Goal: Task Accomplishment & Management: Manage account settings

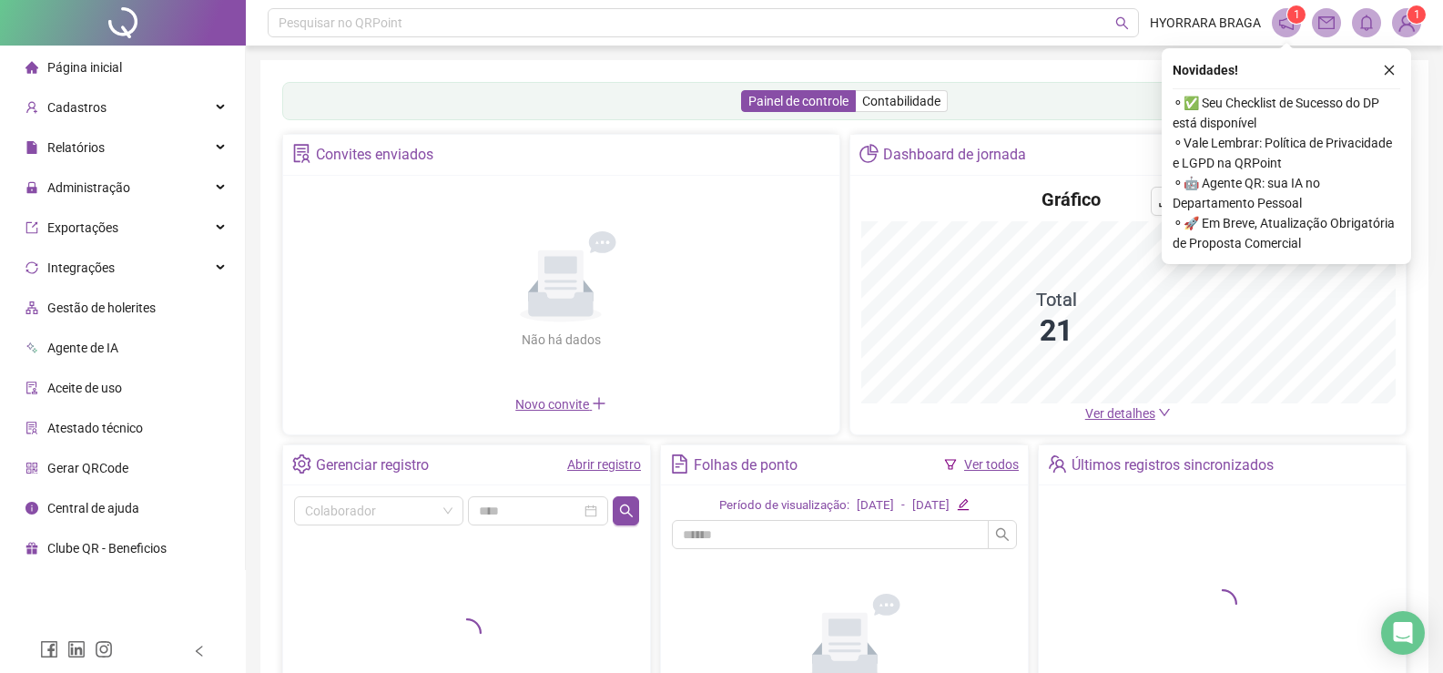
click at [1387, 67] on icon "close" at bounding box center [1390, 71] width 10 height 10
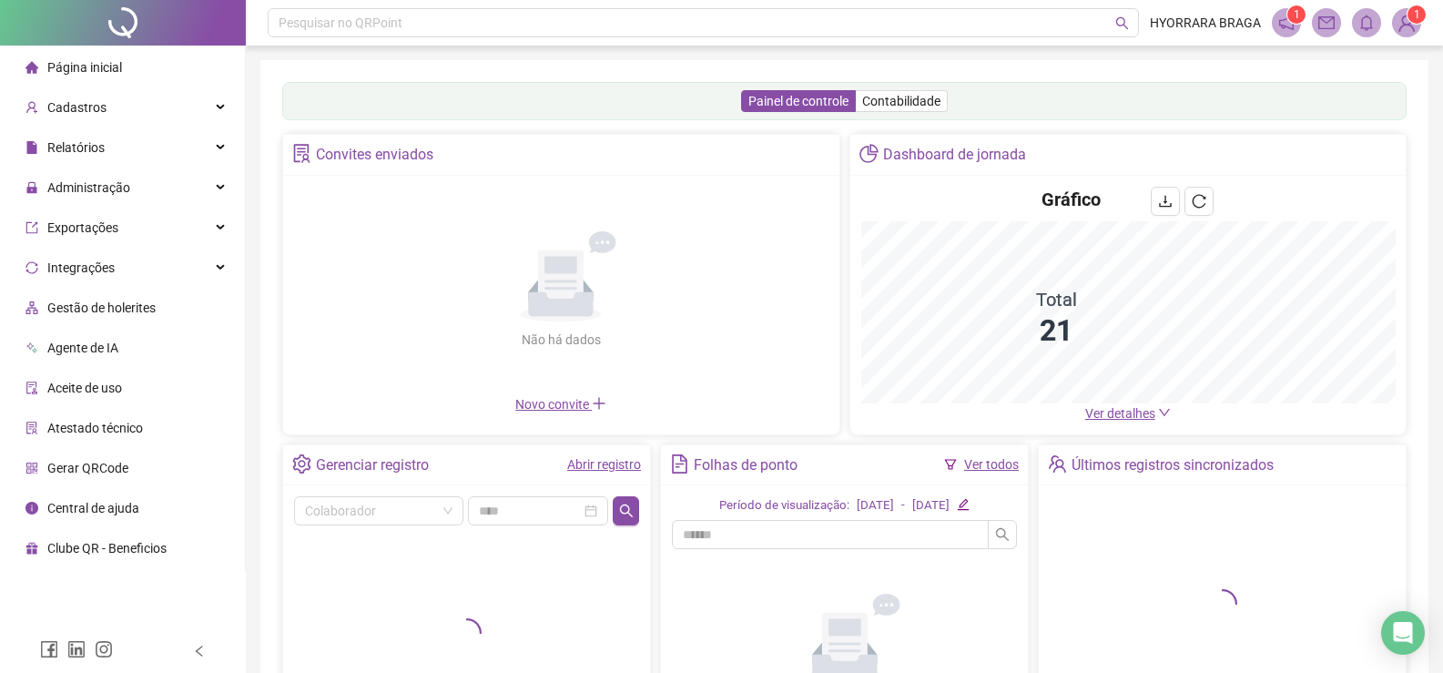
click at [1411, 18] on sup "1" at bounding box center [1417, 14] width 18 height 18
click at [1422, 25] on header "Pesquisar no QRPoint HYORRARA BRAGA 1 1" at bounding box center [845, 23] width 1198 height 46
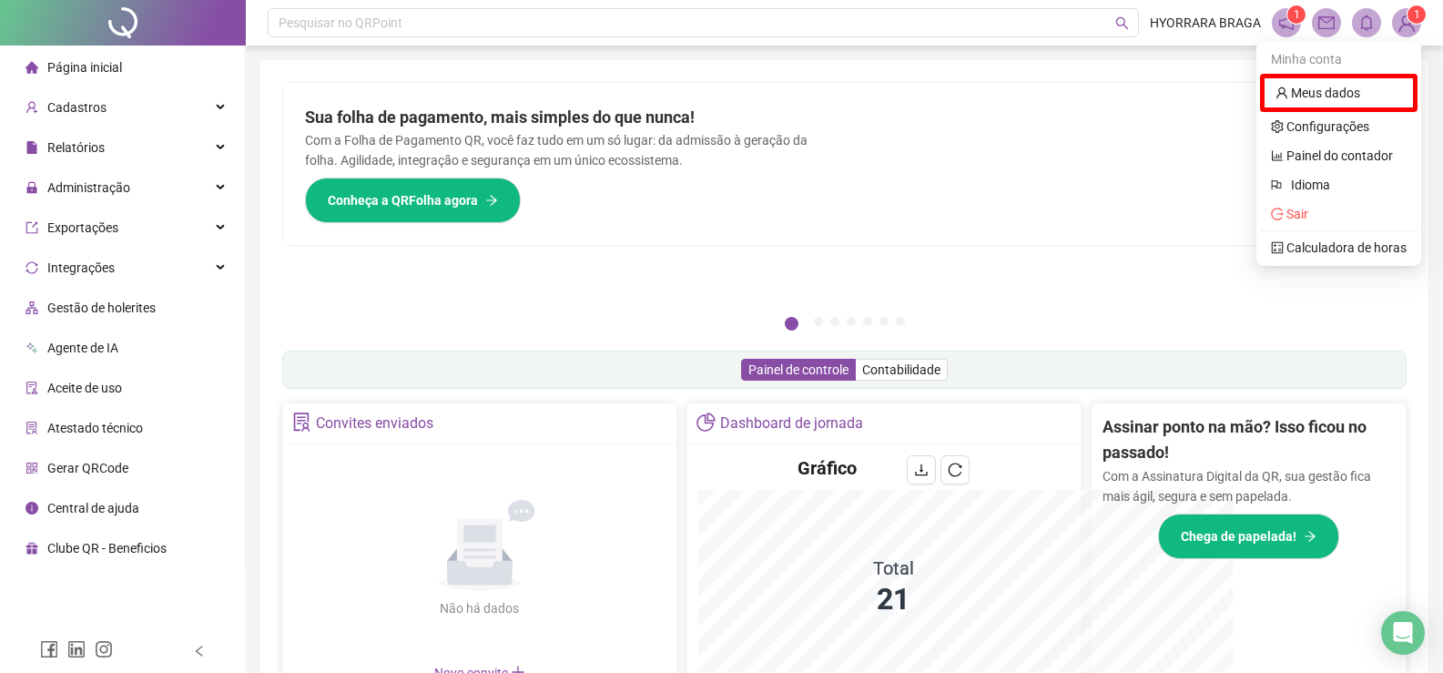
click at [1414, 20] on span "1" at bounding box center [1417, 14] width 6 height 13
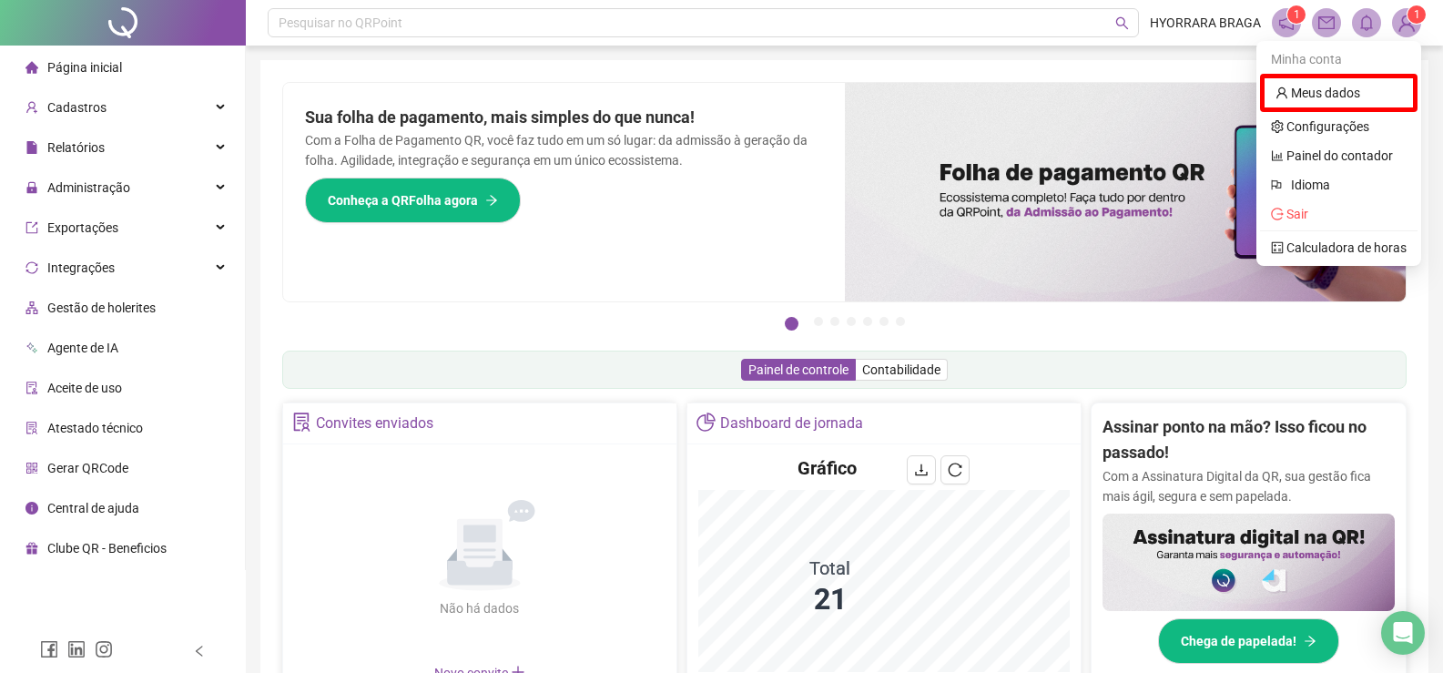
click at [1293, 25] on icon "notification" at bounding box center [1286, 22] width 15 height 15
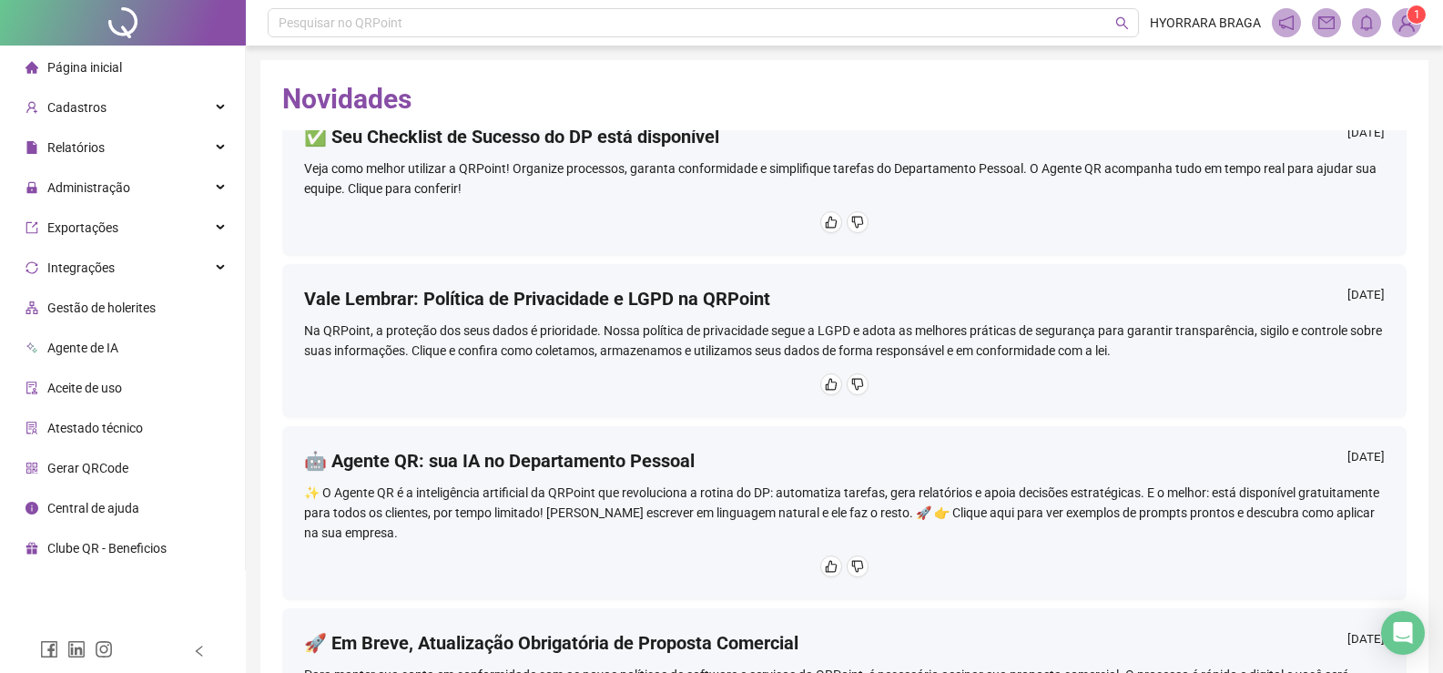
scroll to position [91, 0]
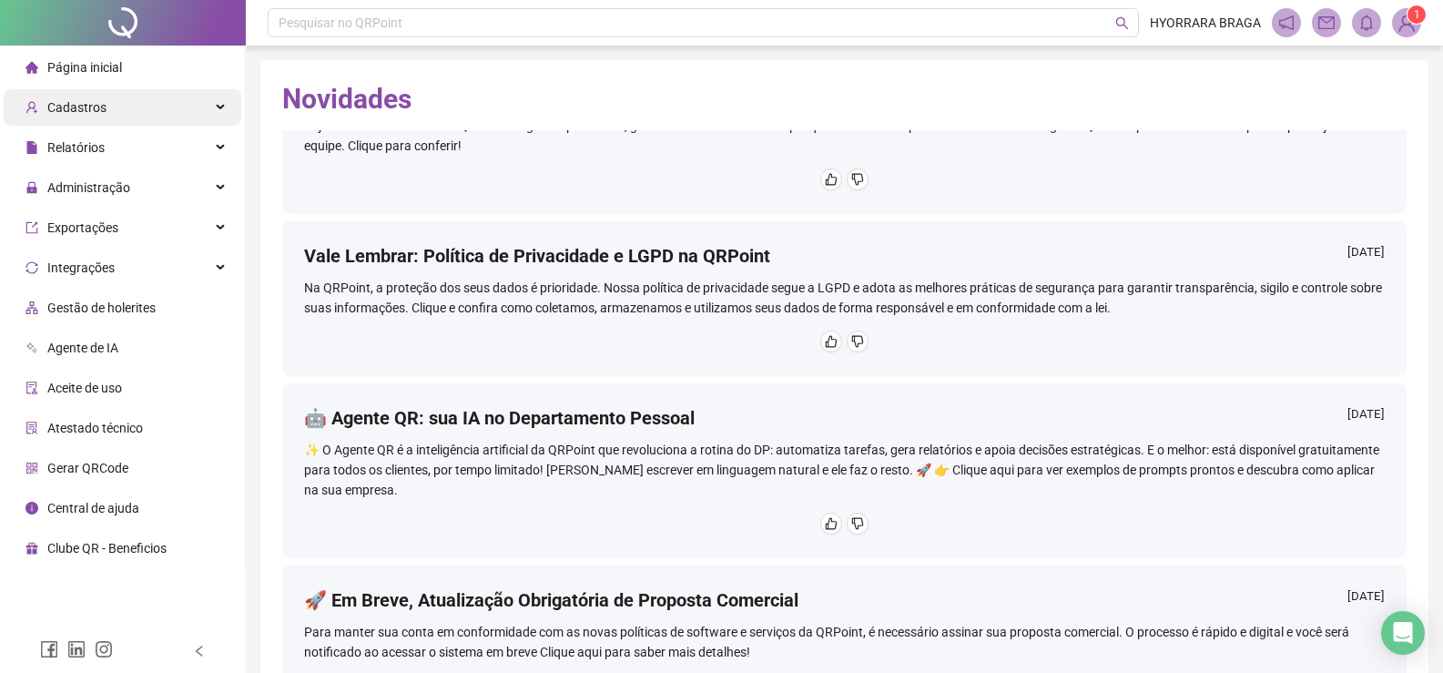
click at [111, 104] on div "Cadastros" at bounding box center [123, 107] width 238 height 36
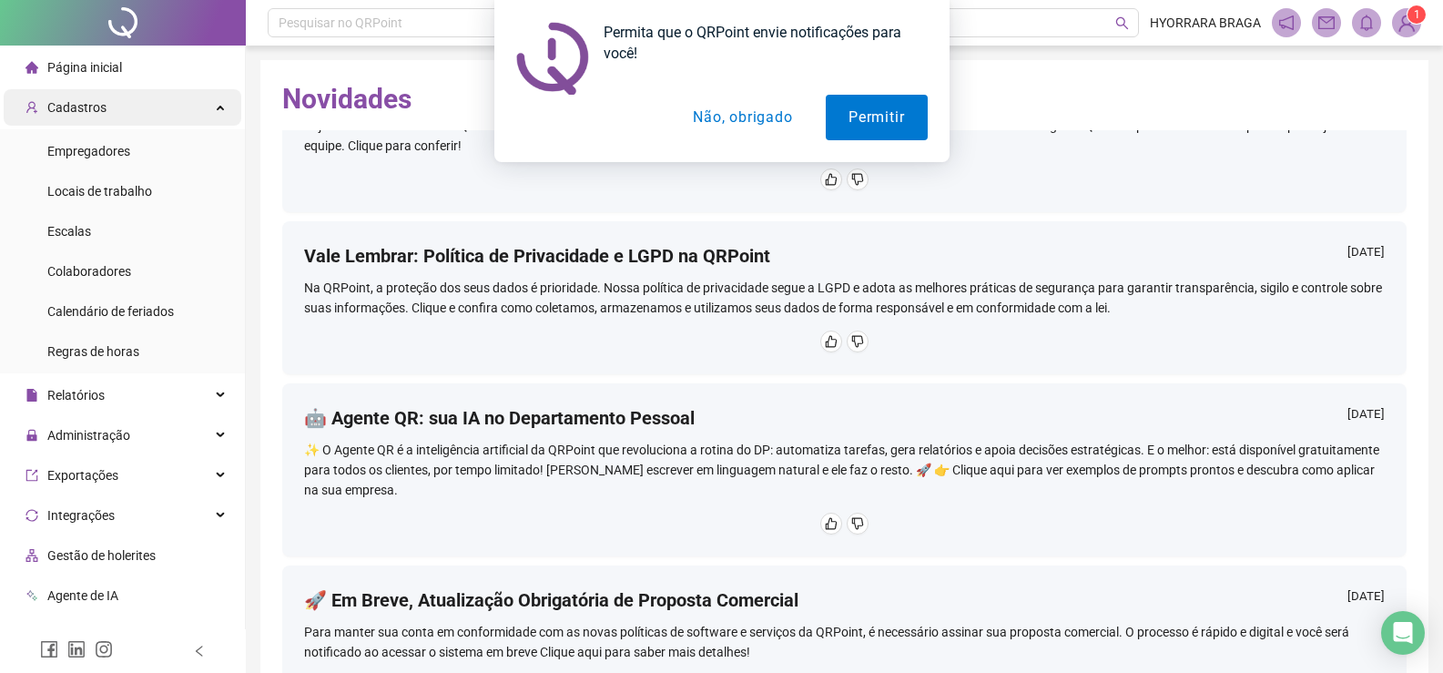
click at [109, 105] on div "Permita que o QRPoint envie notificações para você! Permitir Não, obrigado" at bounding box center [721, 81] width 1443 height 162
click at [199, 105] on div "Permita que o QRPoint envie notificações para você! Permitir Não, obrigado" at bounding box center [721, 81] width 1443 height 162
click at [720, 116] on button "Não, obrigado" at bounding box center [742, 118] width 145 height 46
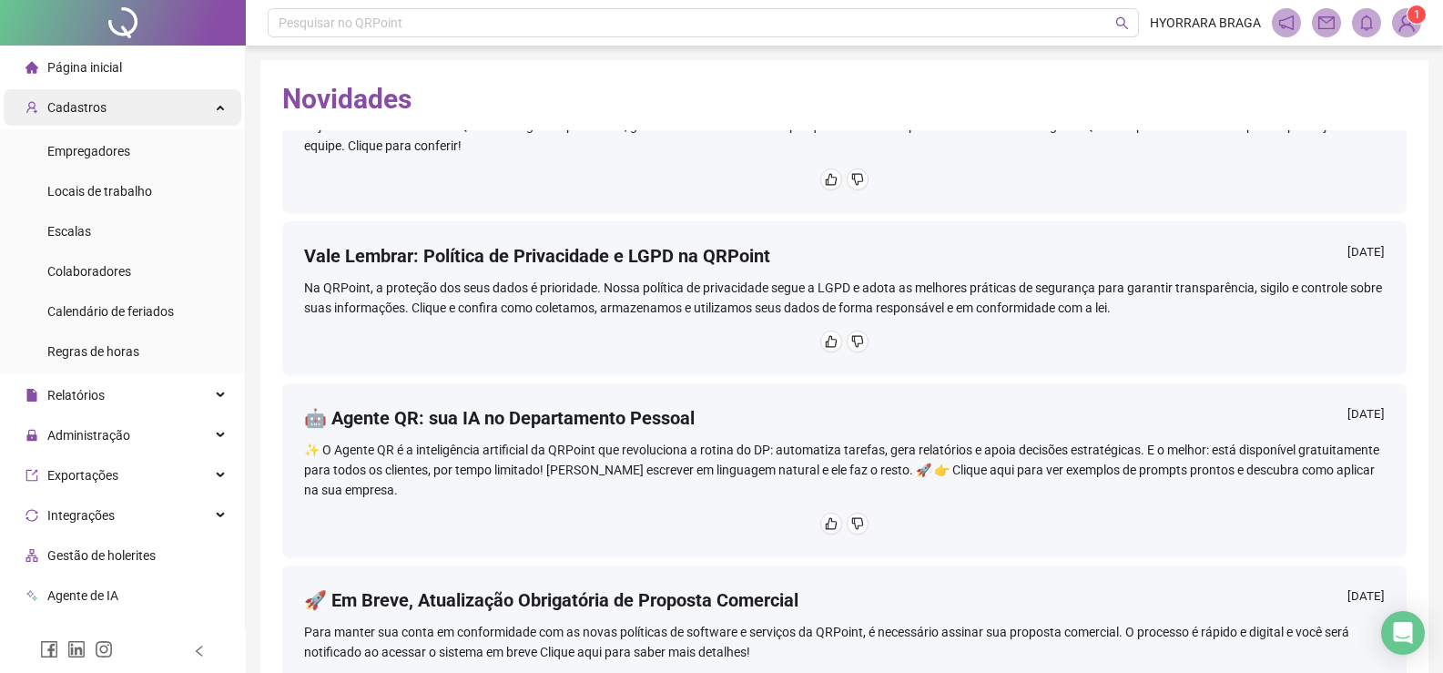
click at [202, 107] on div "Cadastros" at bounding box center [123, 107] width 238 height 36
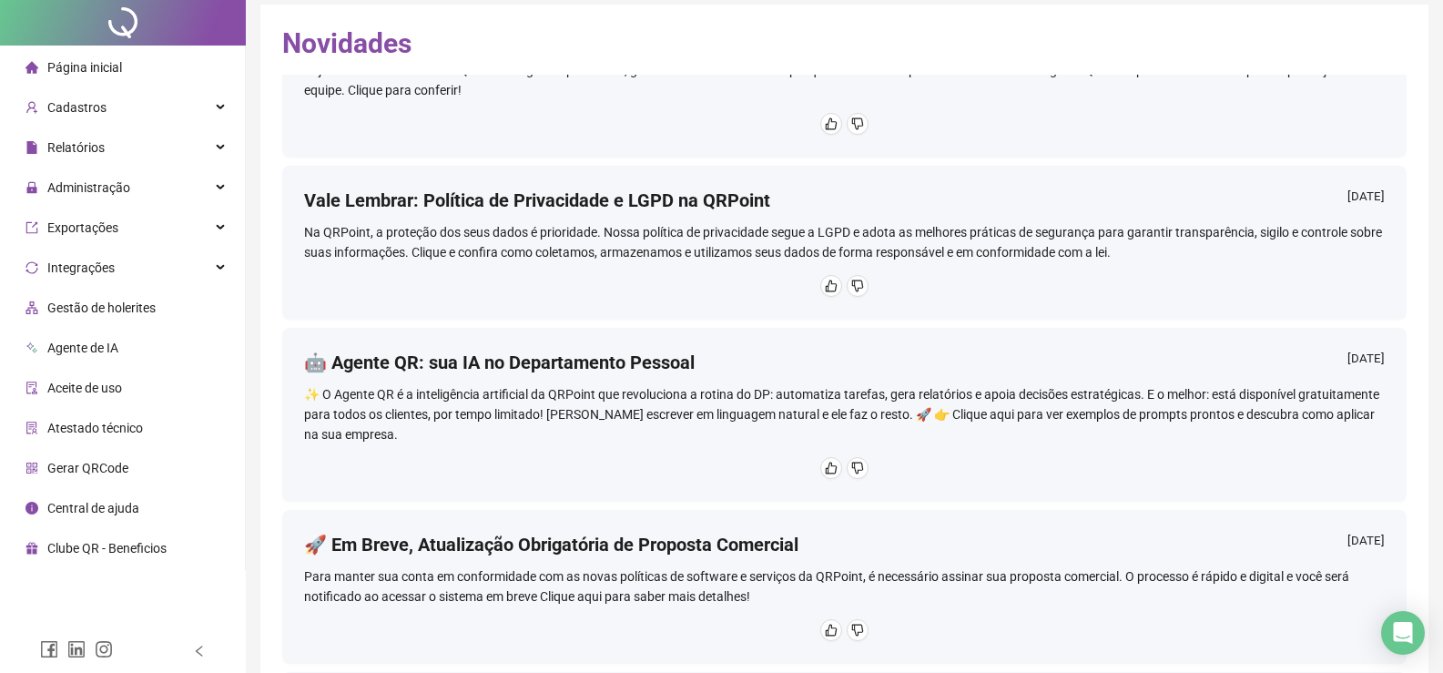
scroll to position [0, 0]
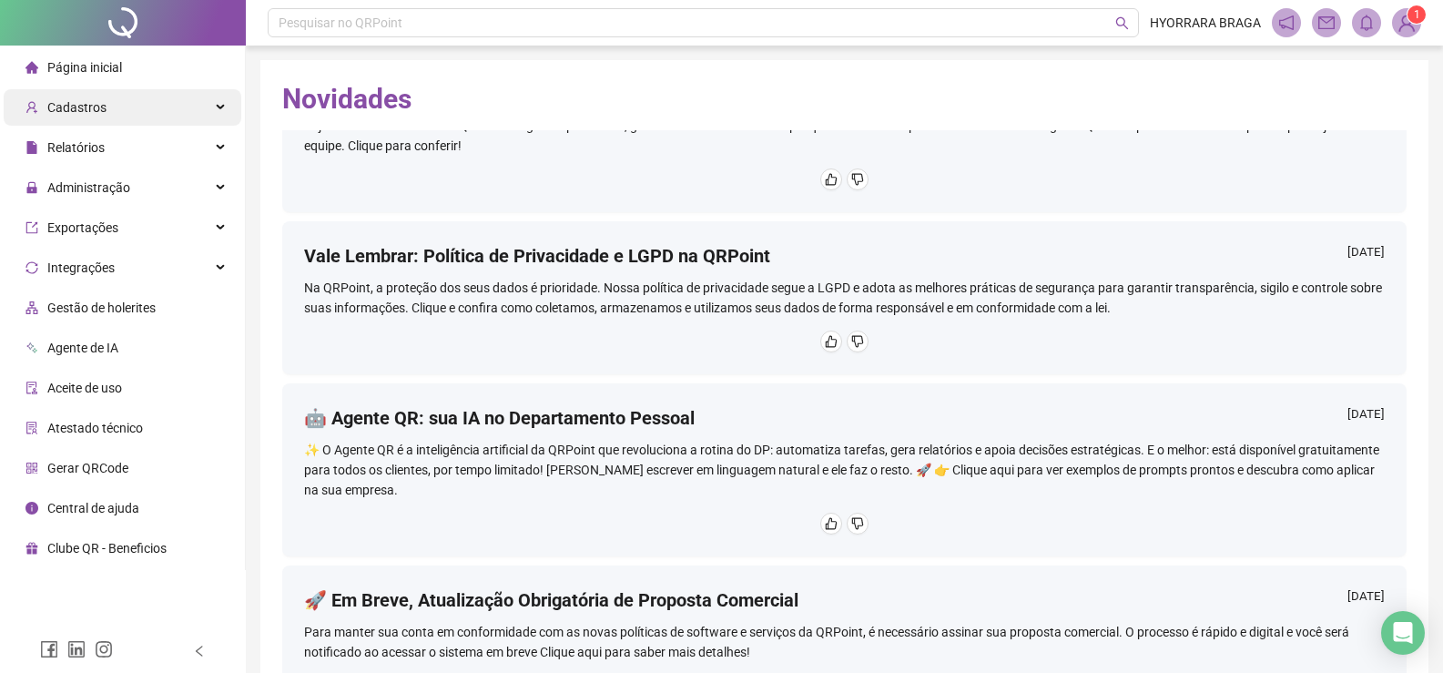
click at [92, 107] on span "Cadastros" at bounding box center [76, 107] width 59 height 15
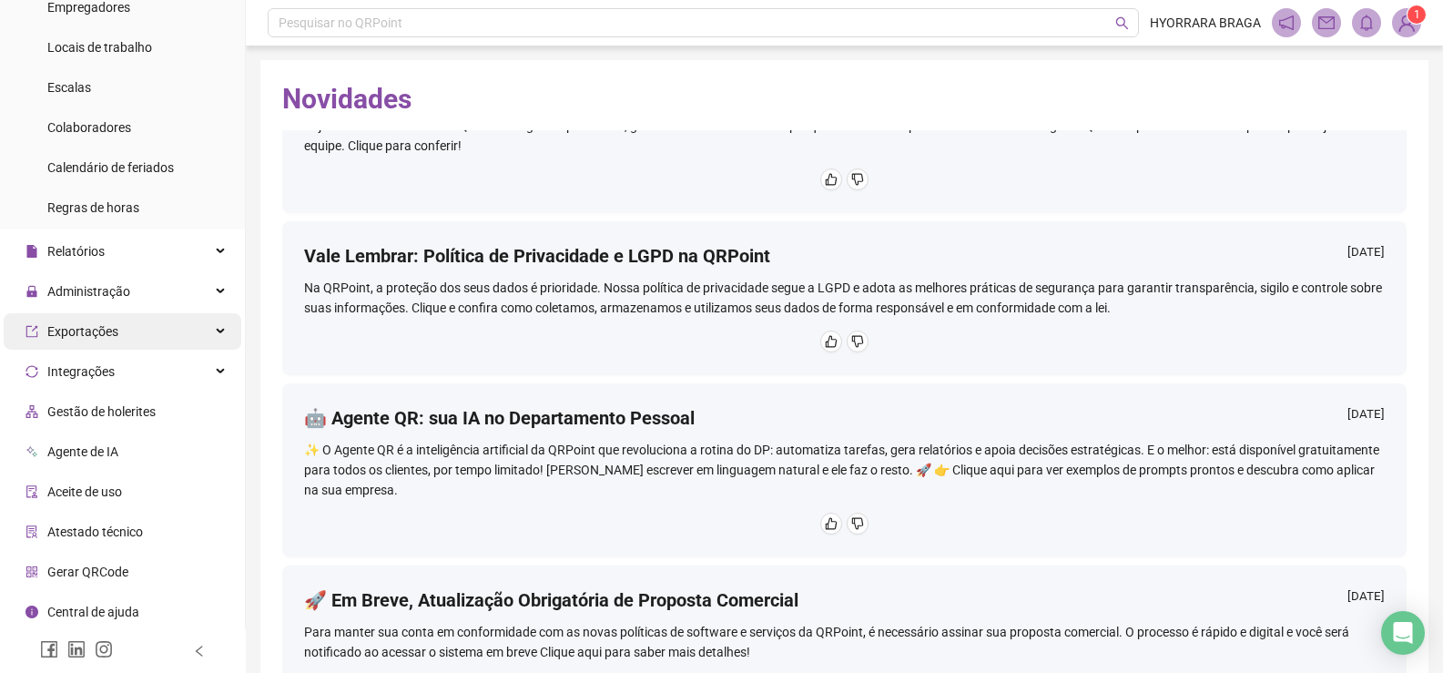
scroll to position [145, 0]
click at [101, 330] on span "Exportações" at bounding box center [82, 330] width 71 height 15
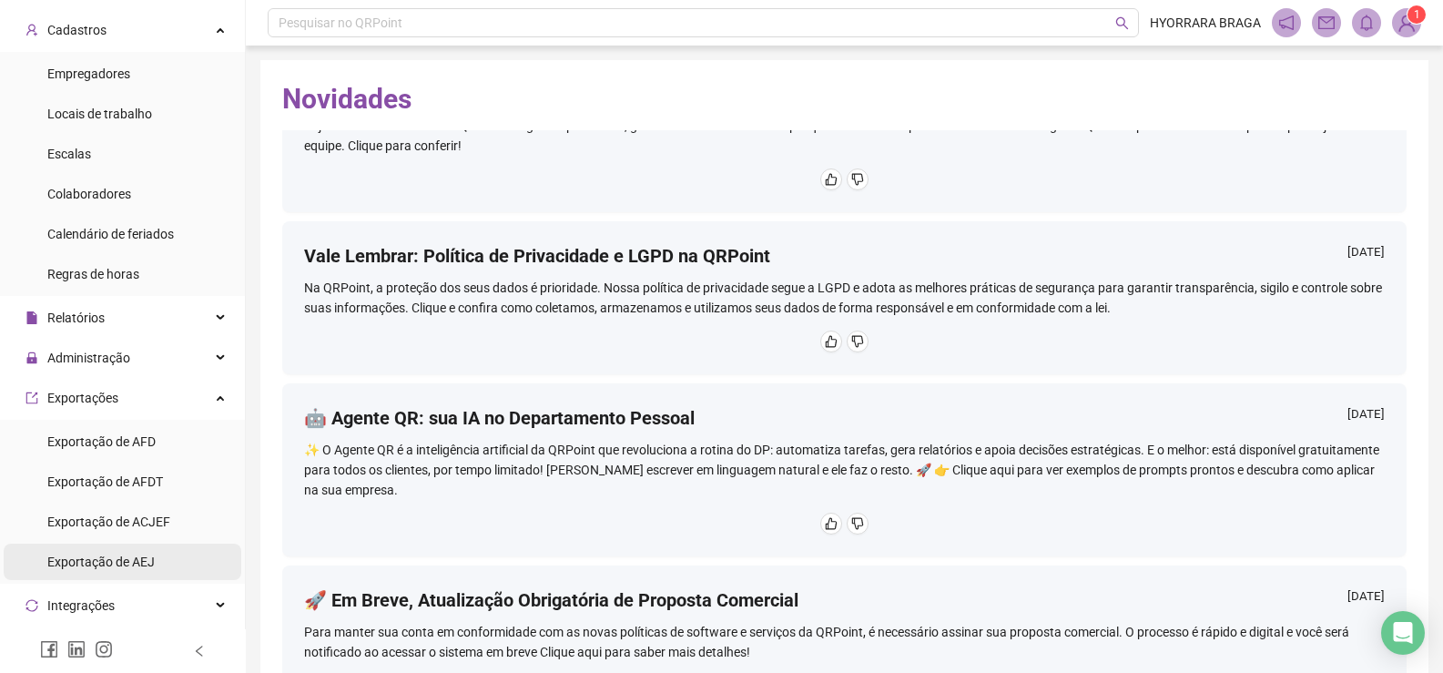
scroll to position [0, 0]
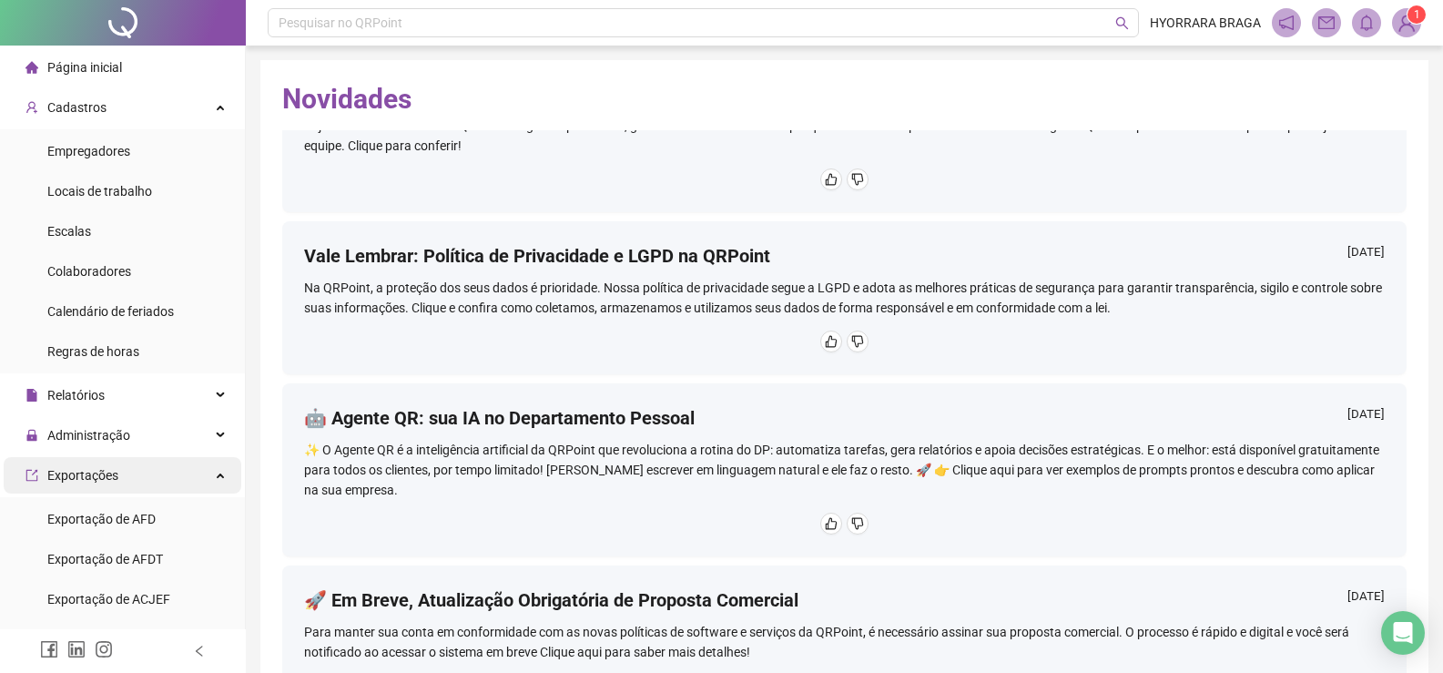
click at [213, 473] on div "Exportações" at bounding box center [123, 475] width 238 height 36
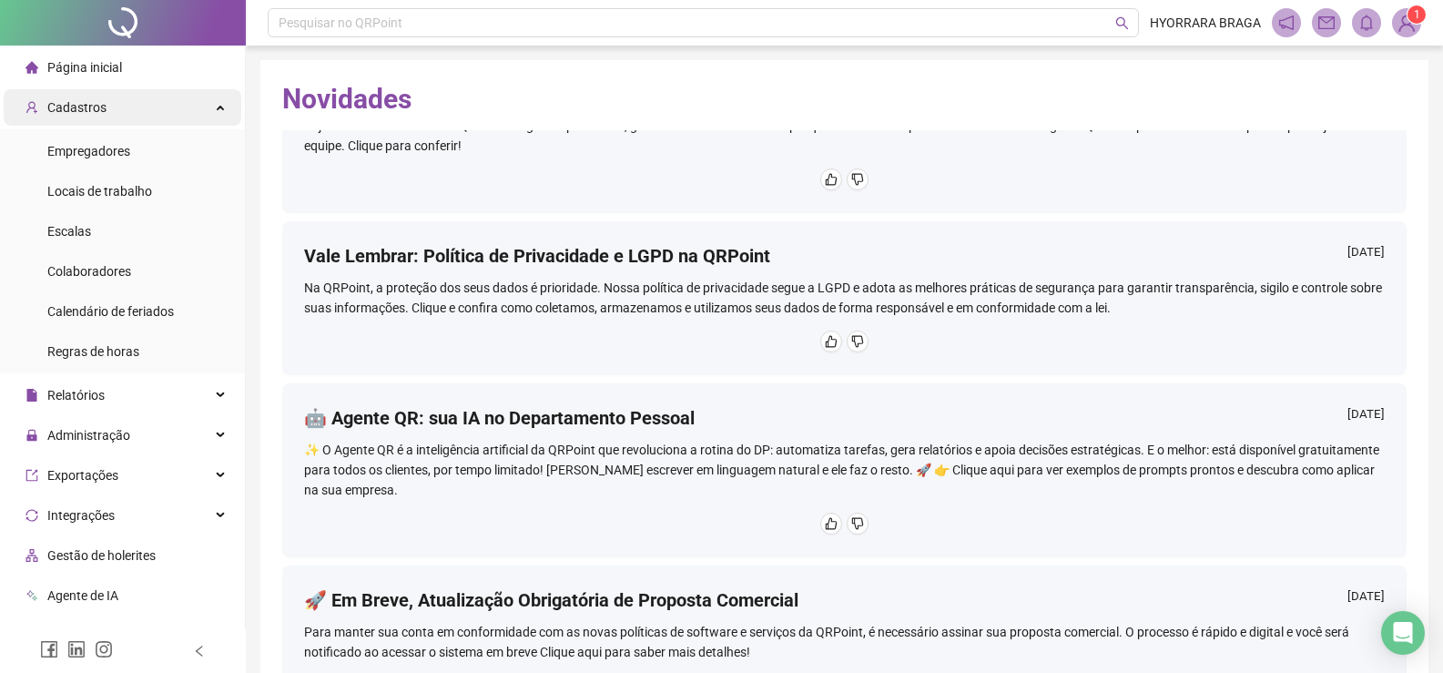
click at [203, 105] on div "Cadastros" at bounding box center [123, 107] width 238 height 36
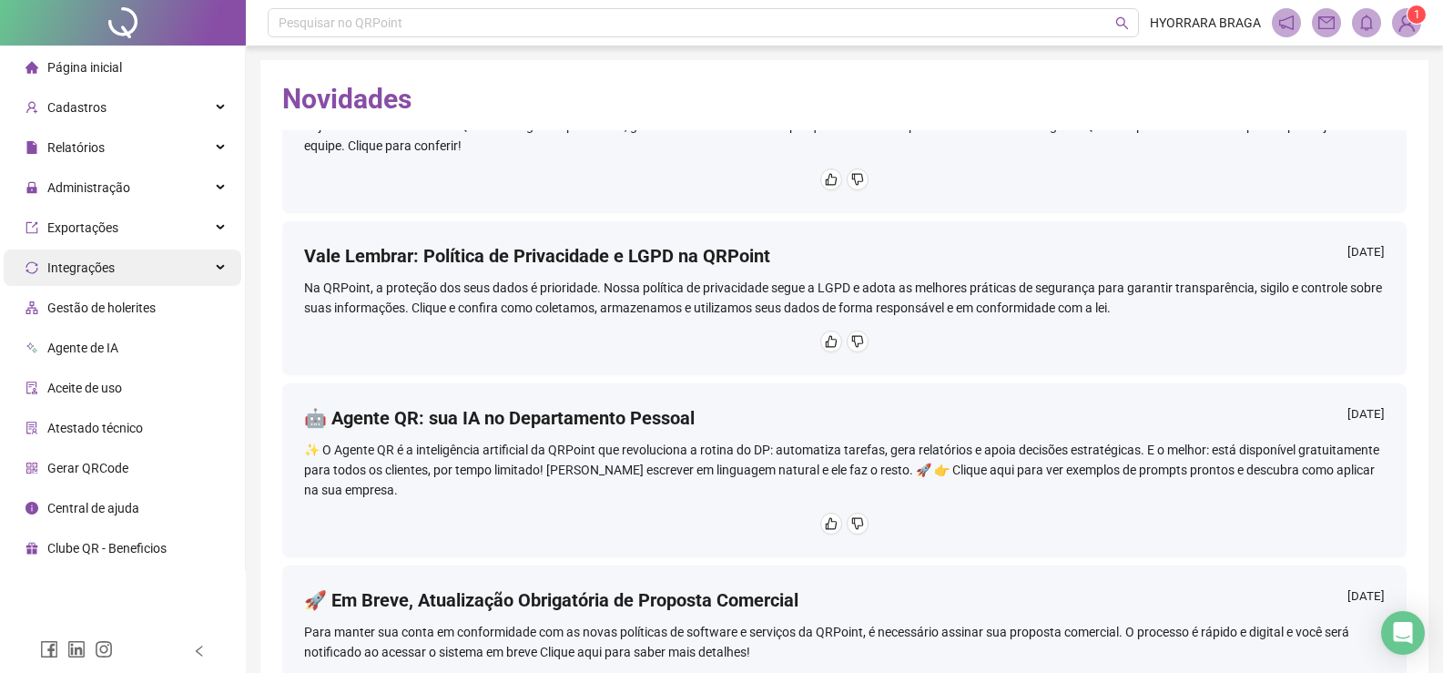
click at [84, 266] on span "Integrações" at bounding box center [80, 267] width 67 height 15
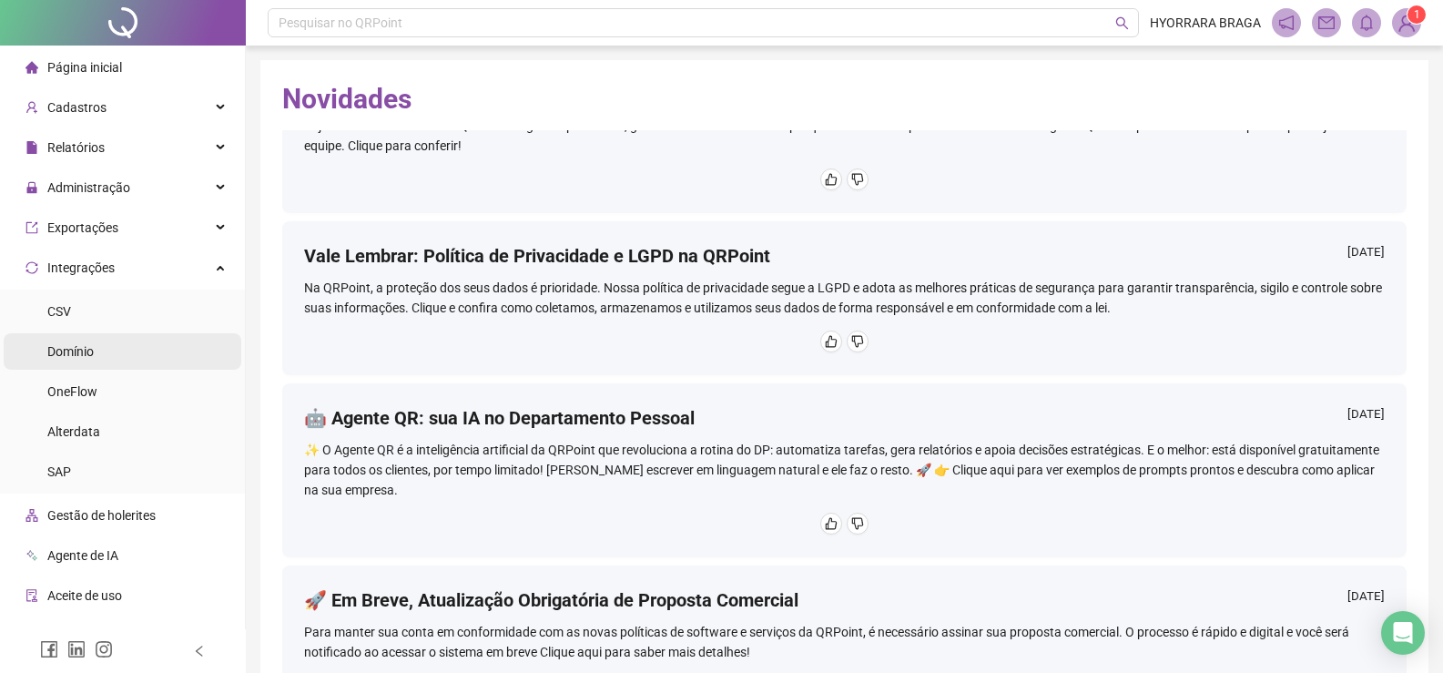
click at [80, 355] on span "Domínio" at bounding box center [70, 351] width 46 height 15
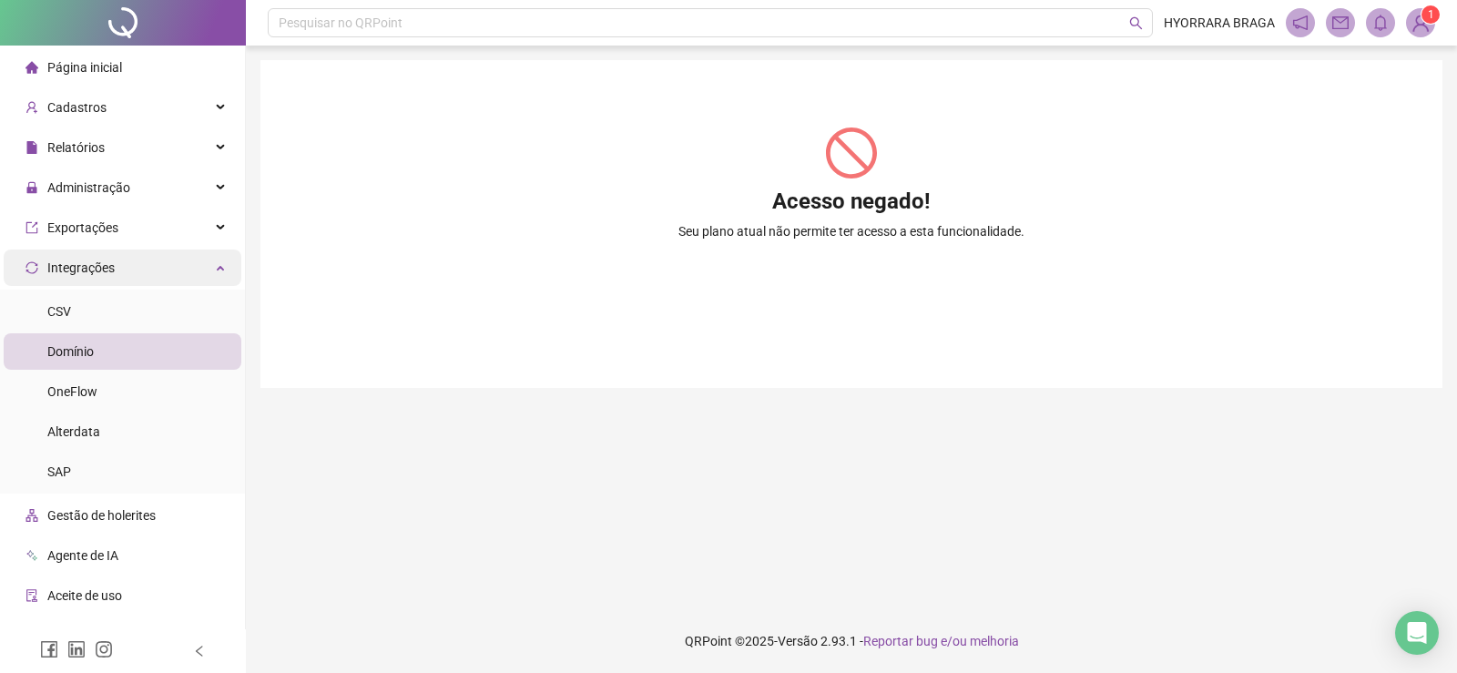
click at [209, 260] on div "Integrações" at bounding box center [123, 268] width 238 height 36
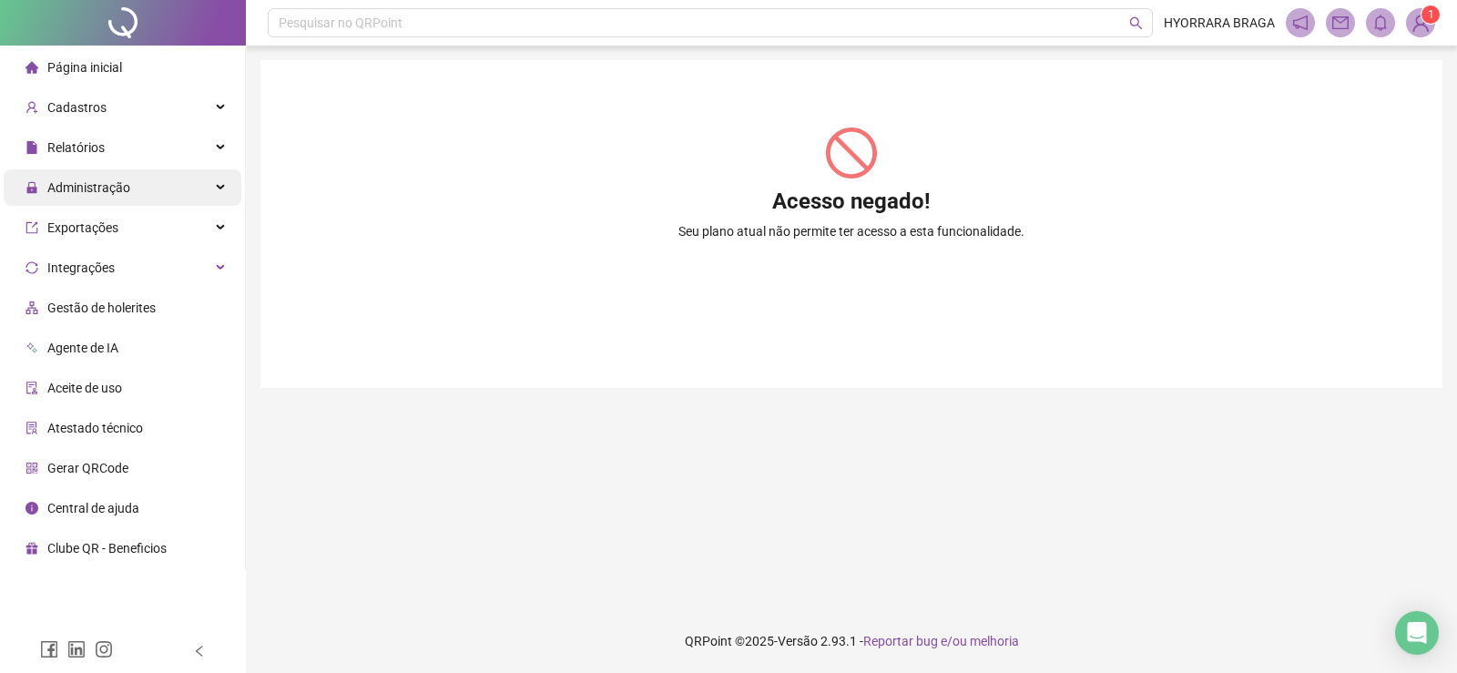
click at [213, 181] on div "Administração" at bounding box center [123, 187] width 238 height 36
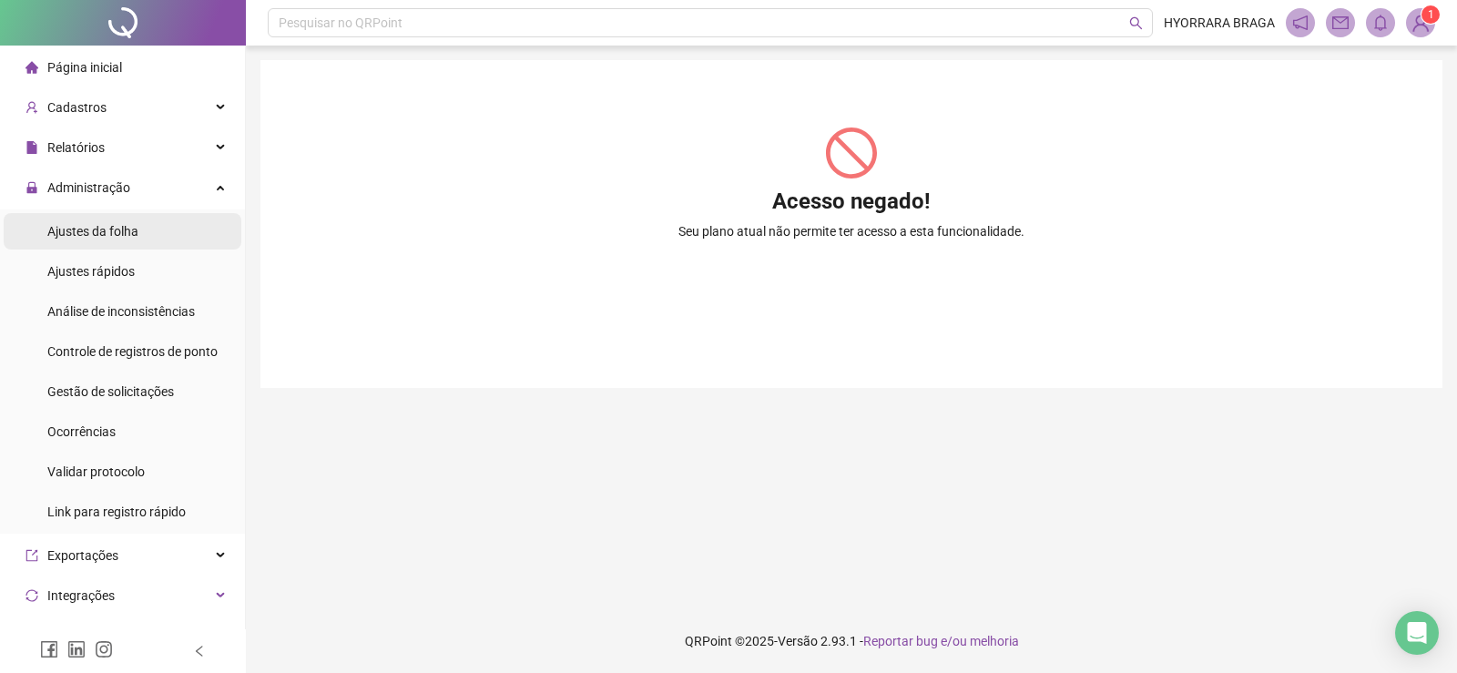
click at [107, 227] on span "Ajustes da folha" at bounding box center [92, 231] width 91 height 15
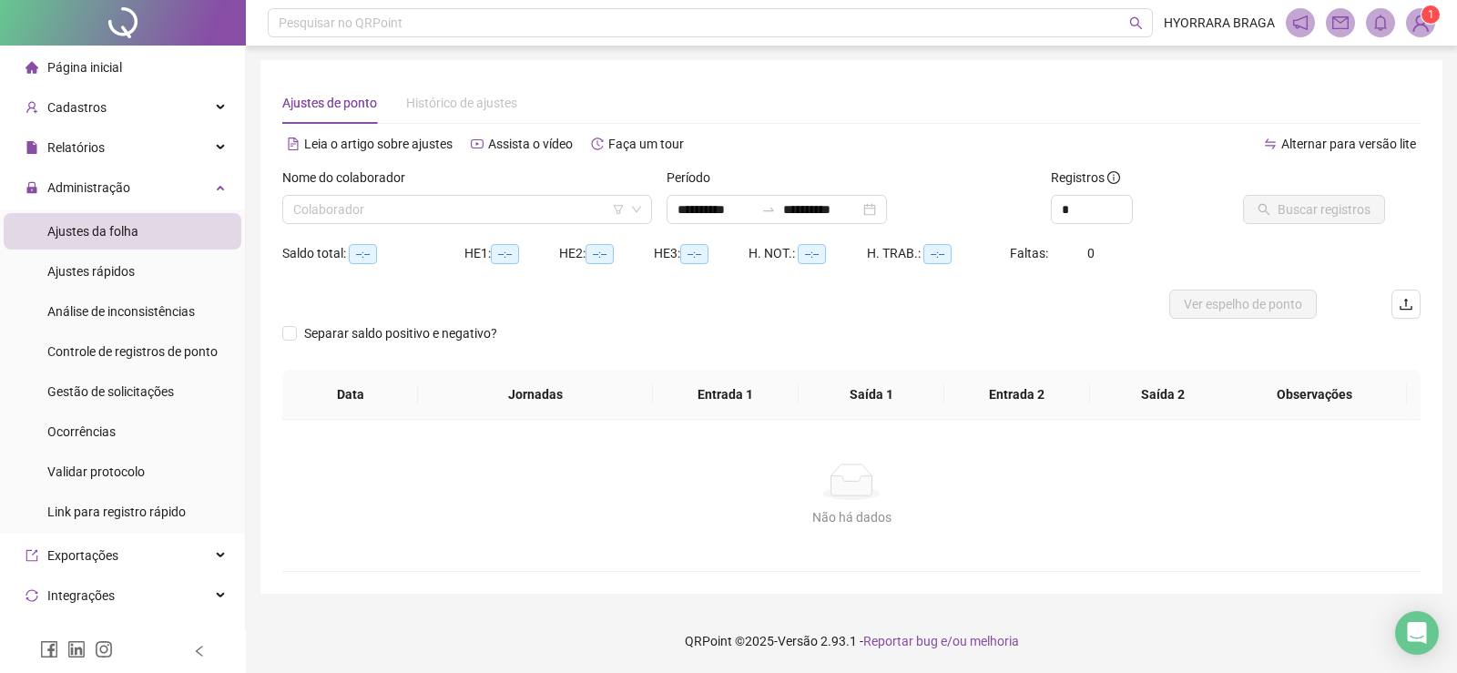
type input "**********"
click at [532, 216] on input "search" at bounding box center [458, 209] width 331 height 27
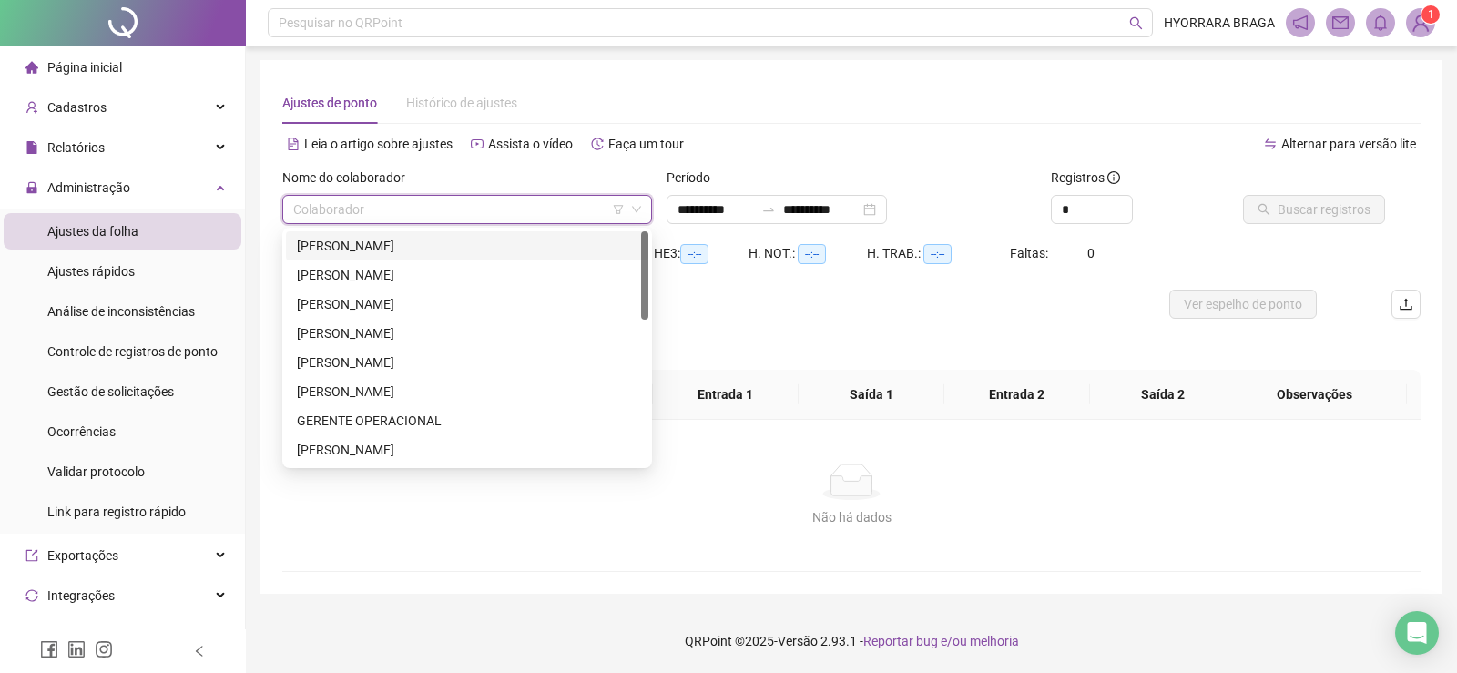
click at [315, 247] on div "[PERSON_NAME]" at bounding box center [467, 246] width 341 height 20
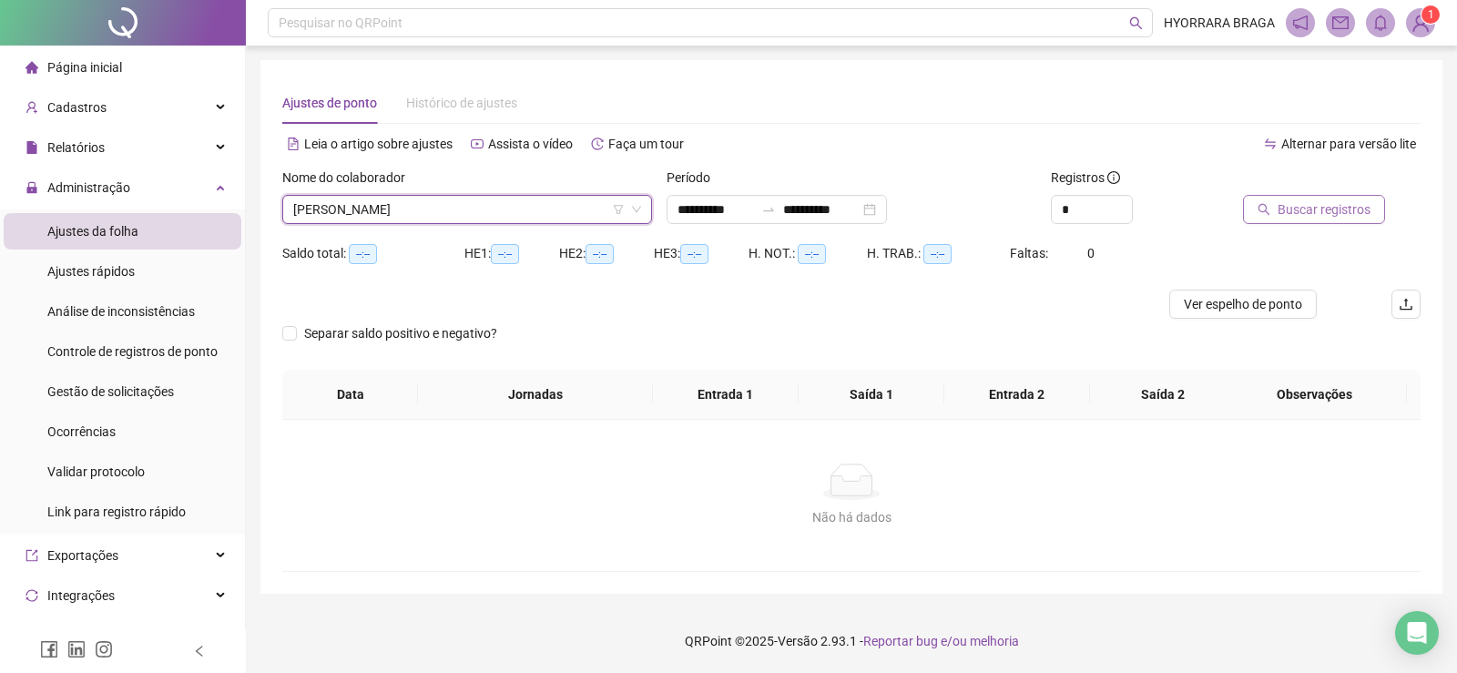
click at [1332, 201] on span "Buscar registros" at bounding box center [1324, 209] width 93 height 20
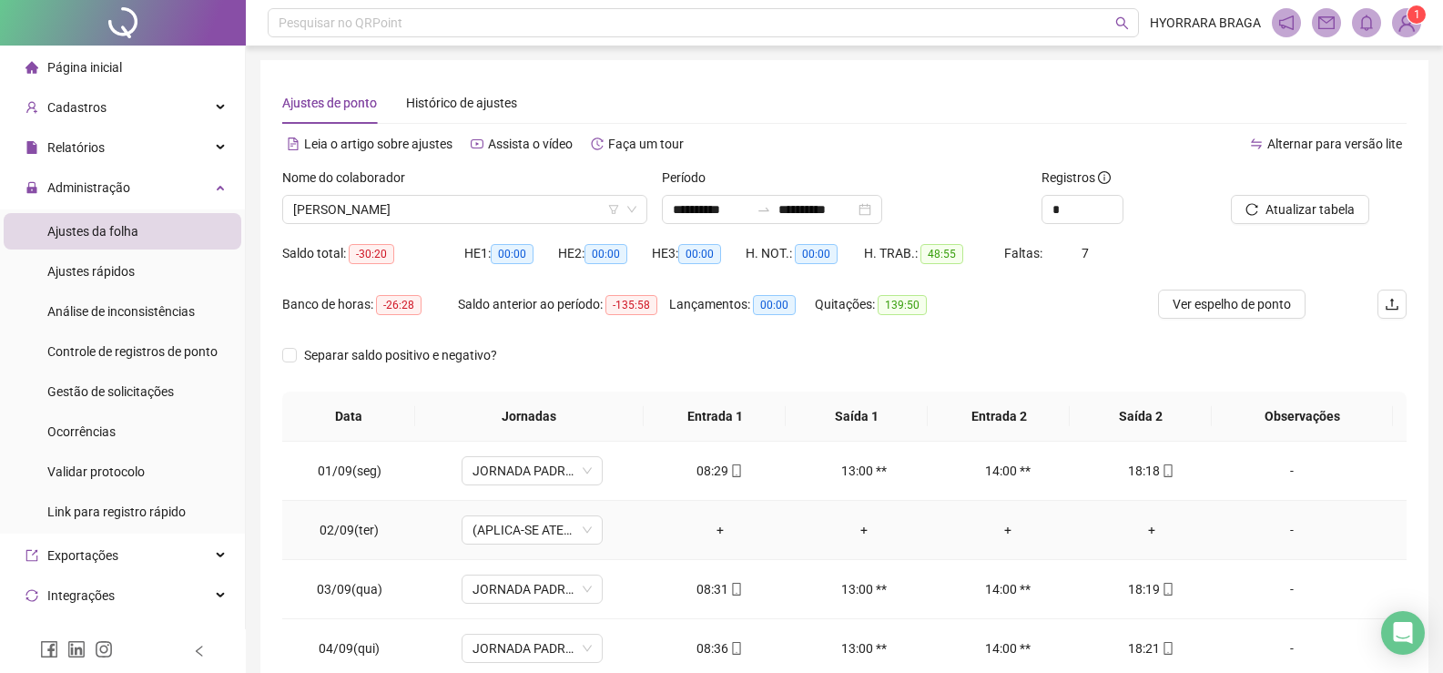
click at [1143, 534] on div "+" at bounding box center [1152, 530] width 115 height 20
click at [1142, 533] on div "+" at bounding box center [1152, 530] width 115 height 20
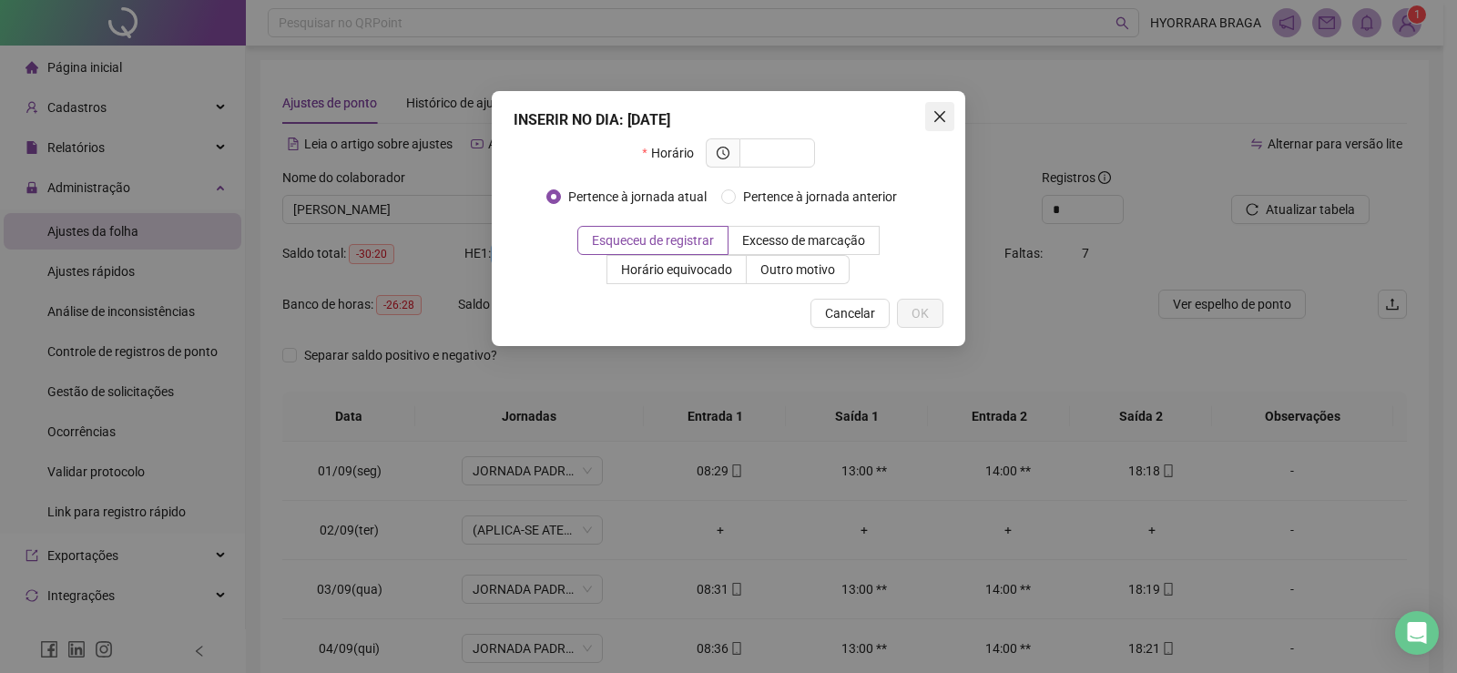
click at [930, 114] on span "Close" at bounding box center [939, 116] width 29 height 15
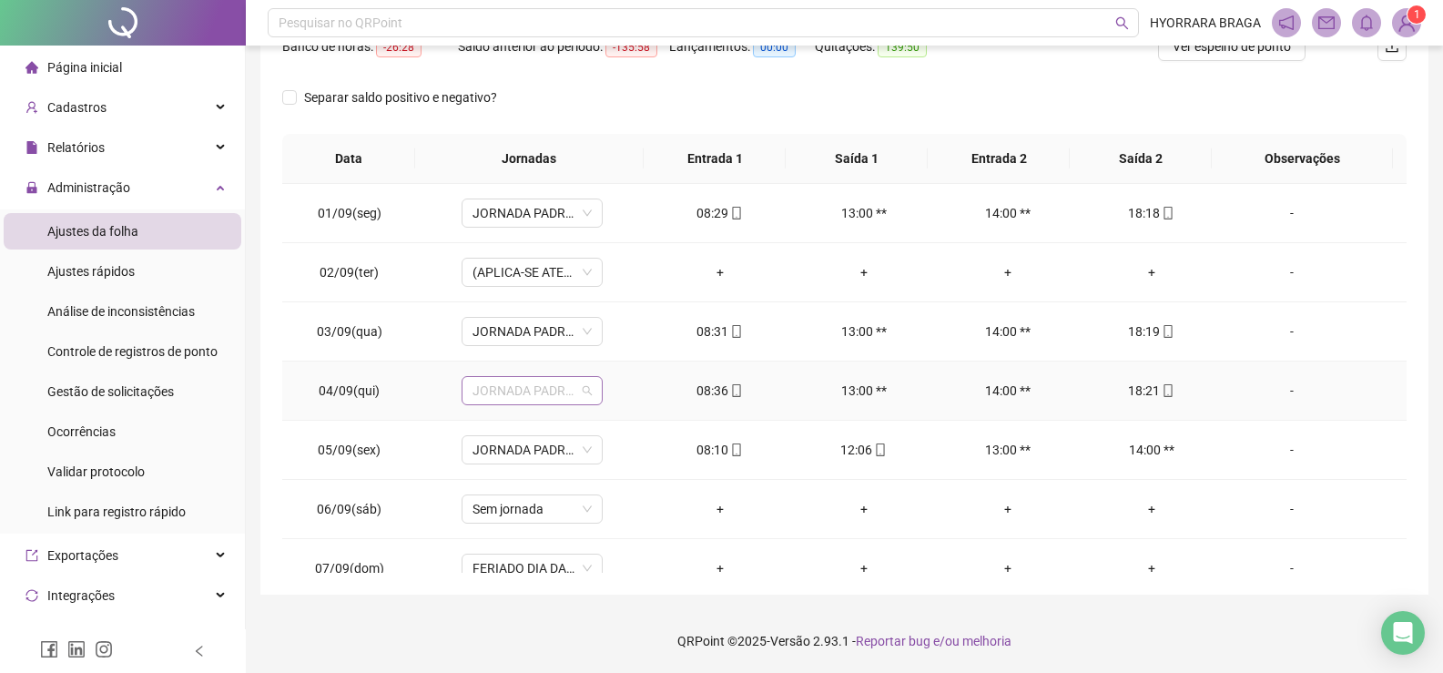
click at [590, 392] on div "JORNADA PADRAO EQUIPE ADM" at bounding box center [532, 390] width 141 height 29
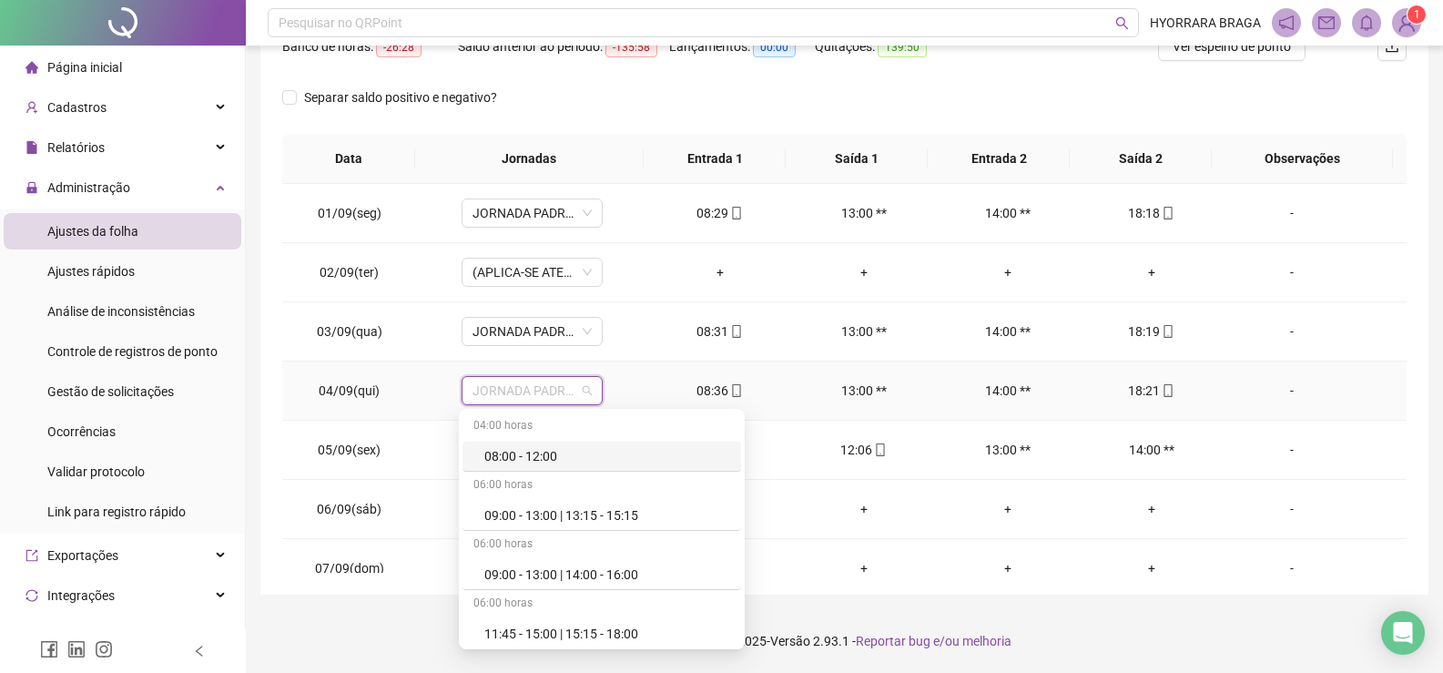
click at [640, 378] on td "JORNADA PADRAO EQUIPE ADM" at bounding box center [532, 391] width 232 height 59
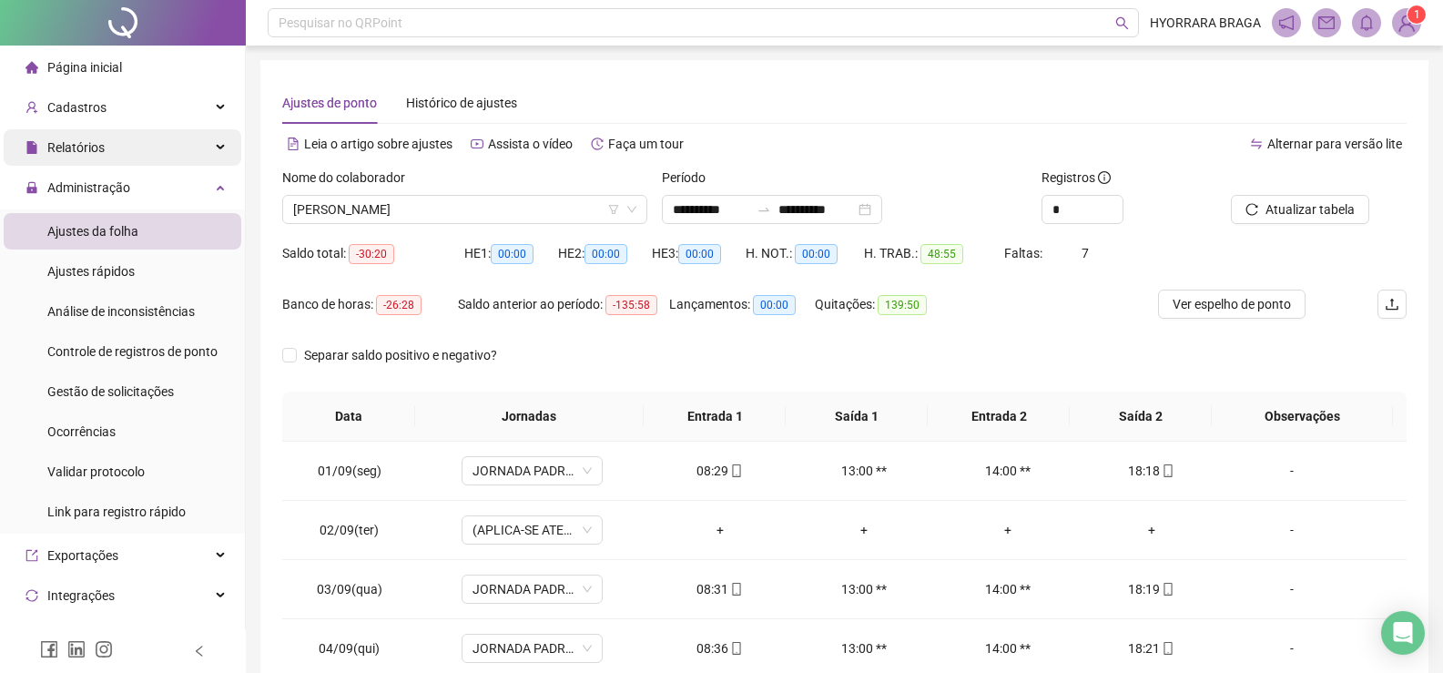
click at [161, 153] on div "Relatórios" at bounding box center [123, 147] width 238 height 36
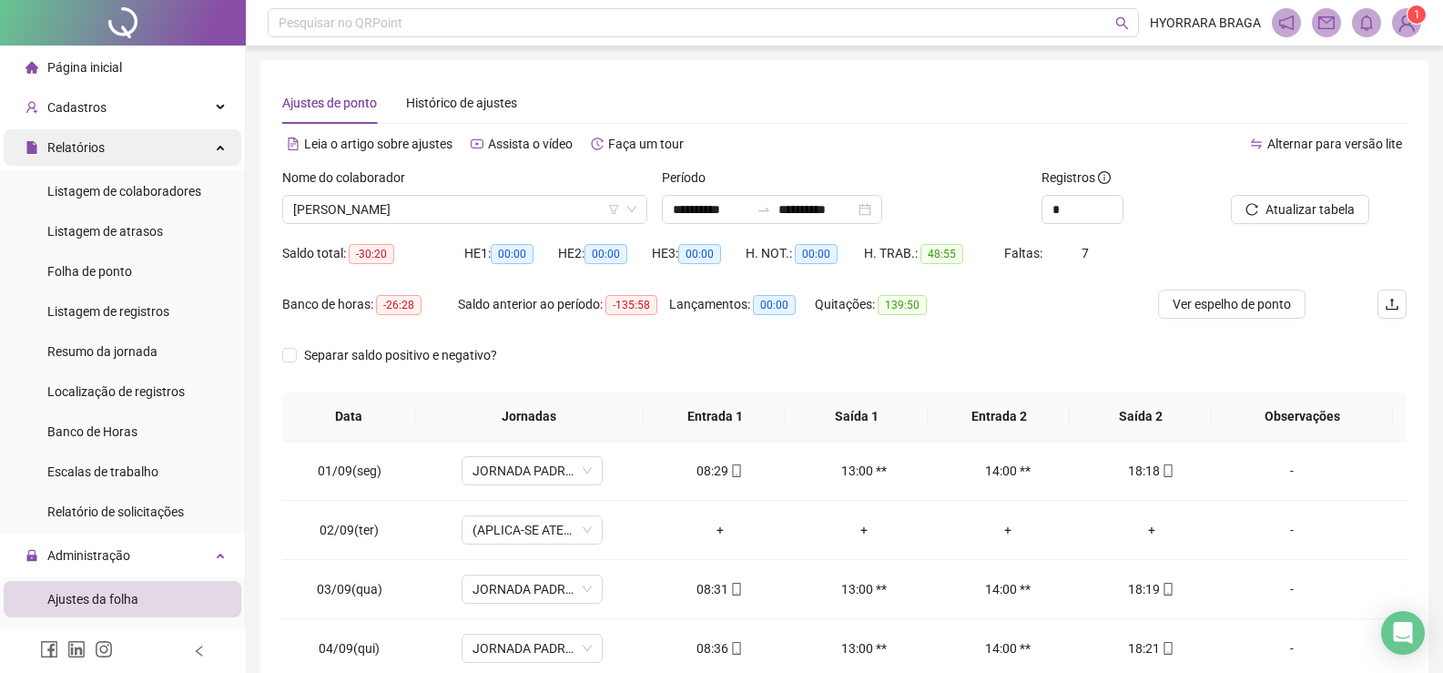
click at [181, 148] on div "Relatórios" at bounding box center [123, 147] width 238 height 36
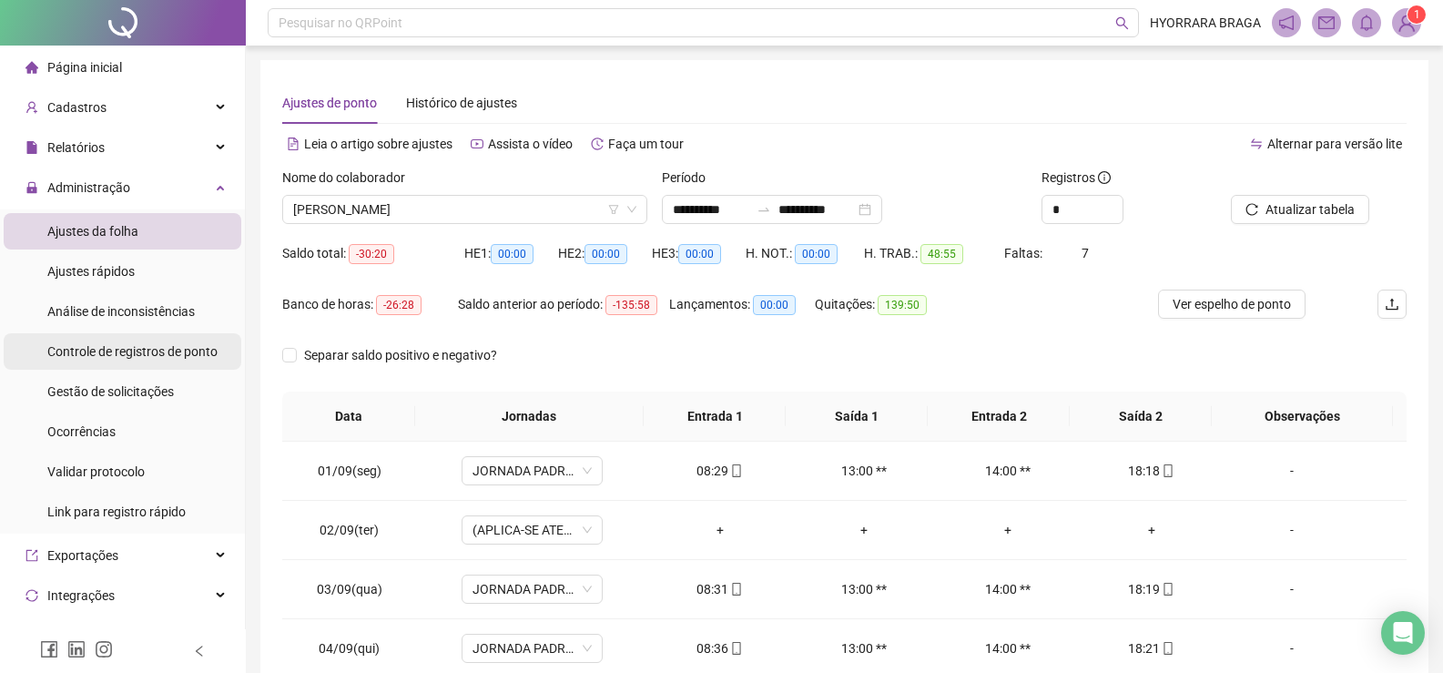
click at [157, 356] on span "Controle de registros de ponto" at bounding box center [132, 351] width 170 height 15
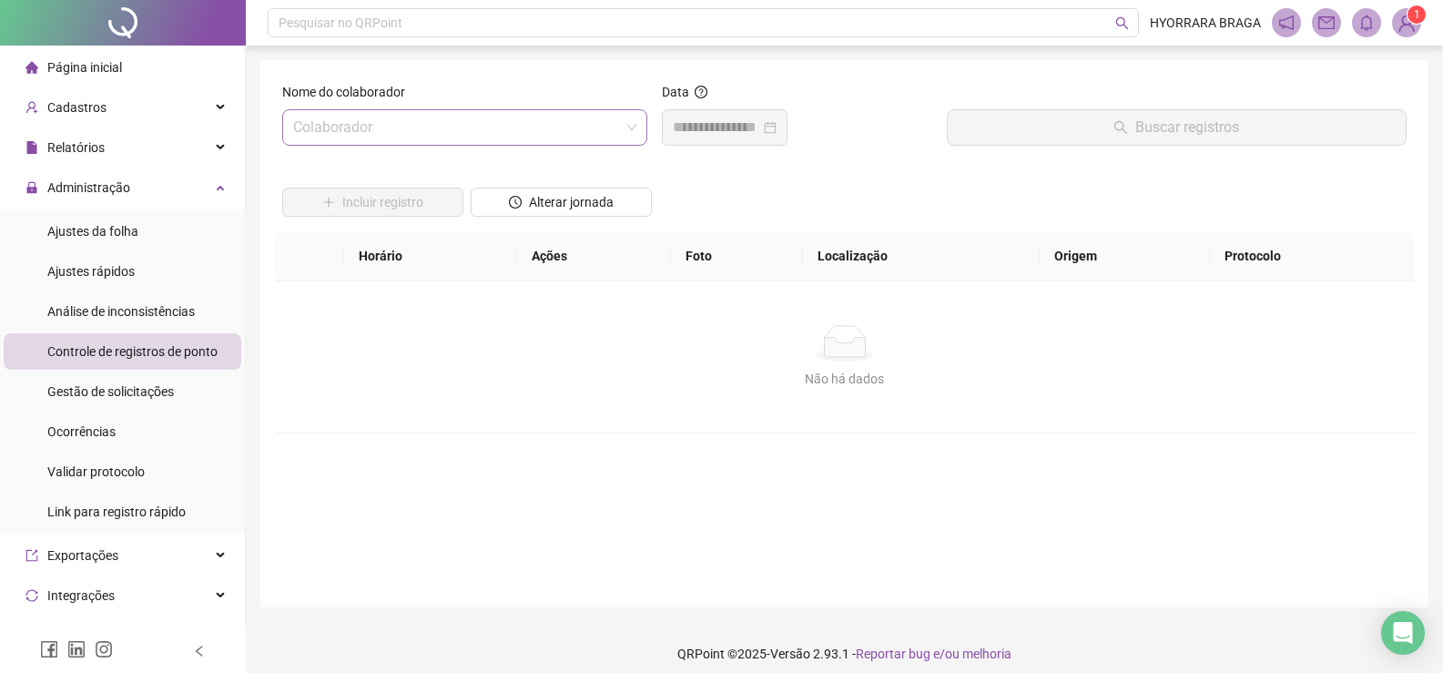
click at [447, 125] on input "search" at bounding box center [456, 127] width 327 height 35
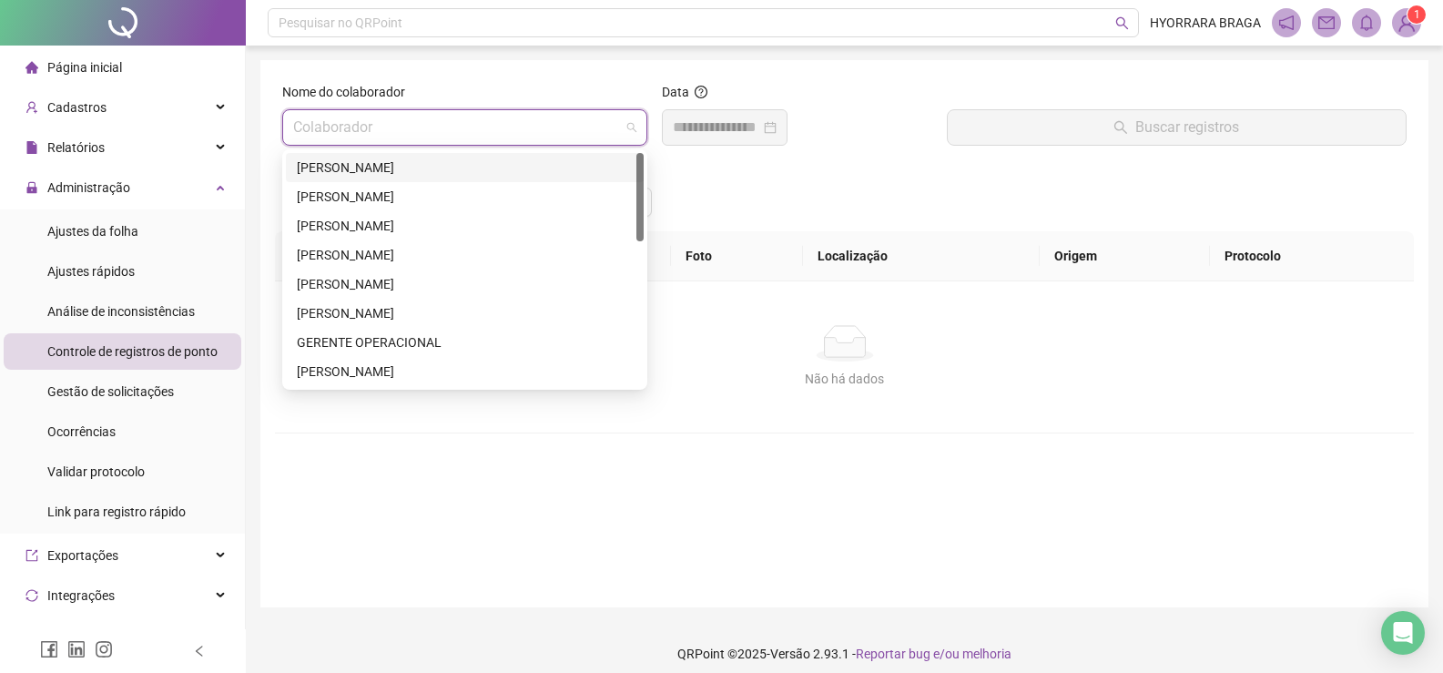
click at [401, 168] on div "[PERSON_NAME]" at bounding box center [465, 168] width 336 height 20
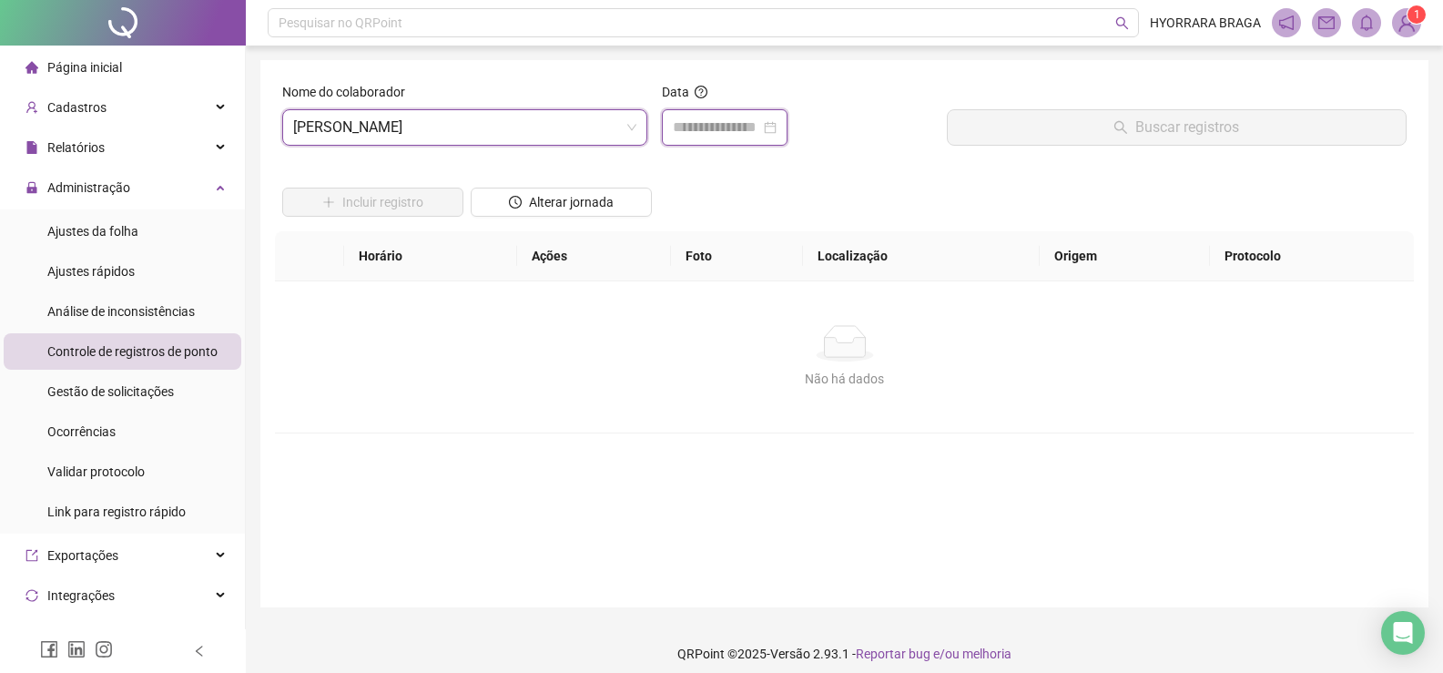
click at [739, 127] on input at bounding box center [716, 128] width 87 height 22
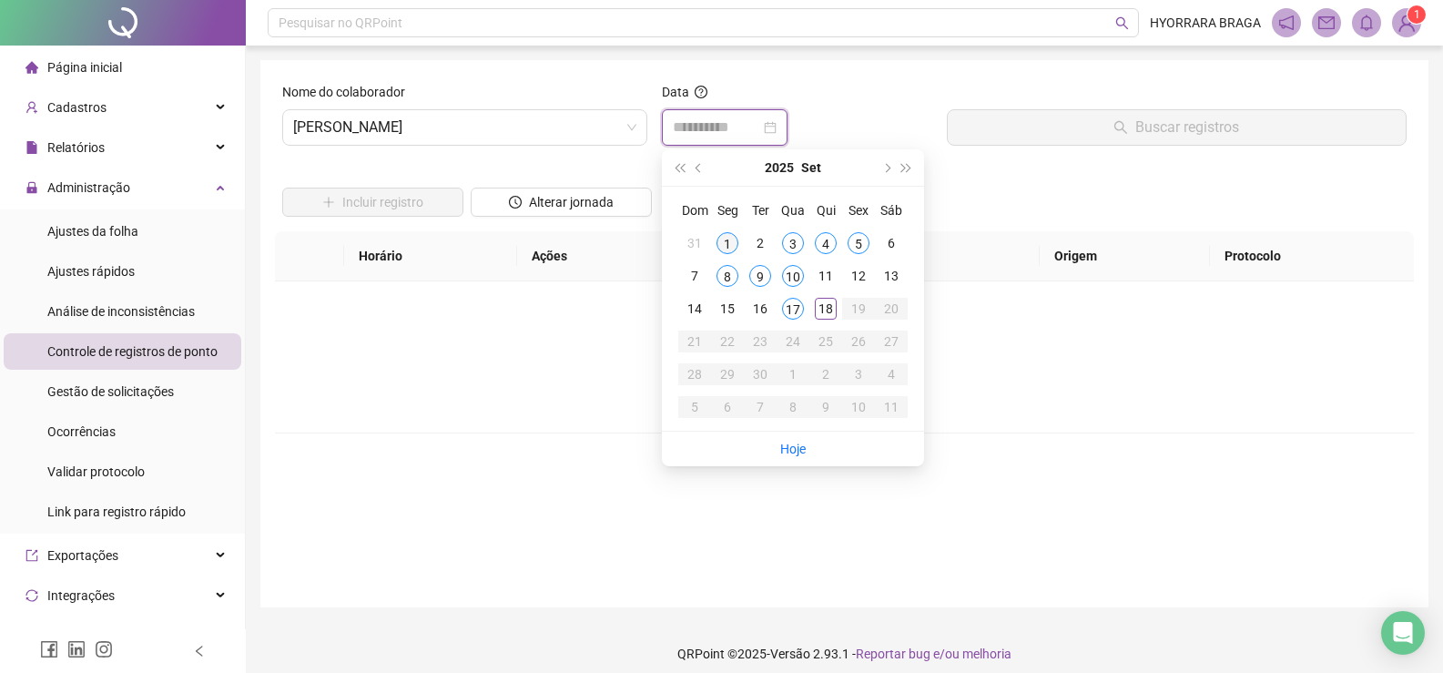
type input "**********"
click at [726, 241] on div "1" at bounding box center [728, 243] width 22 height 22
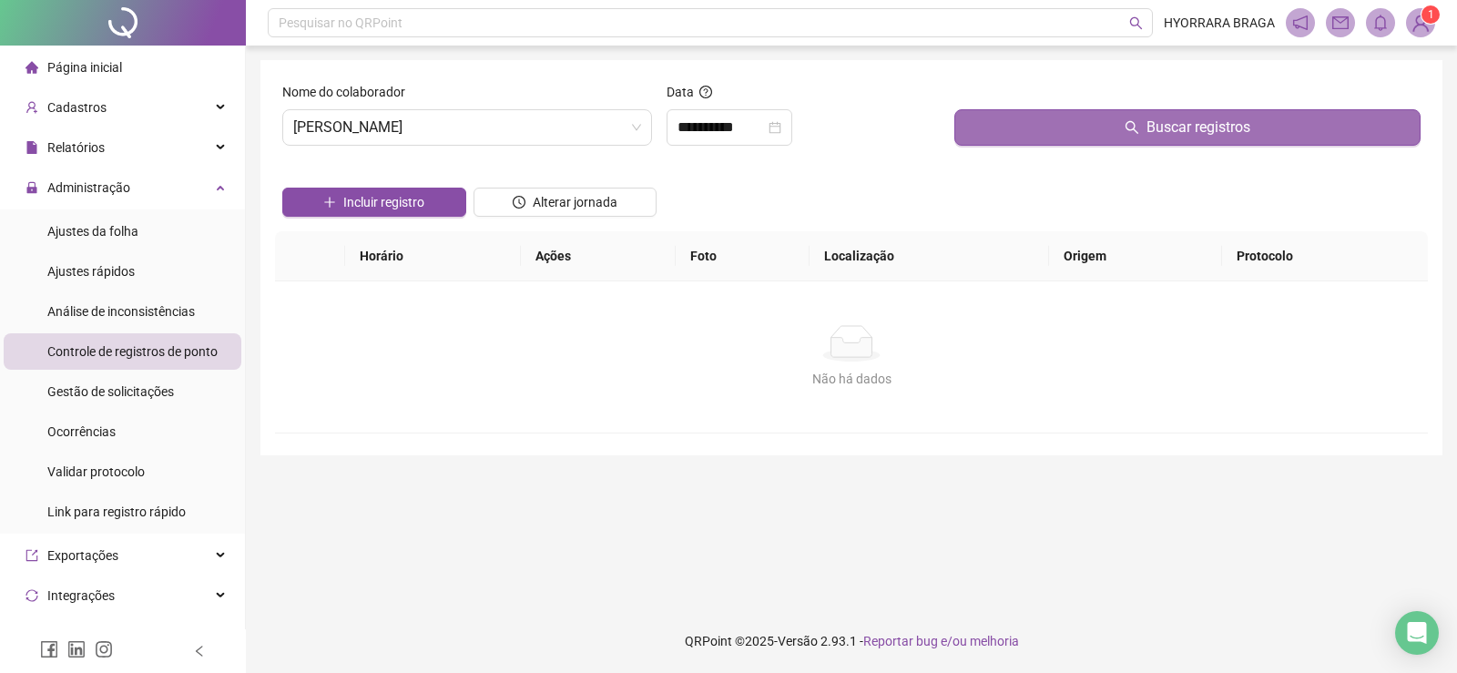
click at [1129, 125] on icon "search" at bounding box center [1132, 127] width 15 height 15
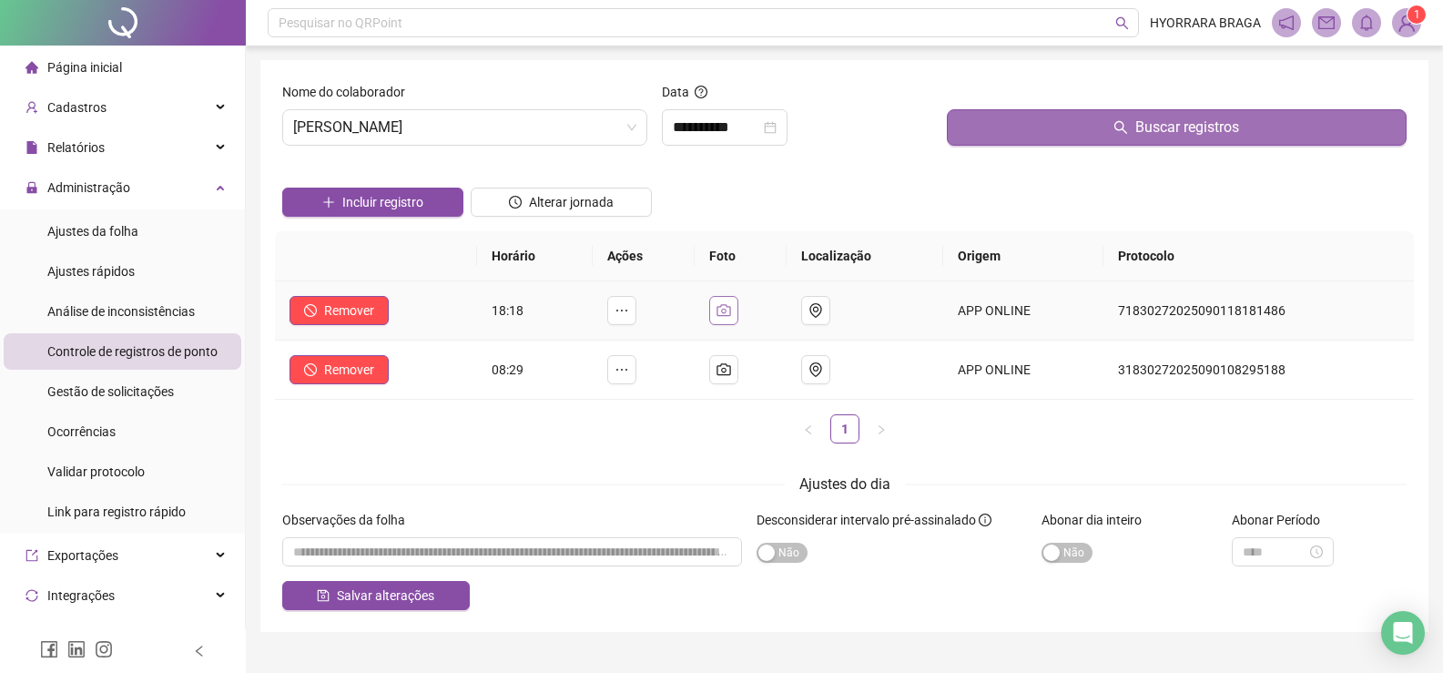
click at [730, 311] on icon "camera" at bounding box center [724, 310] width 15 height 15
click at [106, 392] on span "Gestão de solicitações" at bounding box center [110, 391] width 127 height 15
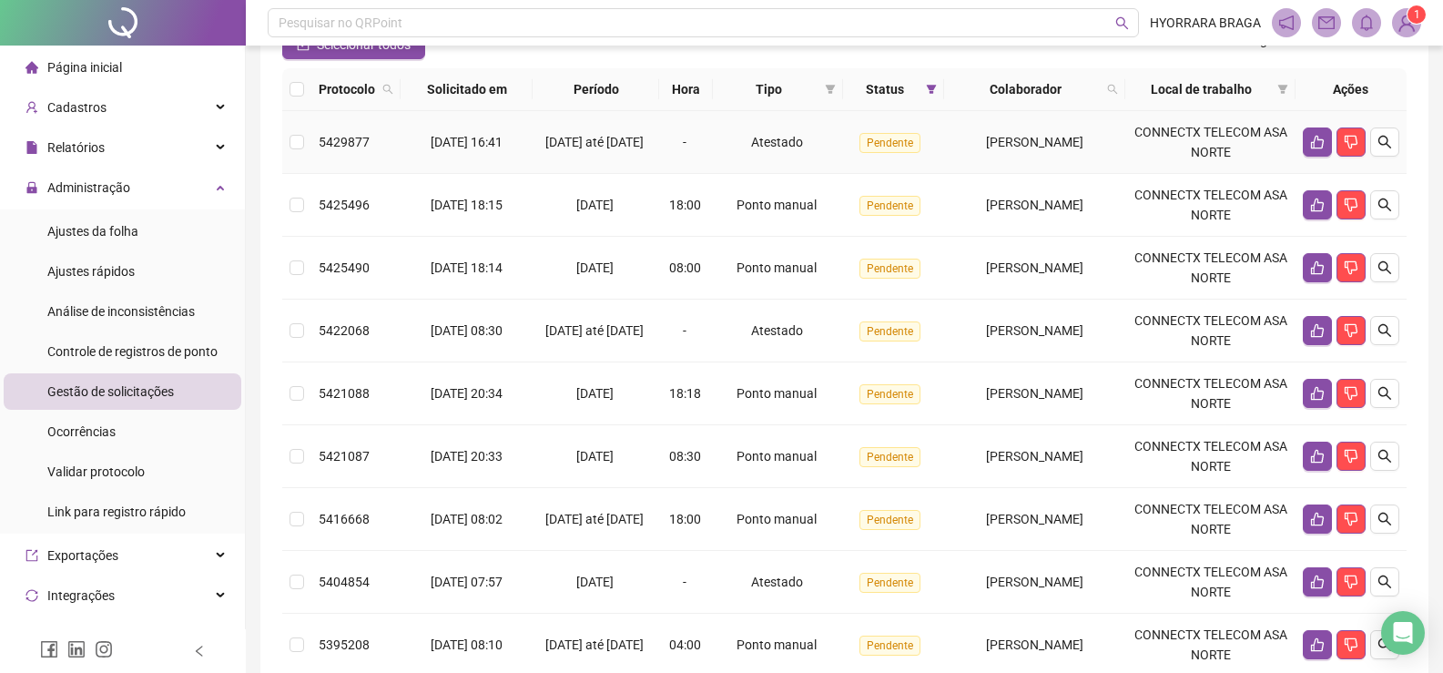
scroll to position [182, 0]
click at [464, 145] on span "[DATE] 16:41" at bounding box center [467, 141] width 72 height 15
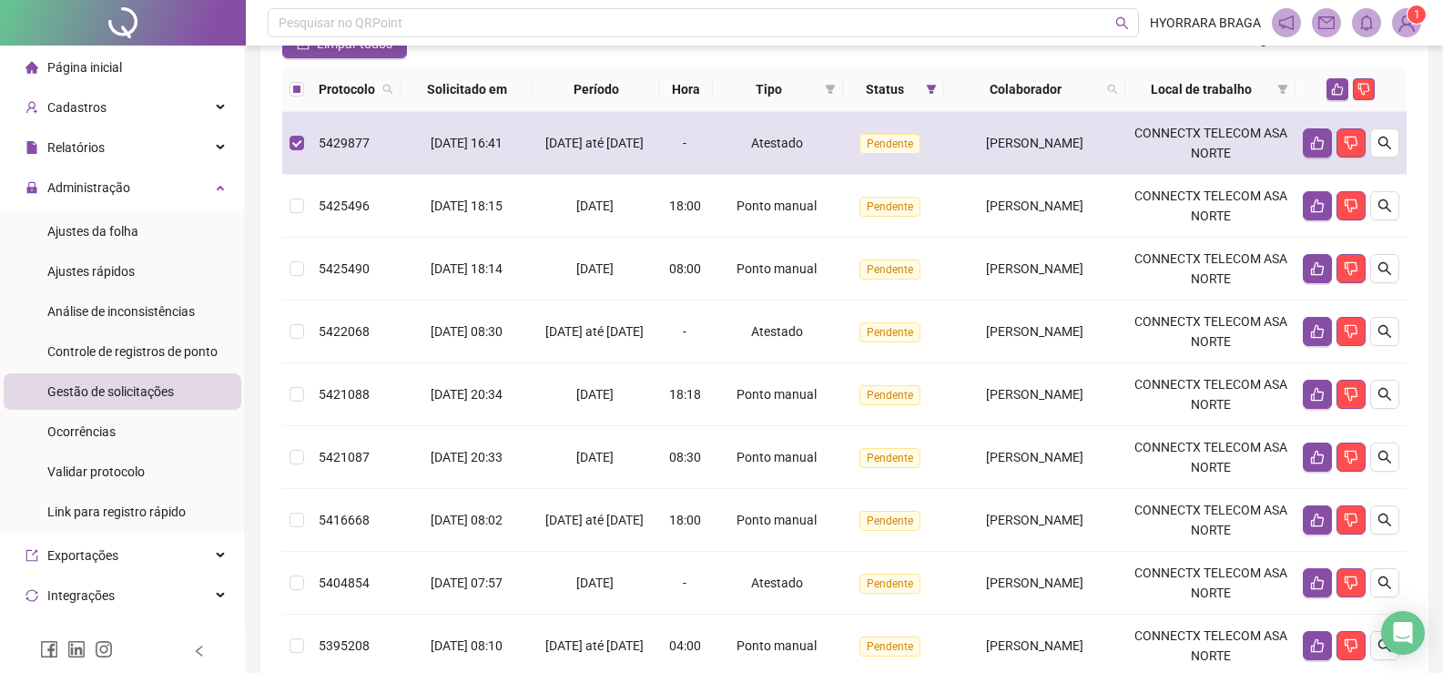
click at [763, 143] on span "Atestado" at bounding box center [777, 143] width 52 height 15
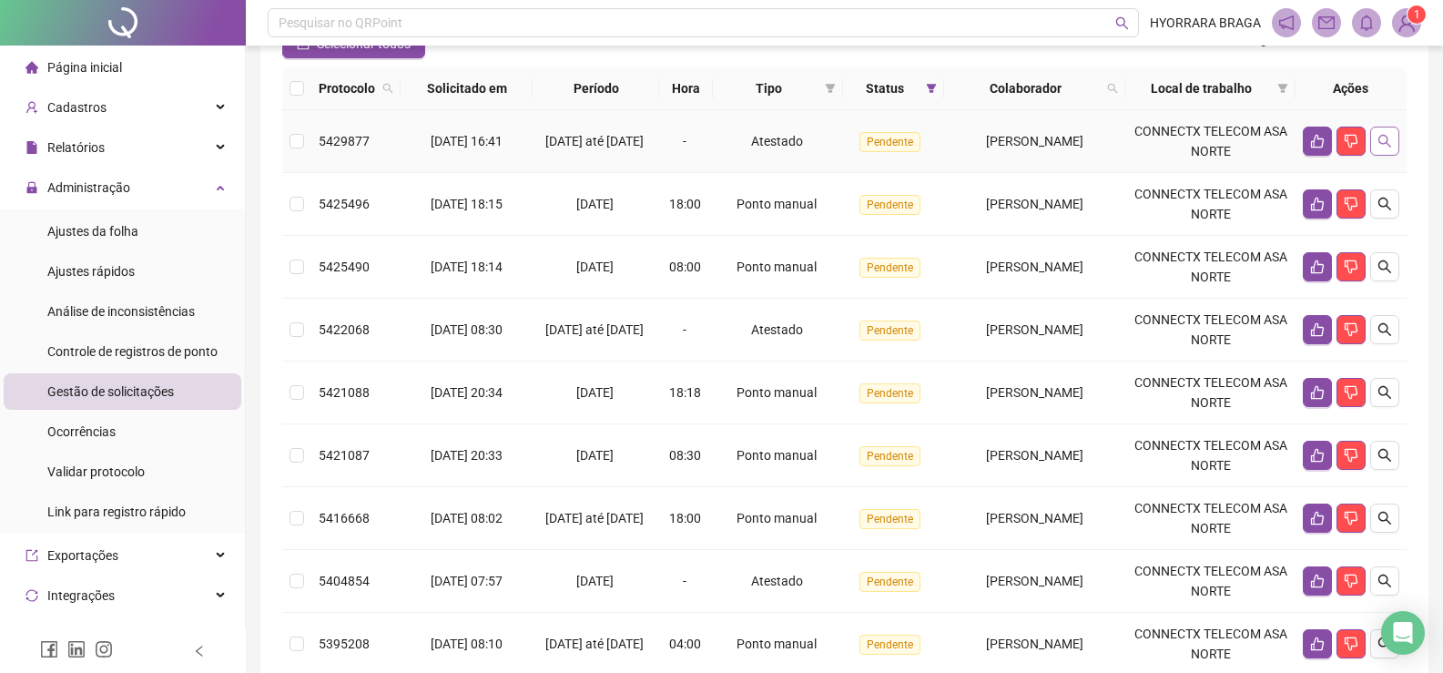
click at [1391, 137] on icon "search" at bounding box center [1385, 141] width 15 height 15
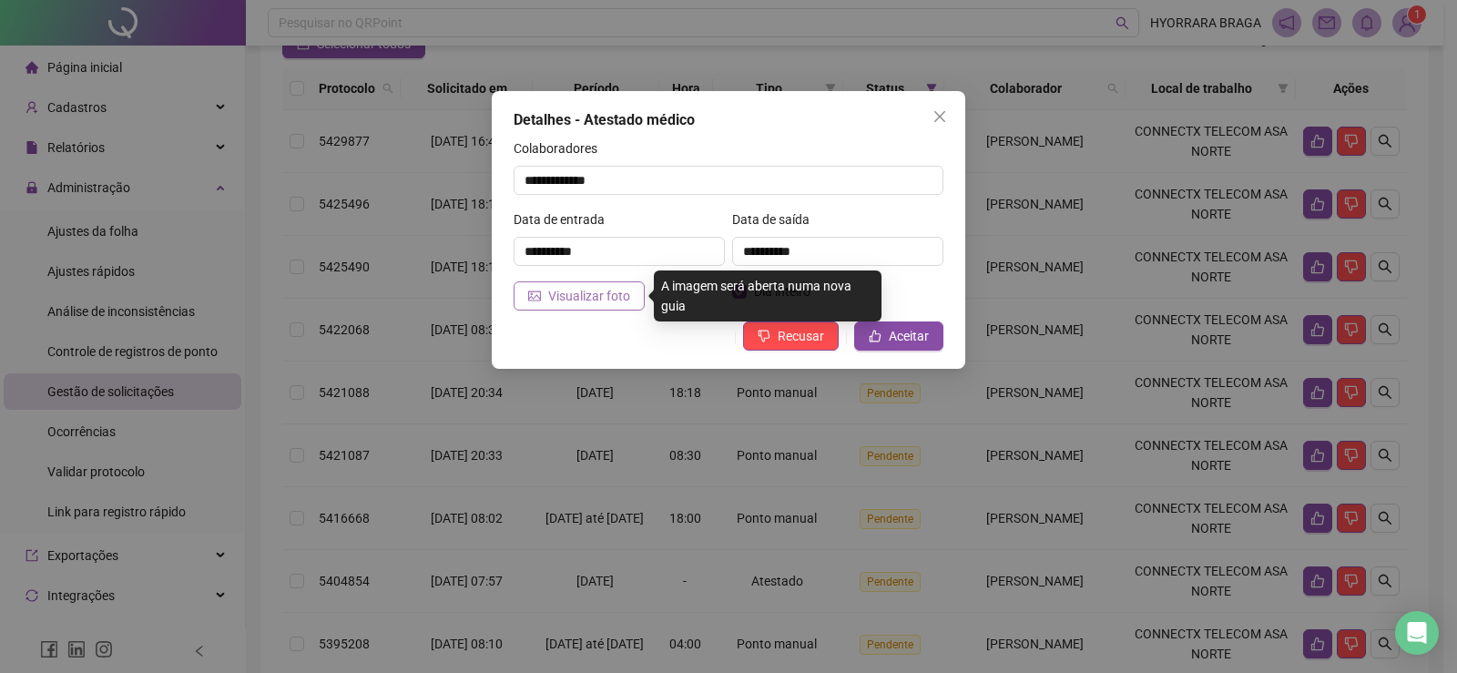
click at [593, 297] on span "Visualizar foto" at bounding box center [589, 296] width 82 height 20
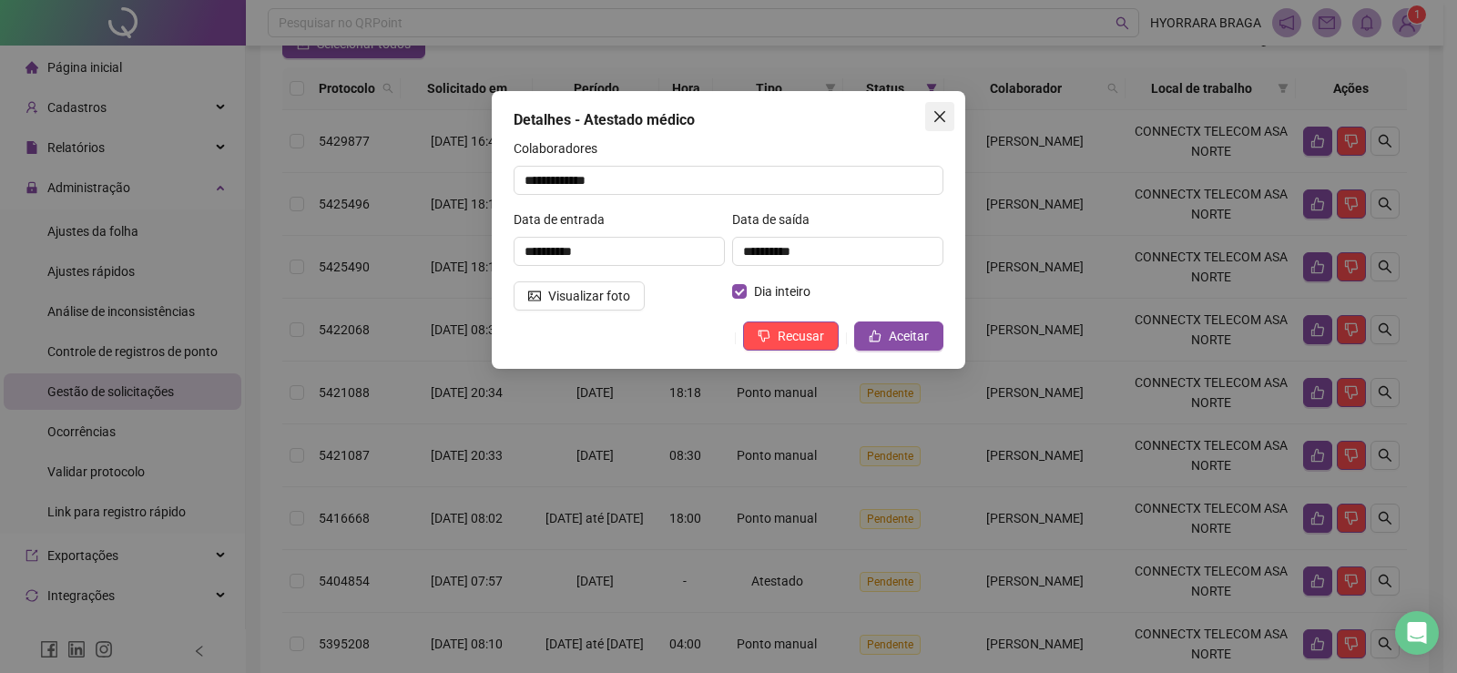
click at [943, 121] on icon "close" at bounding box center [939, 116] width 11 height 11
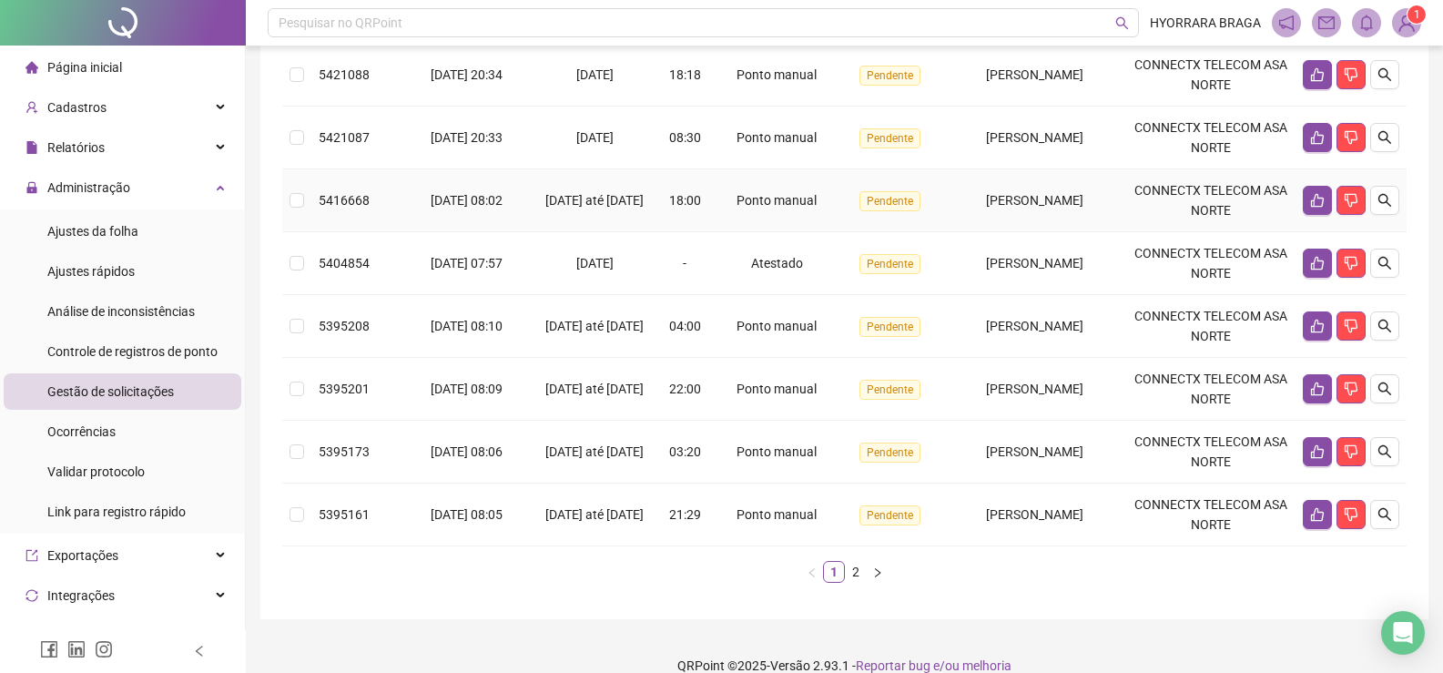
scroll to position [525, 0]
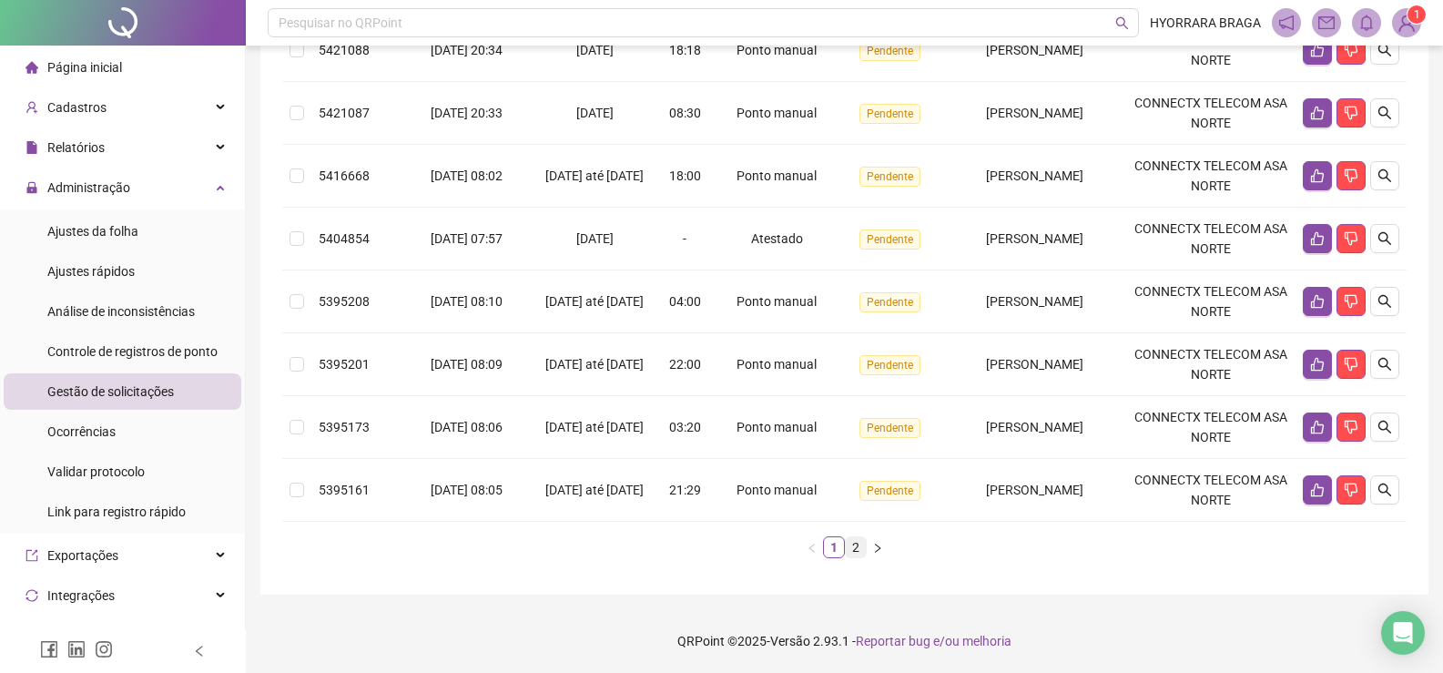
click at [858, 553] on link "2" at bounding box center [856, 547] width 20 height 20
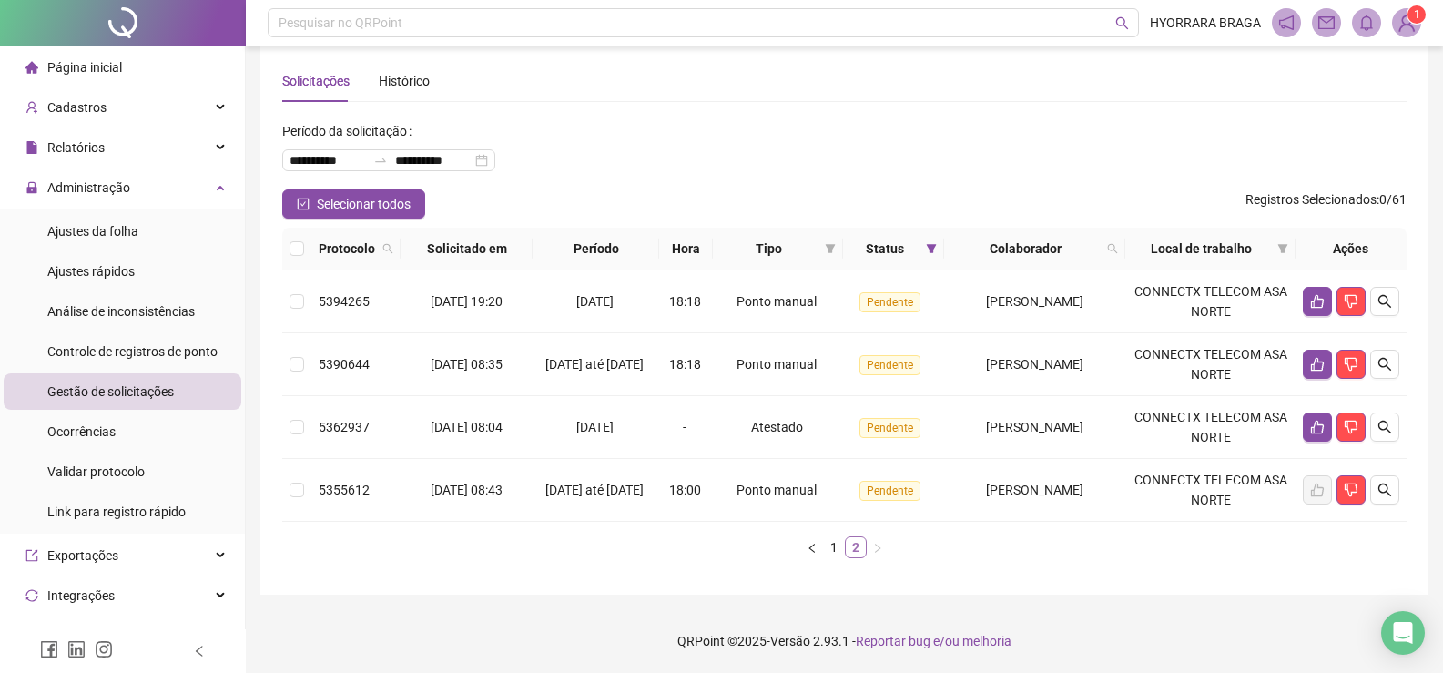
scroll to position [22, 0]
click at [50, 435] on span "Ocorrências" at bounding box center [81, 431] width 68 height 15
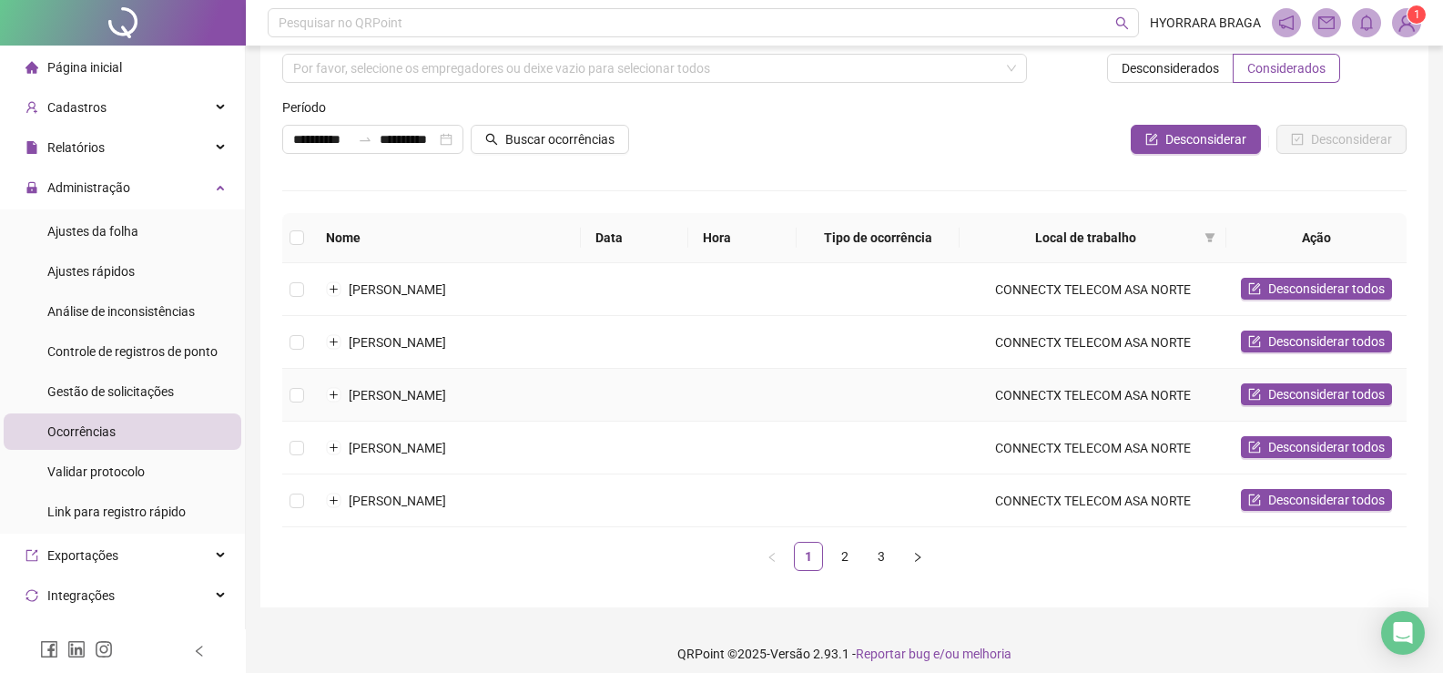
scroll to position [86, 0]
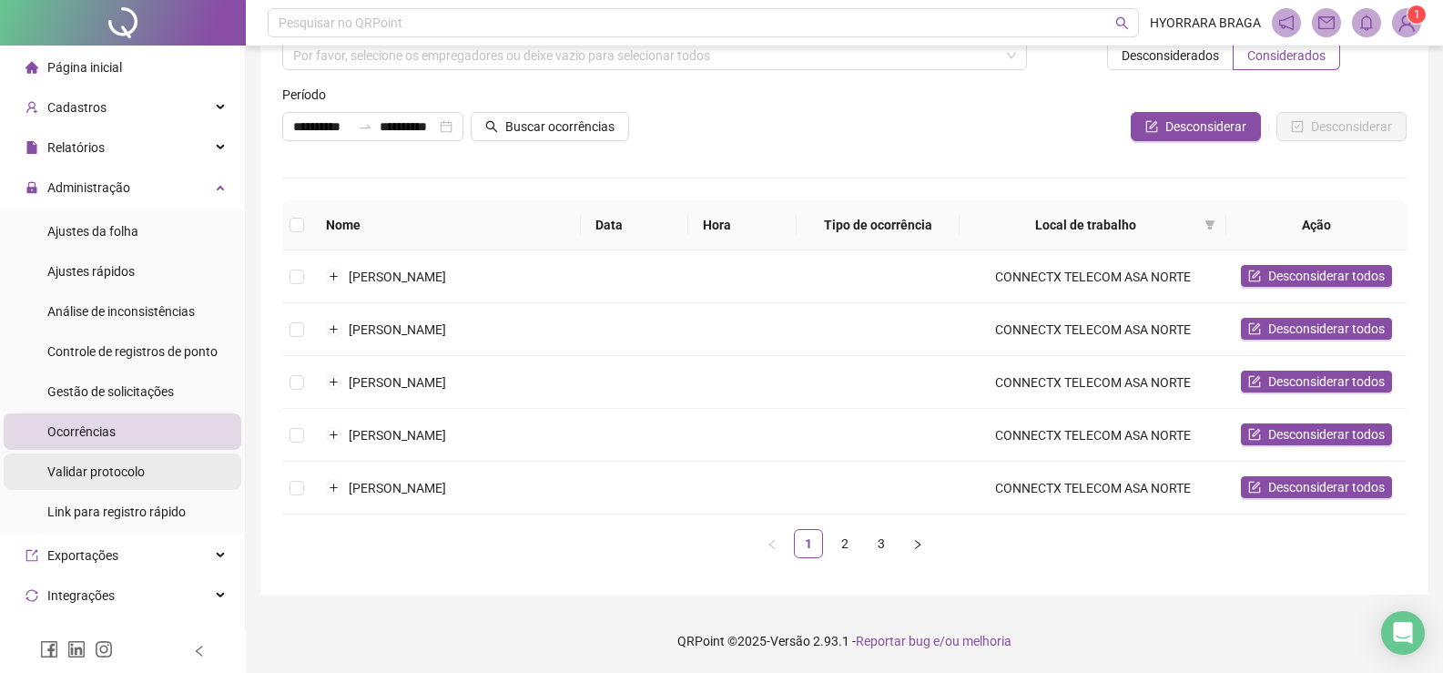
click at [84, 481] on div "Validar protocolo" at bounding box center [95, 472] width 97 height 36
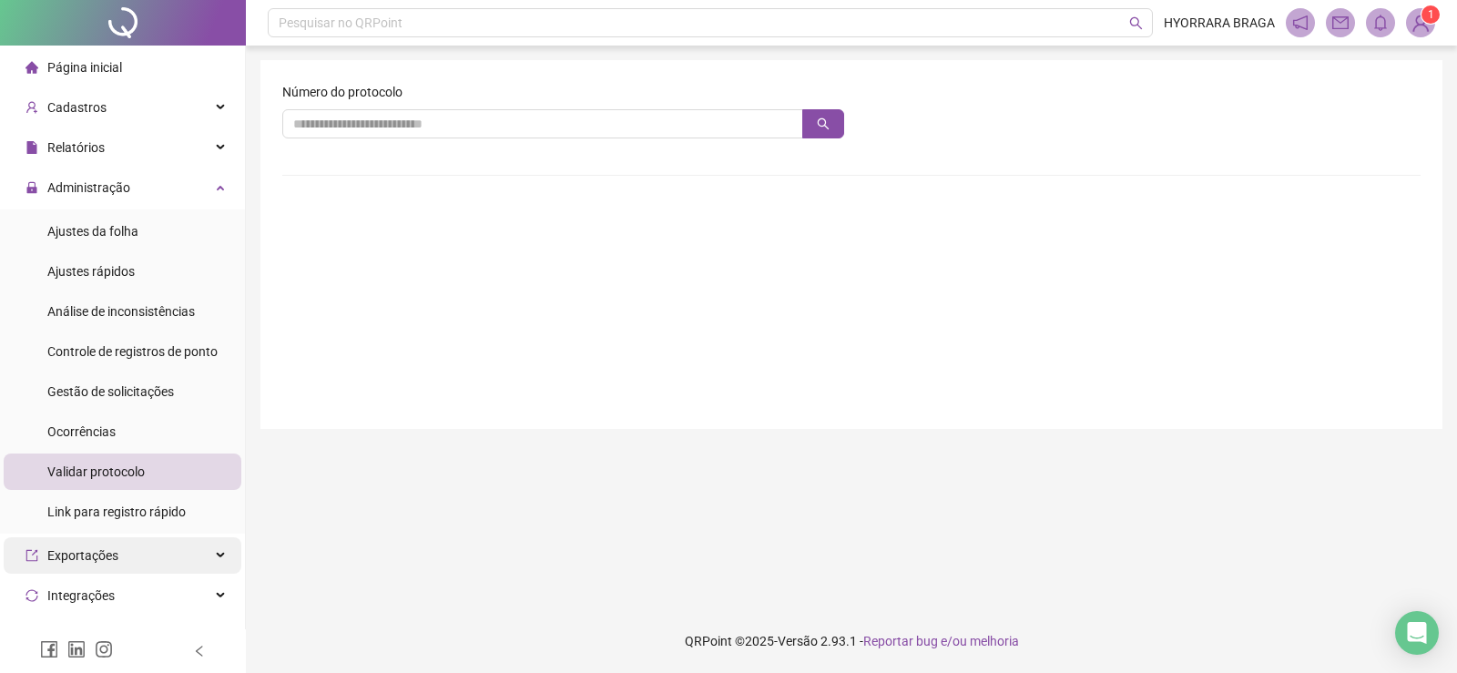
click at [196, 547] on div "Exportações" at bounding box center [123, 555] width 238 height 36
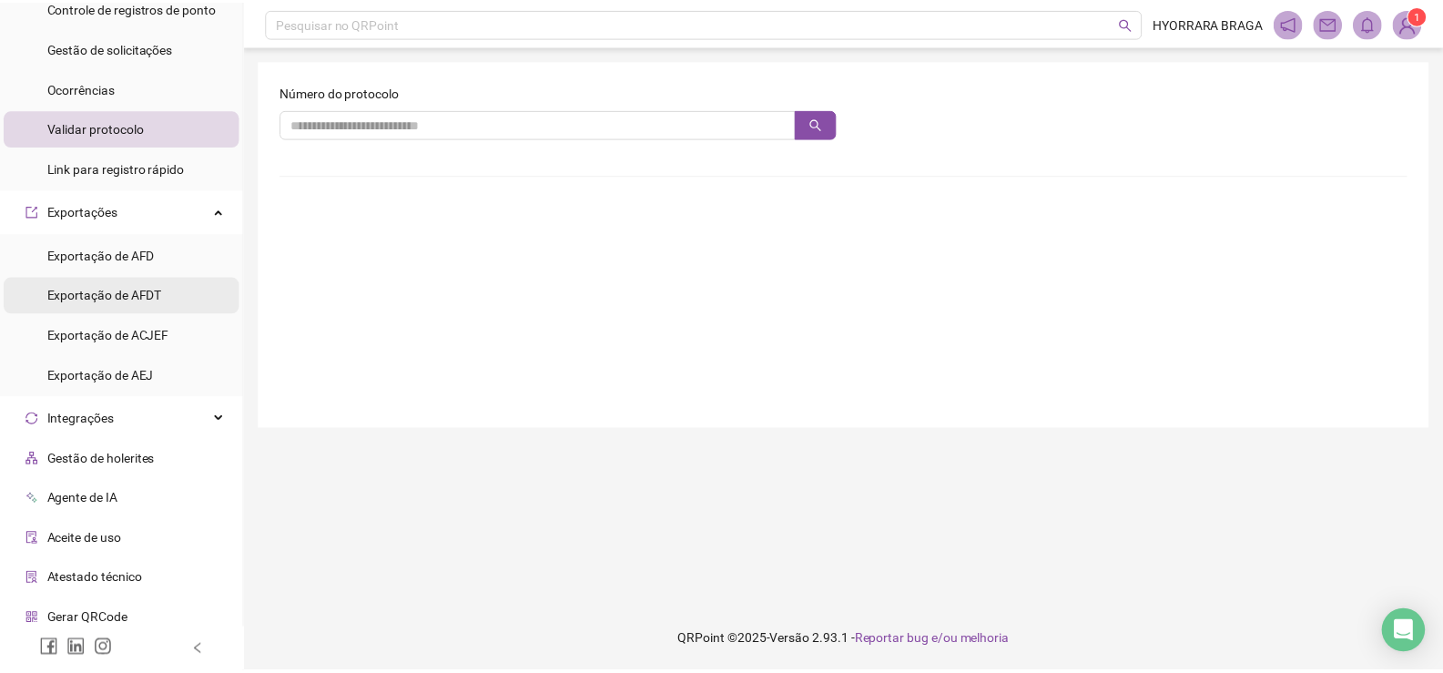
scroll to position [392, 0]
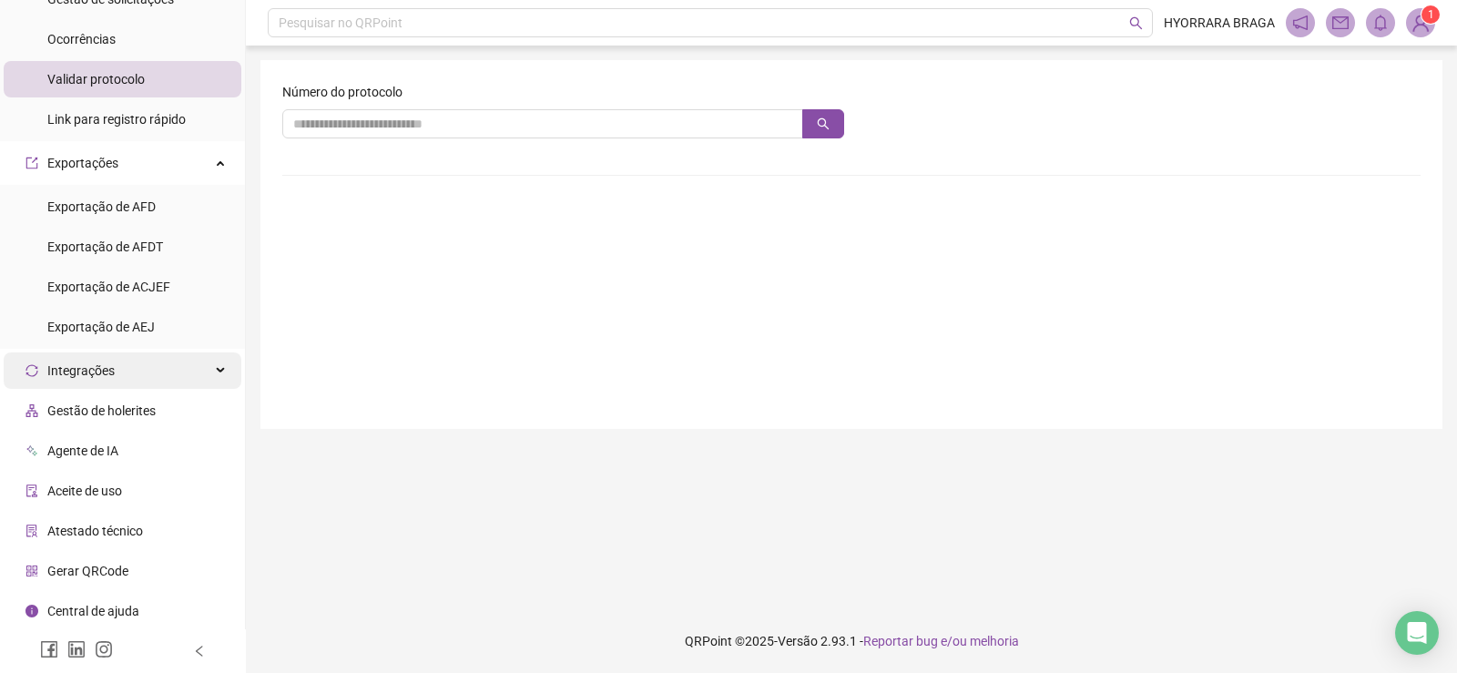
click at [202, 375] on div "Integrações" at bounding box center [123, 370] width 238 height 36
click at [189, 372] on div "Integrações" at bounding box center [123, 370] width 238 height 36
click at [123, 412] on span "Gestão de holerites" at bounding box center [101, 410] width 108 height 15
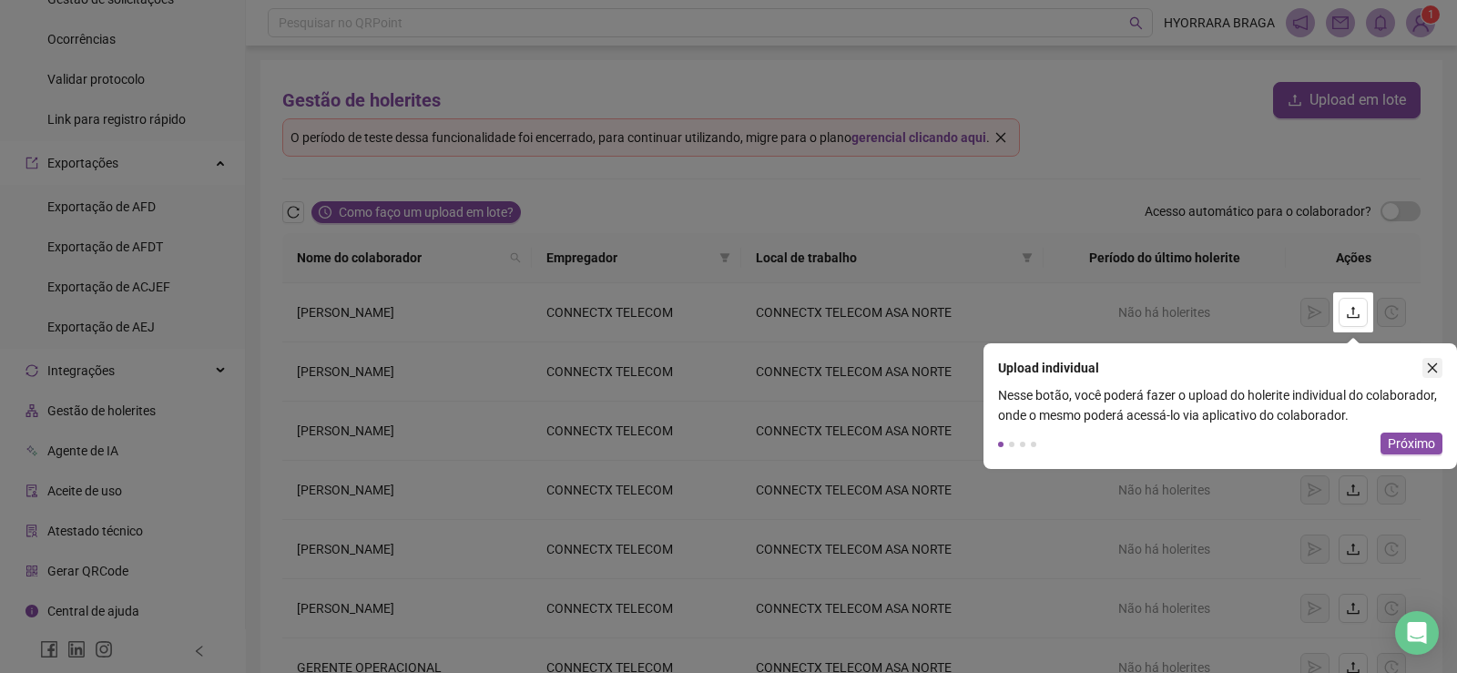
click at [1434, 362] on icon "close" at bounding box center [1432, 368] width 13 height 13
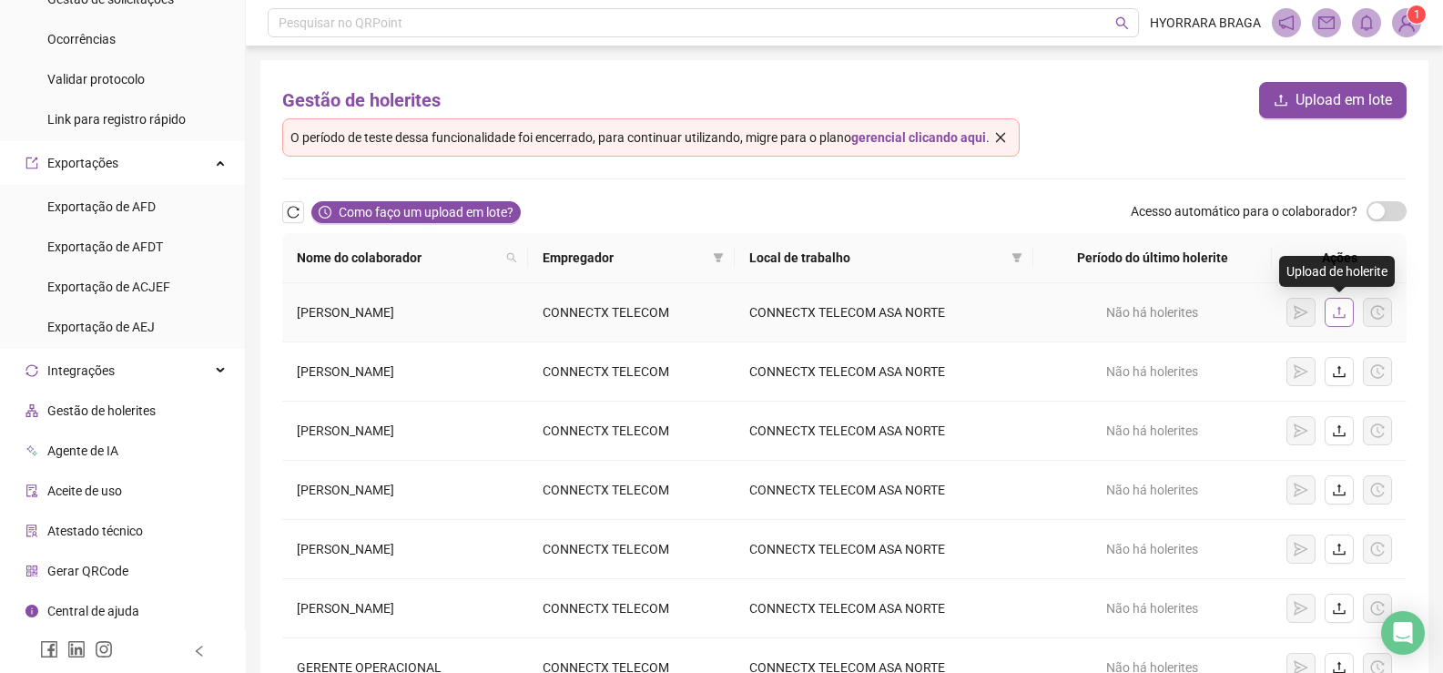
click at [1341, 316] on icon "upload" at bounding box center [1339, 312] width 15 height 15
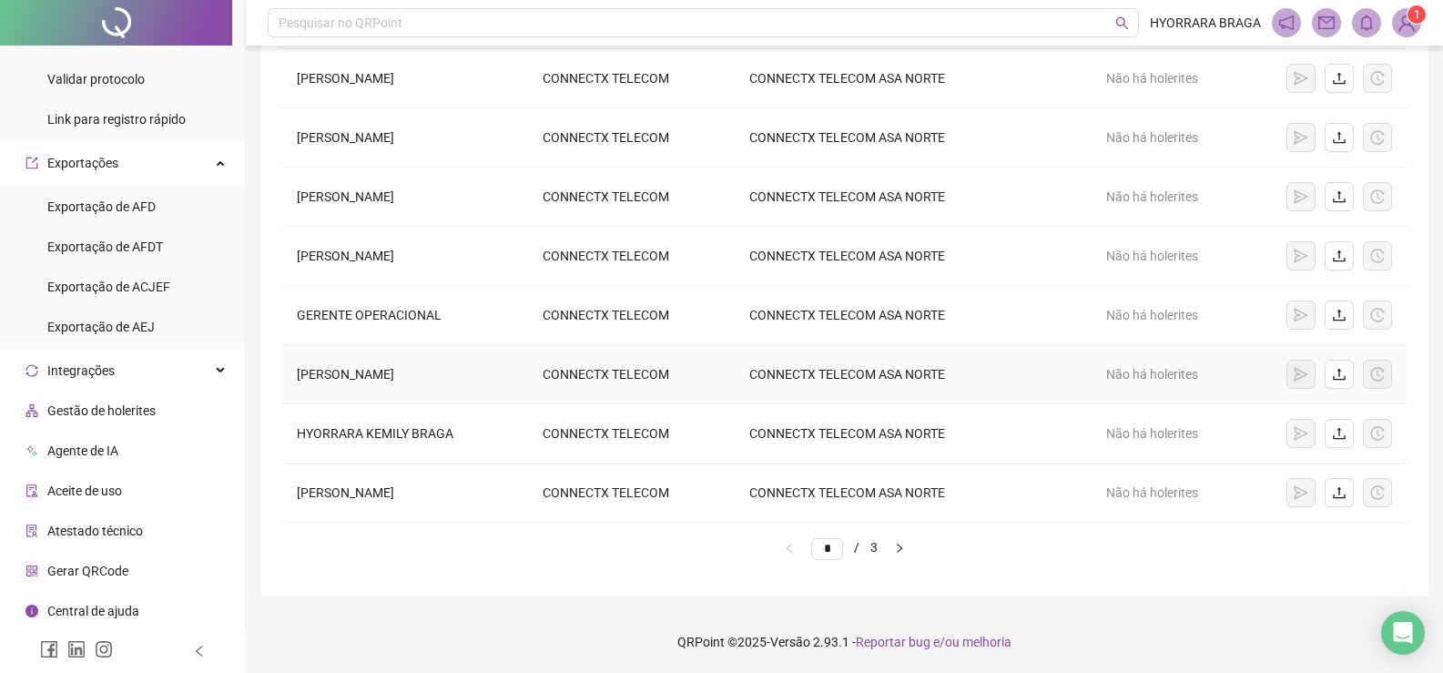
scroll to position [353, 0]
click at [82, 526] on span "Atestado técnico" at bounding box center [95, 531] width 96 height 15
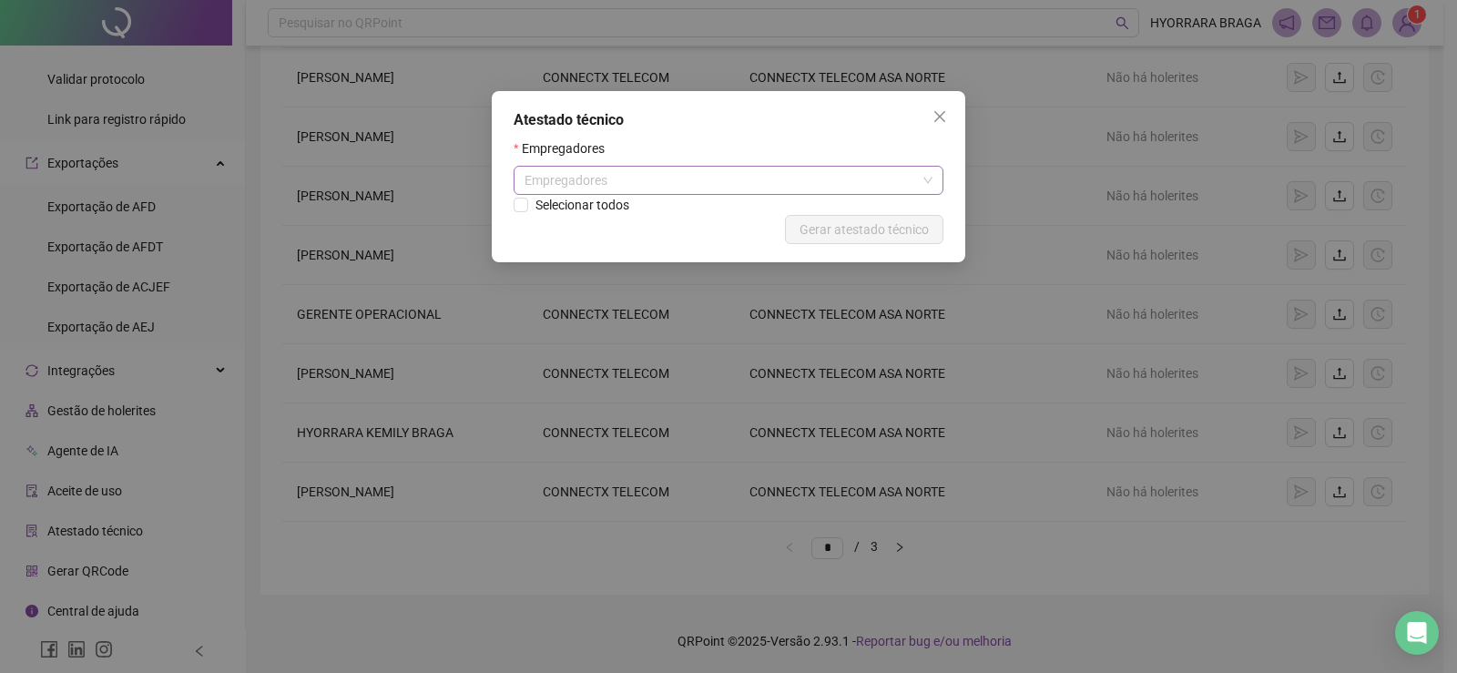
click at [921, 188] on div "Empregadores" at bounding box center [729, 180] width 430 height 29
click at [778, 235] on div "Cancelar Gerar atestado técnico" at bounding box center [729, 229] width 430 height 29
click at [745, 189] on div "Empregadores" at bounding box center [729, 180] width 430 height 29
click at [946, 107] on button "Close" at bounding box center [939, 116] width 29 height 29
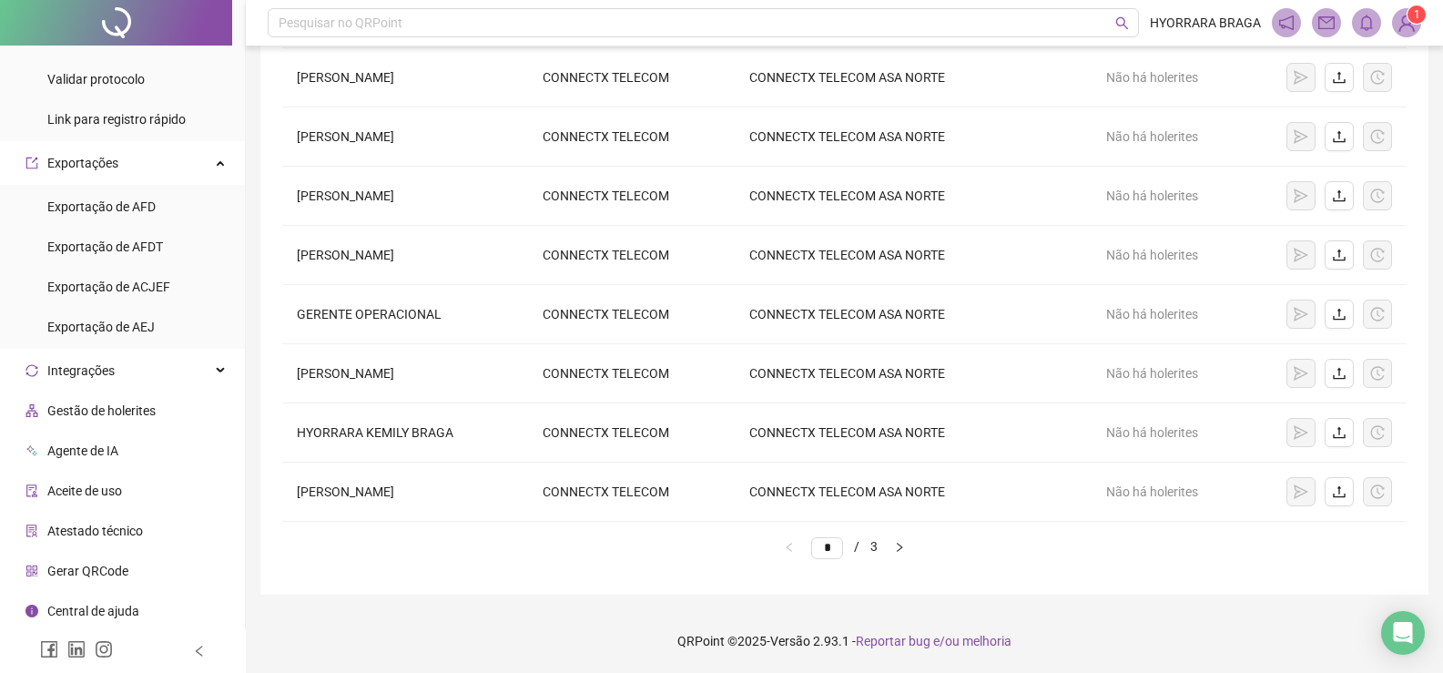
click at [87, 454] on span "Agente de IA" at bounding box center [82, 450] width 71 height 15
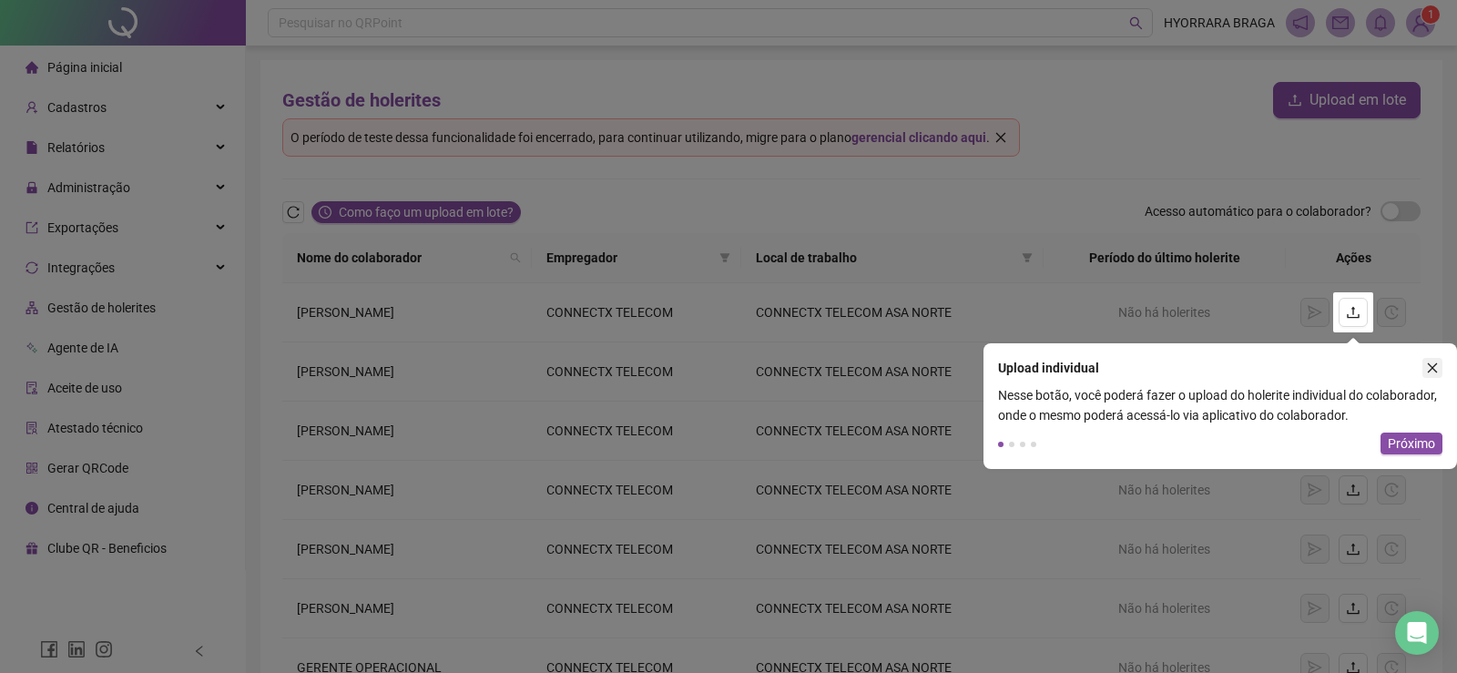
click at [1429, 366] on icon "close" at bounding box center [1432, 368] width 13 height 13
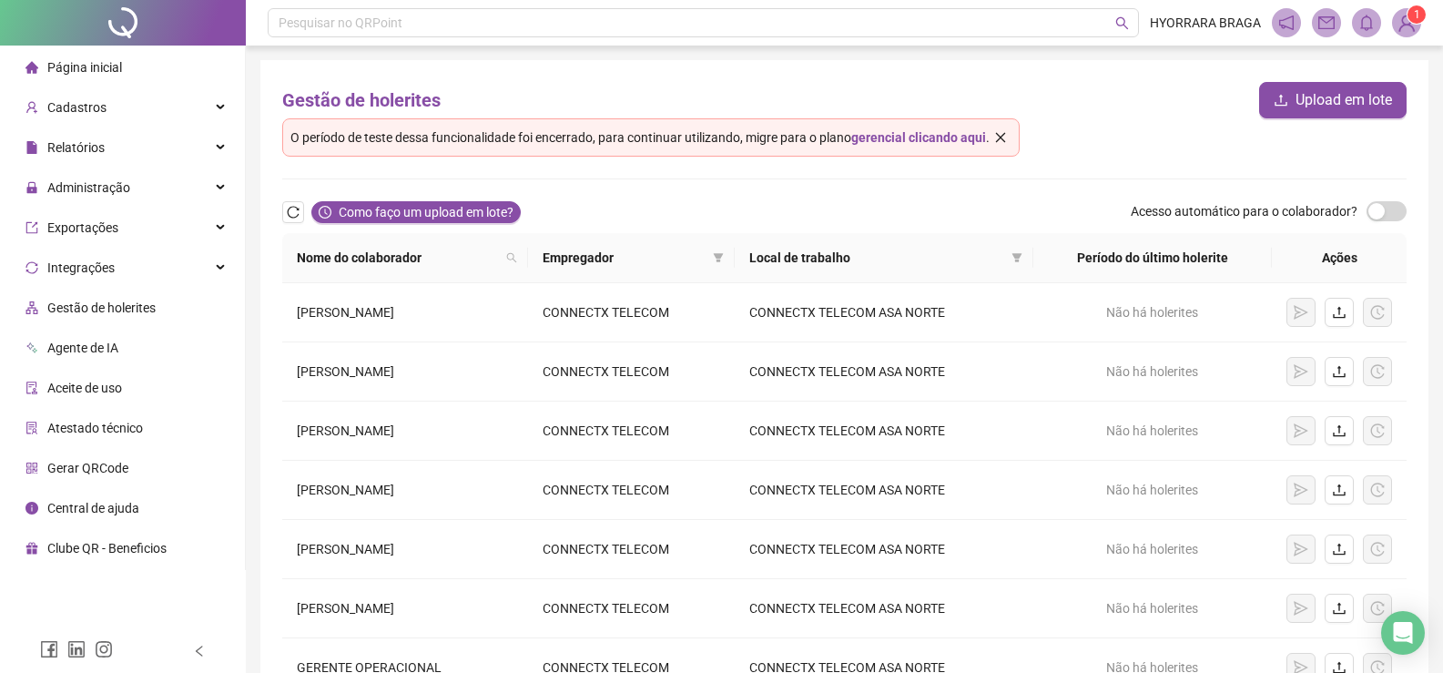
click at [107, 68] on span "Página inicial" at bounding box center [84, 67] width 75 height 15
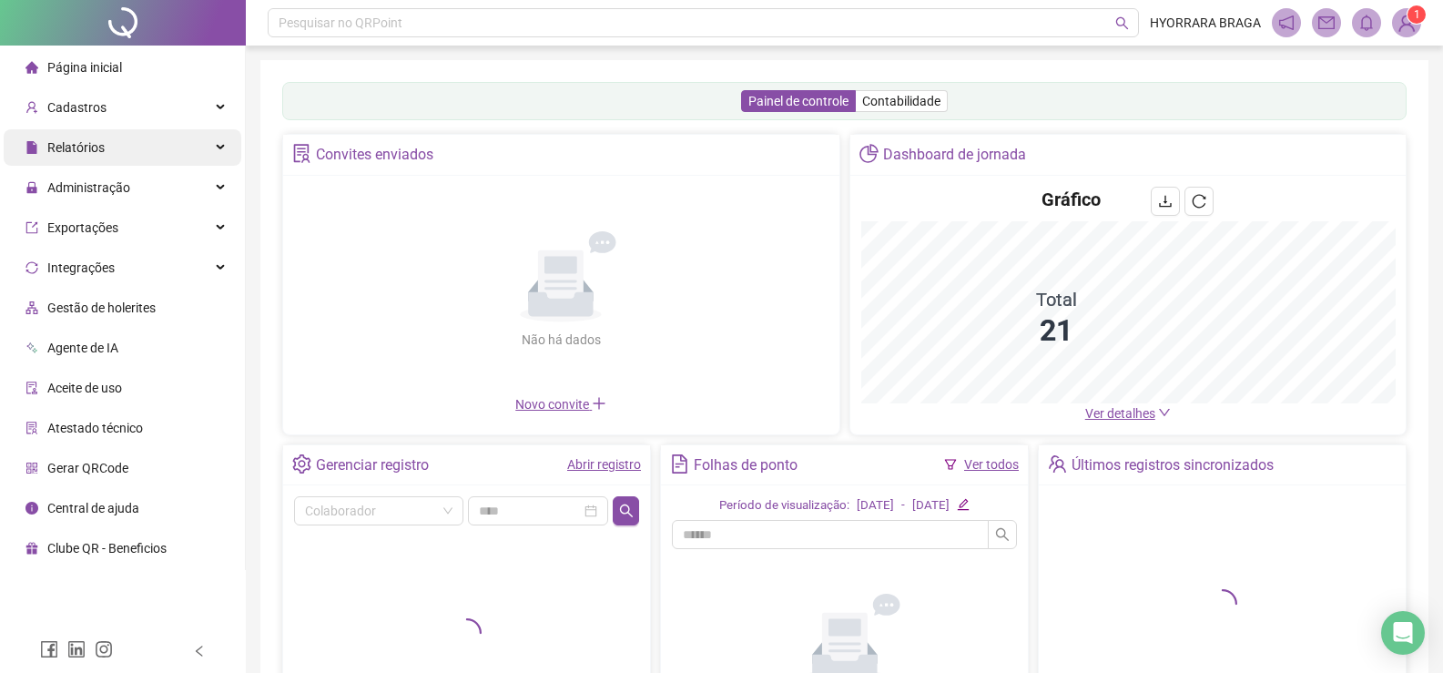
click at [106, 156] on div "Relatórios" at bounding box center [123, 147] width 238 height 36
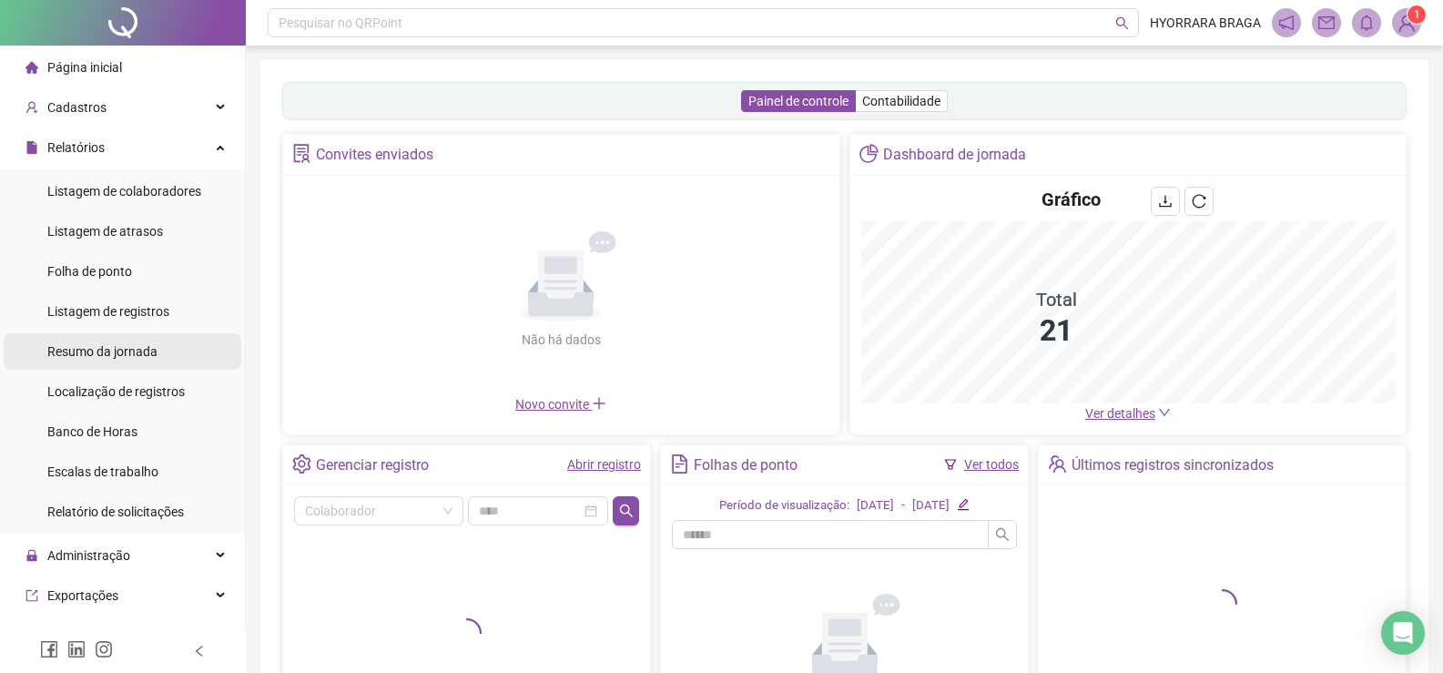
click at [88, 357] on span "Resumo da jornada" at bounding box center [102, 351] width 110 height 15
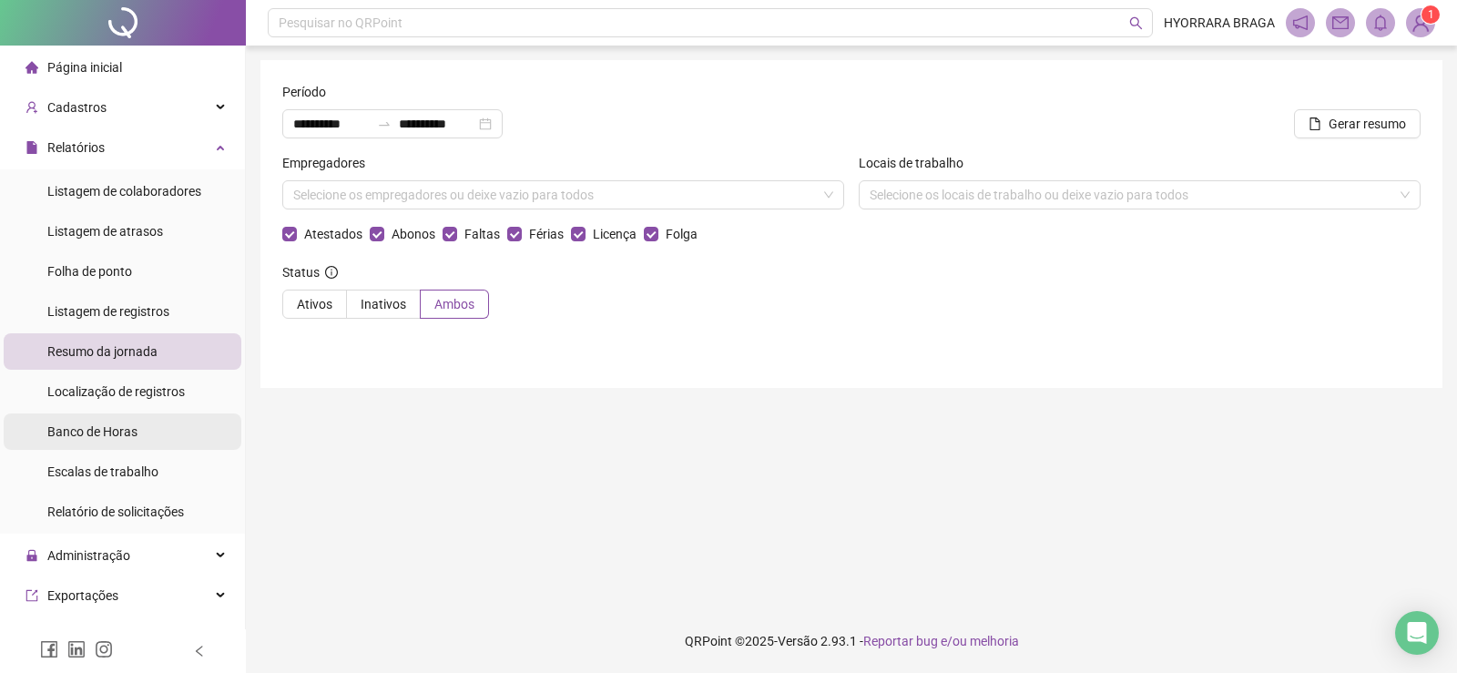
click at [105, 438] on span "Banco de Horas" at bounding box center [92, 431] width 90 height 15
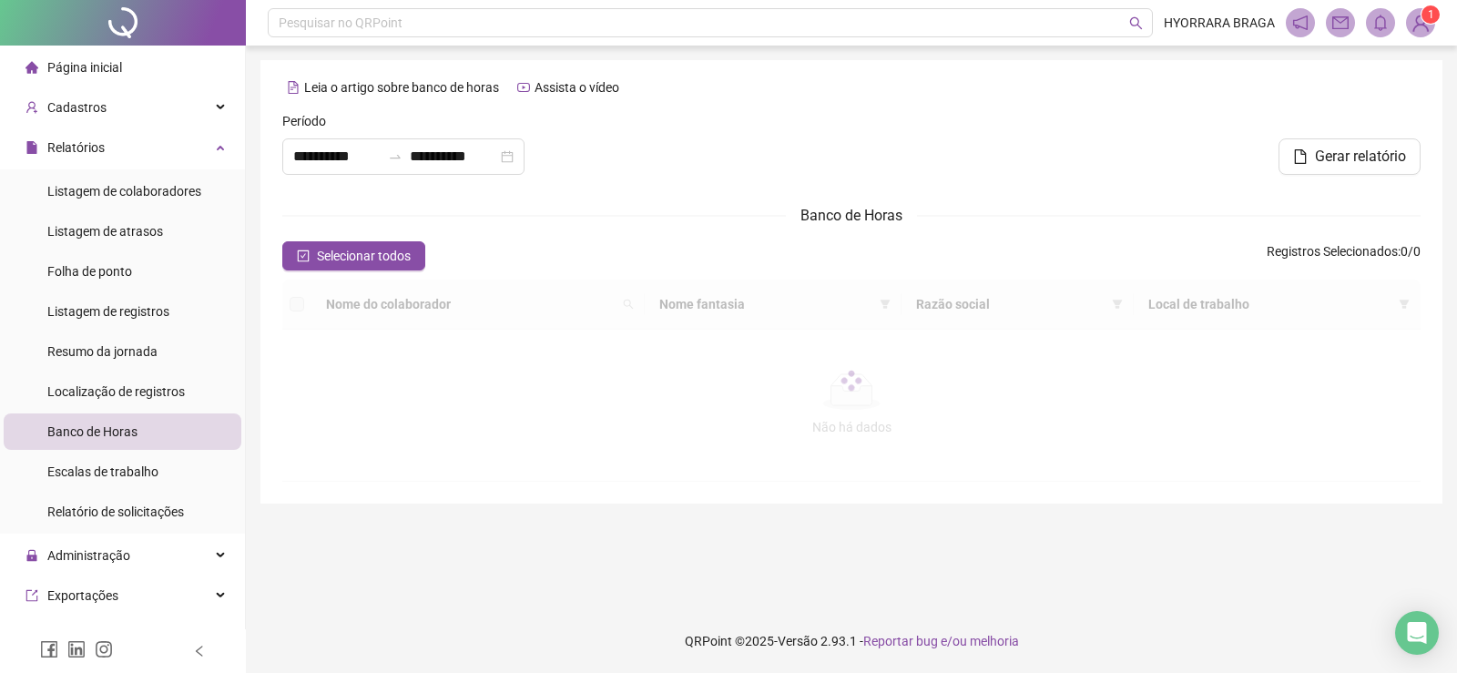
type input "**********"
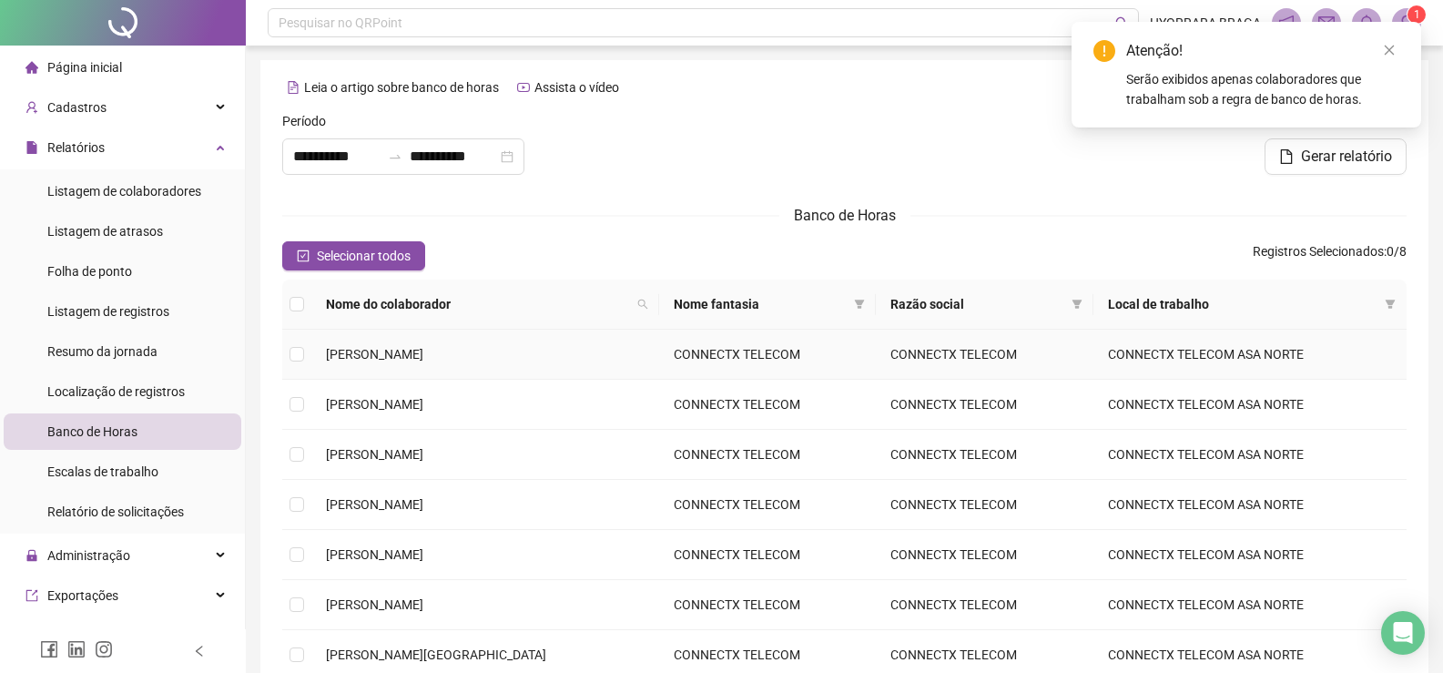
click at [304, 352] on td at bounding box center [296, 355] width 29 height 50
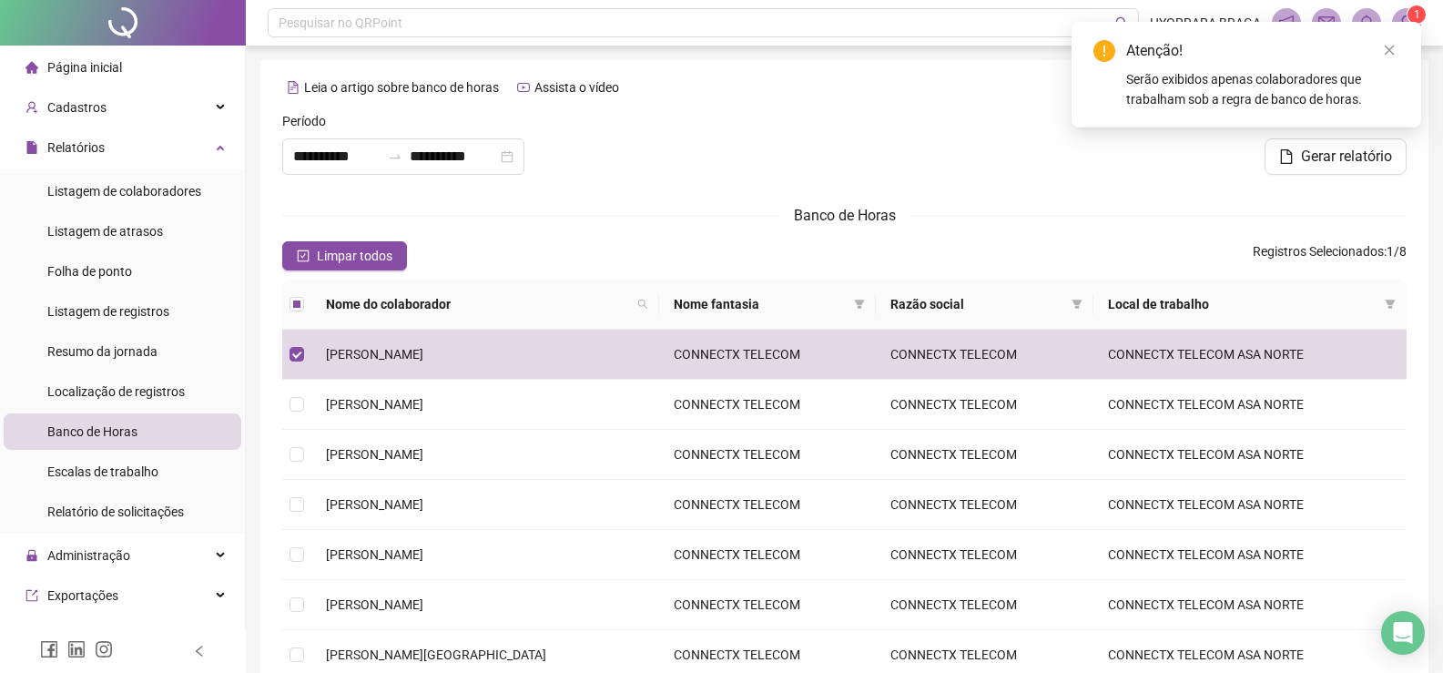
drag, startPoint x: 1350, startPoint y: 163, endPoint x: 1199, endPoint y: 191, distance: 152.9
click at [1347, 163] on span "Gerar relatório" at bounding box center [1346, 157] width 91 height 22
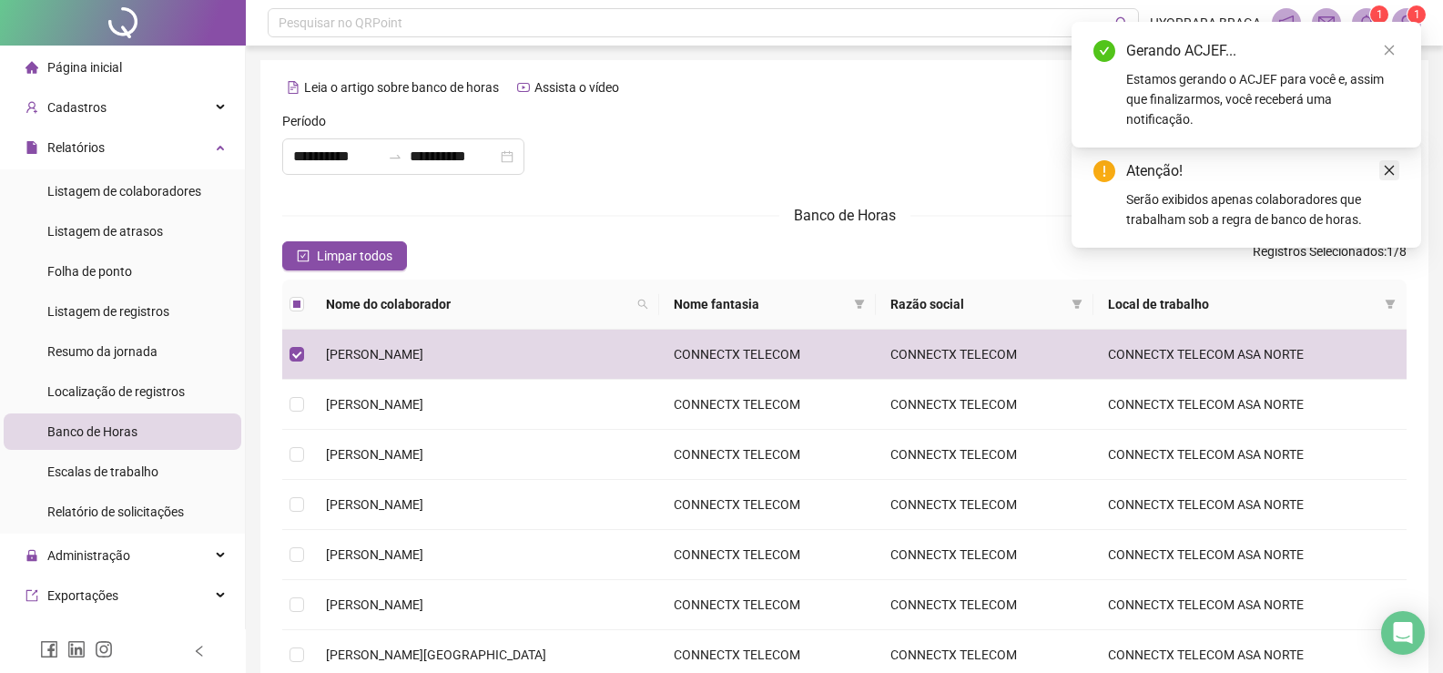
click at [1390, 173] on icon "close" at bounding box center [1389, 170] width 13 height 13
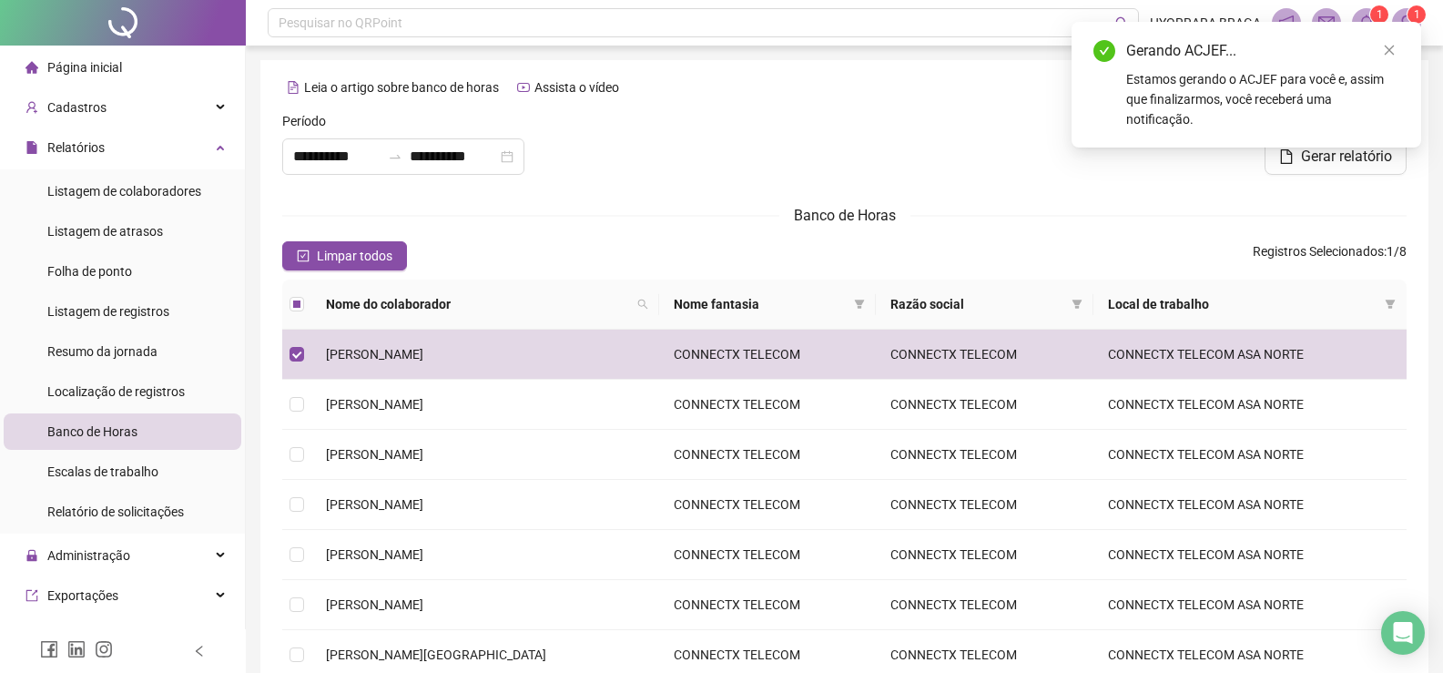
click at [1205, 57] on div "Gerando ACJEF..." at bounding box center [1262, 51] width 273 height 22
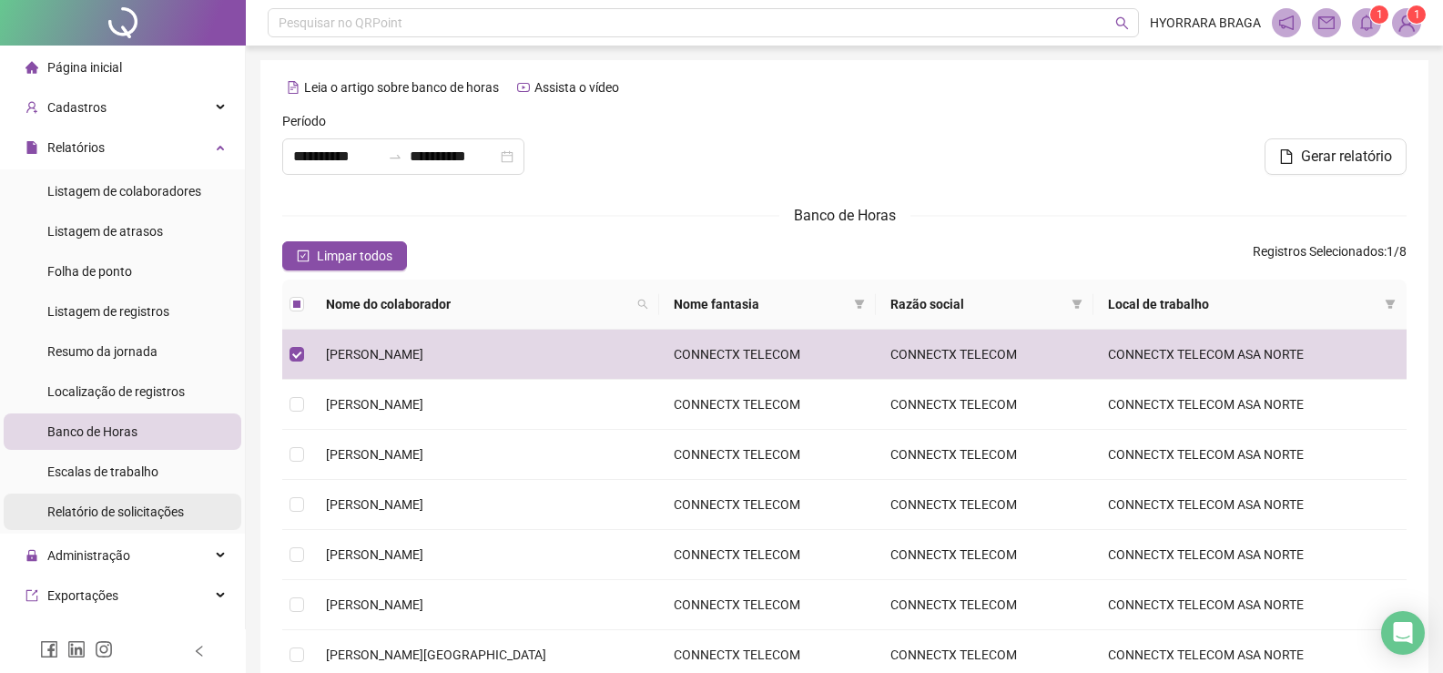
click at [161, 513] on span "Relatório de solicitações" at bounding box center [115, 512] width 137 height 15
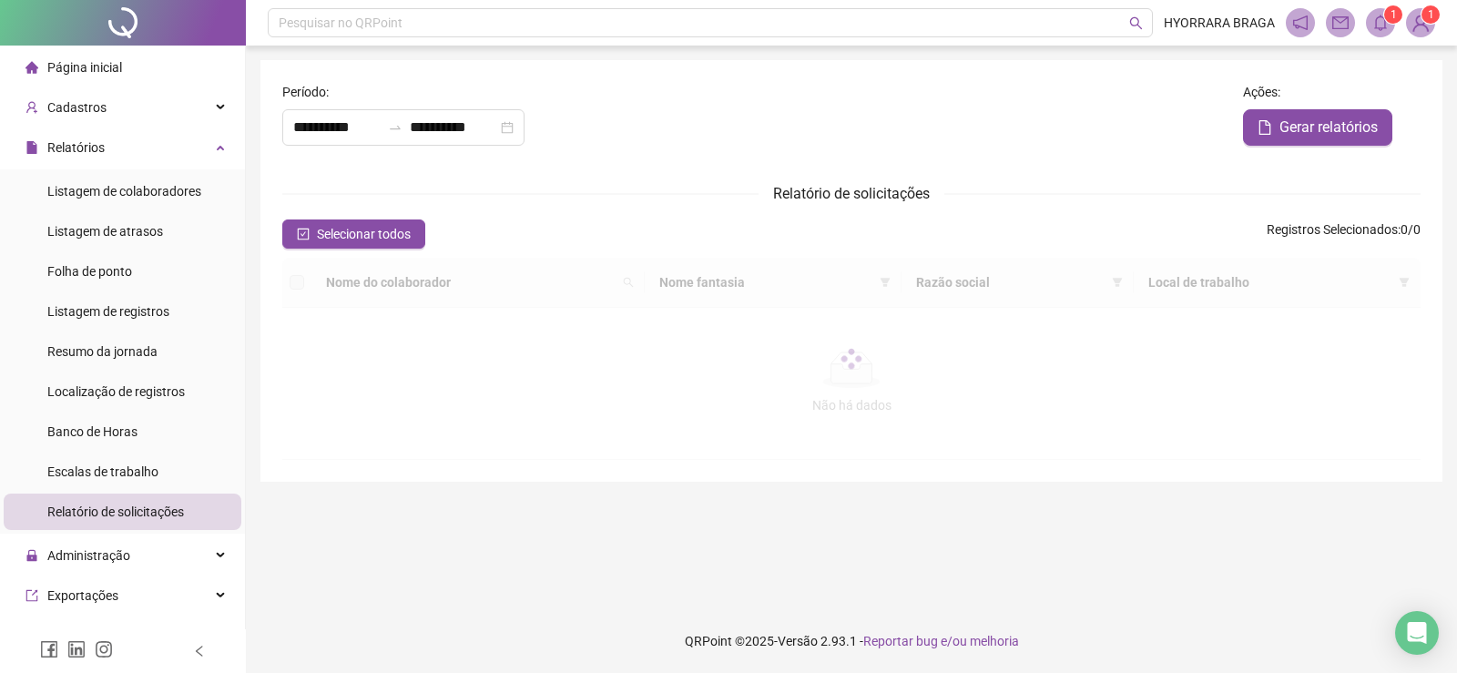
type input "**********"
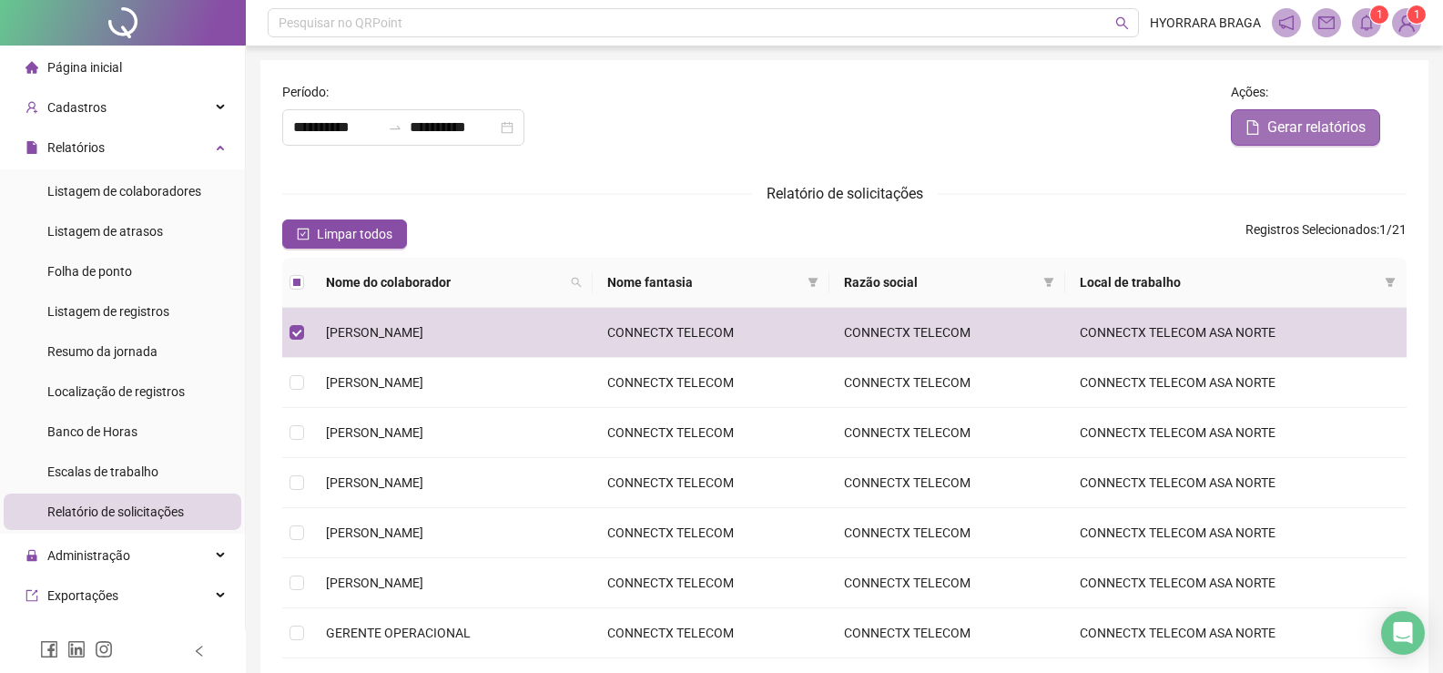
drag, startPoint x: 1308, startPoint y: 133, endPoint x: 1105, endPoint y: 199, distance: 213.7
click at [1302, 135] on span "Gerar relatórios" at bounding box center [1317, 128] width 98 height 22
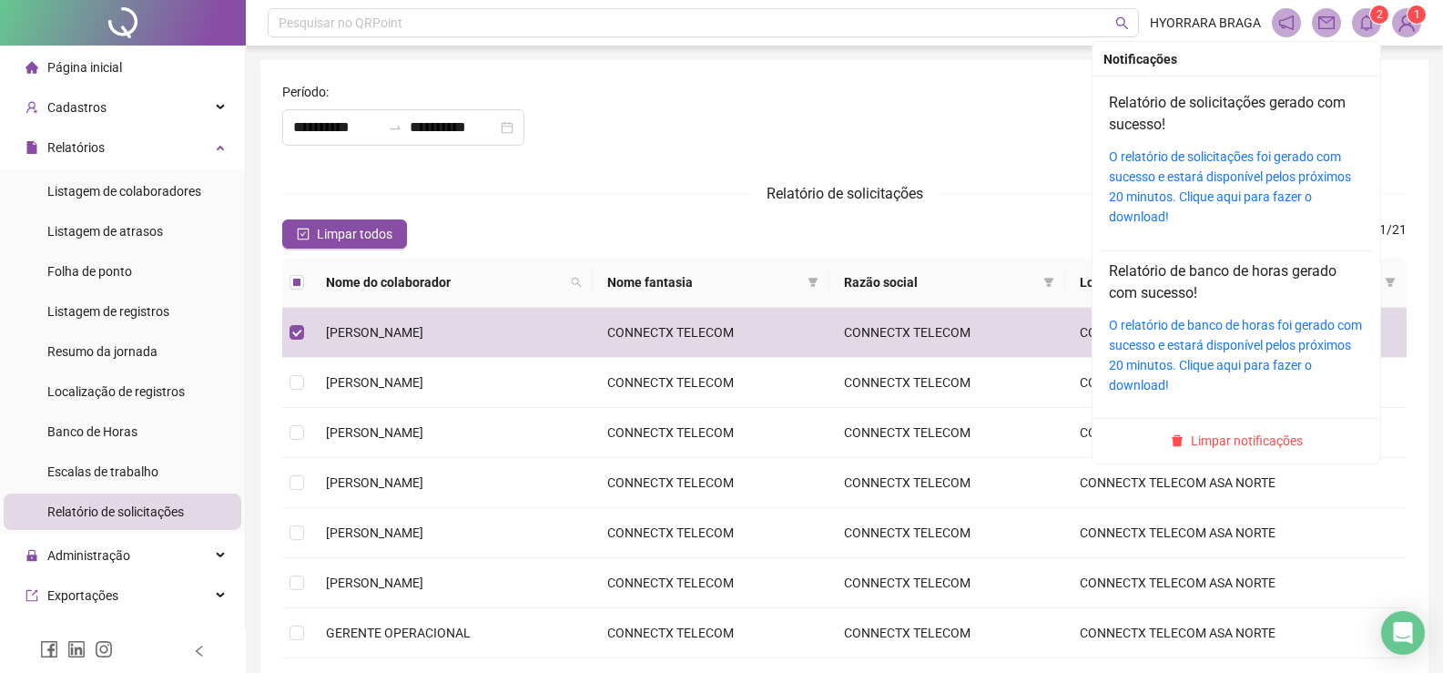
click at [1366, 16] on icon "bell" at bounding box center [1367, 23] width 13 height 16
click at [1159, 183] on link "O relatório de solicitações foi gerado com sucesso e estará disponível pelos pr…" at bounding box center [1230, 186] width 242 height 75
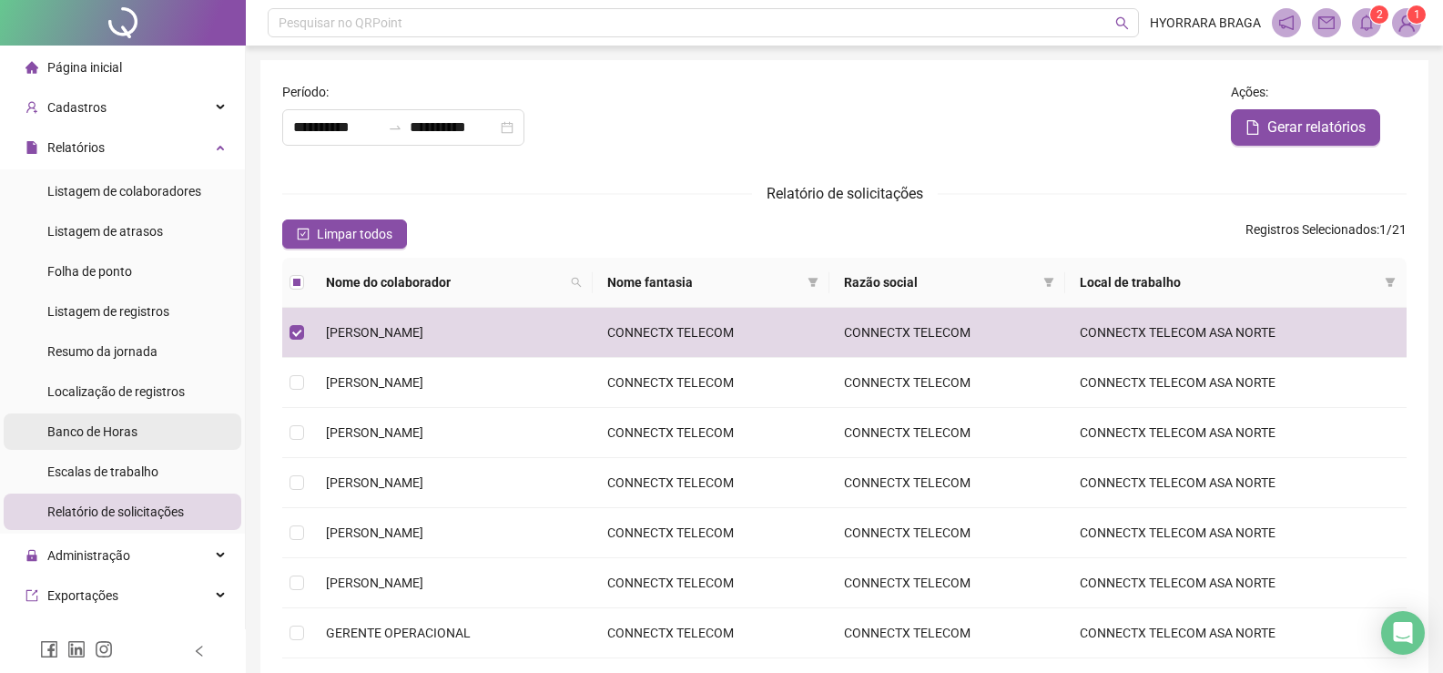
click at [130, 425] on span "Banco de Horas" at bounding box center [92, 431] width 90 height 15
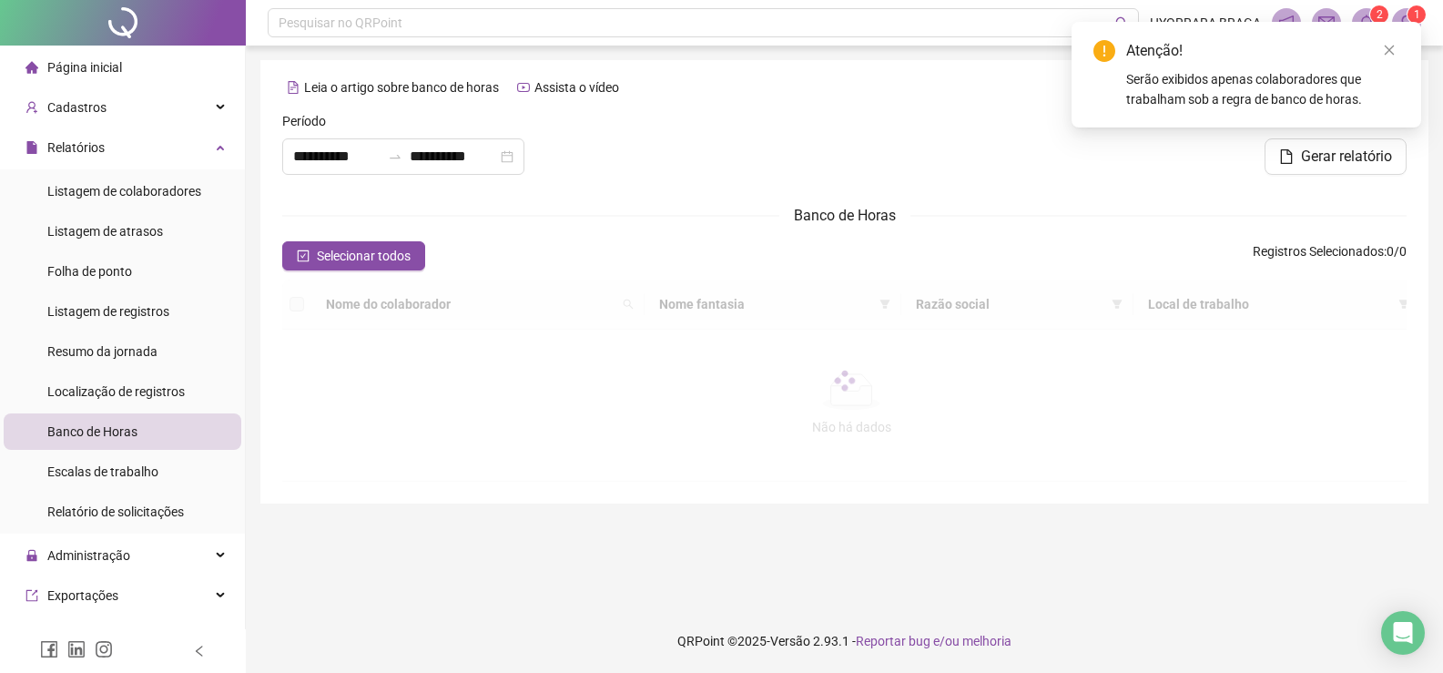
type input "**********"
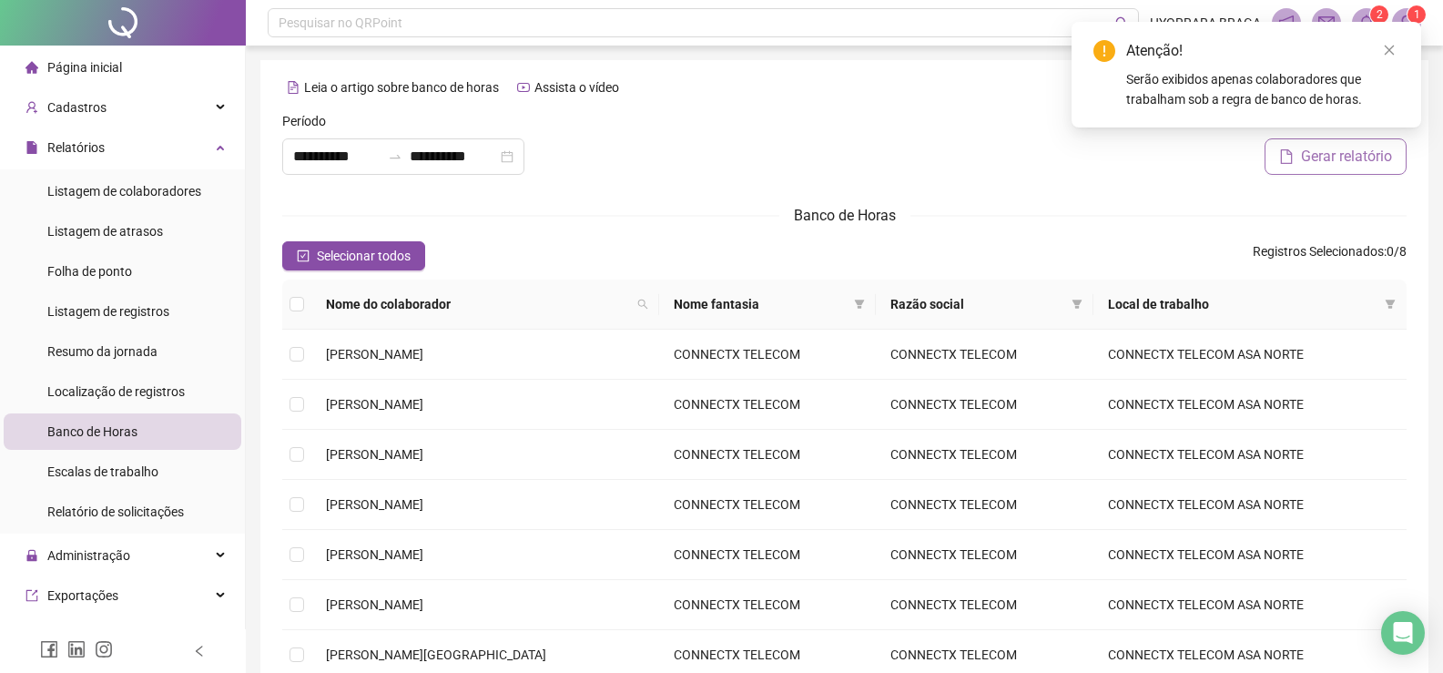
drag, startPoint x: 1368, startPoint y: 157, endPoint x: 1232, endPoint y: 197, distance: 141.5
click at [1368, 158] on span "Gerar relatório" at bounding box center [1346, 157] width 91 height 22
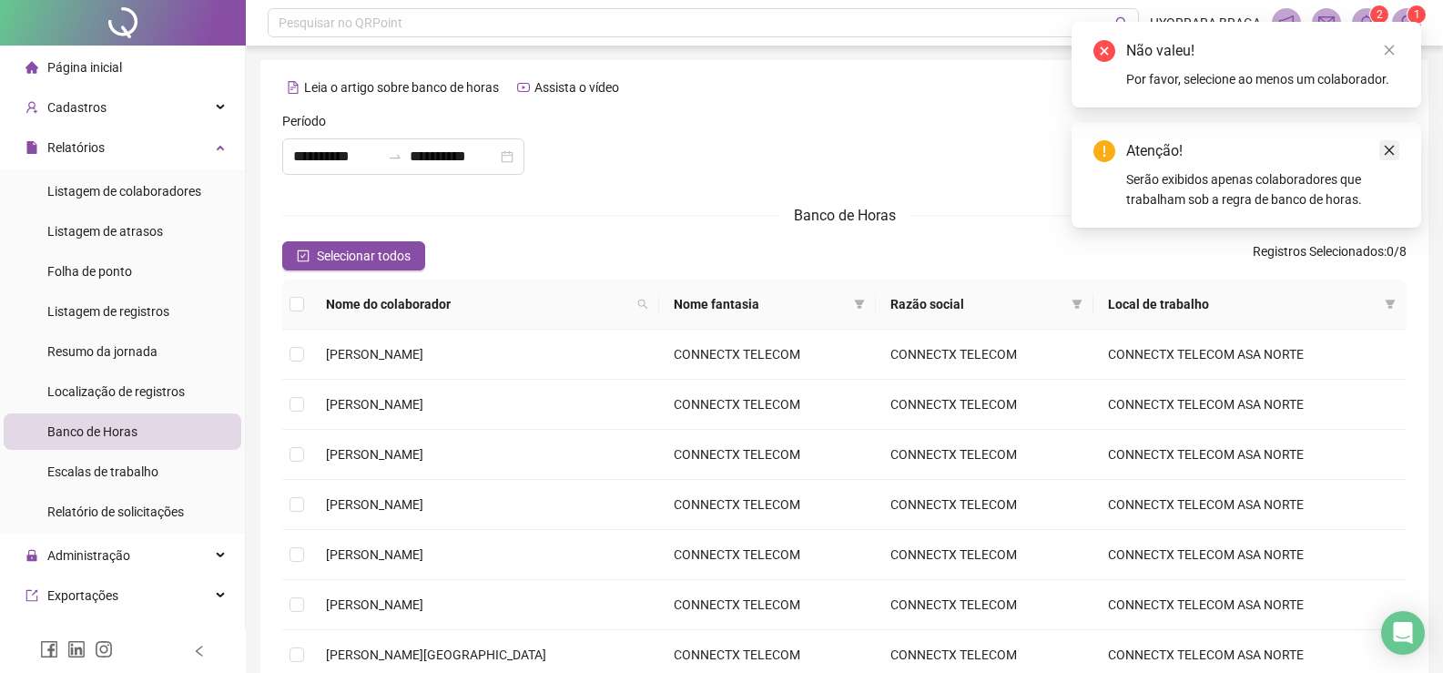
click at [1399, 149] on div "Atenção! Serão exibidos apenas colaboradores que trabalham sob a regra de banco…" at bounding box center [1247, 175] width 350 height 106
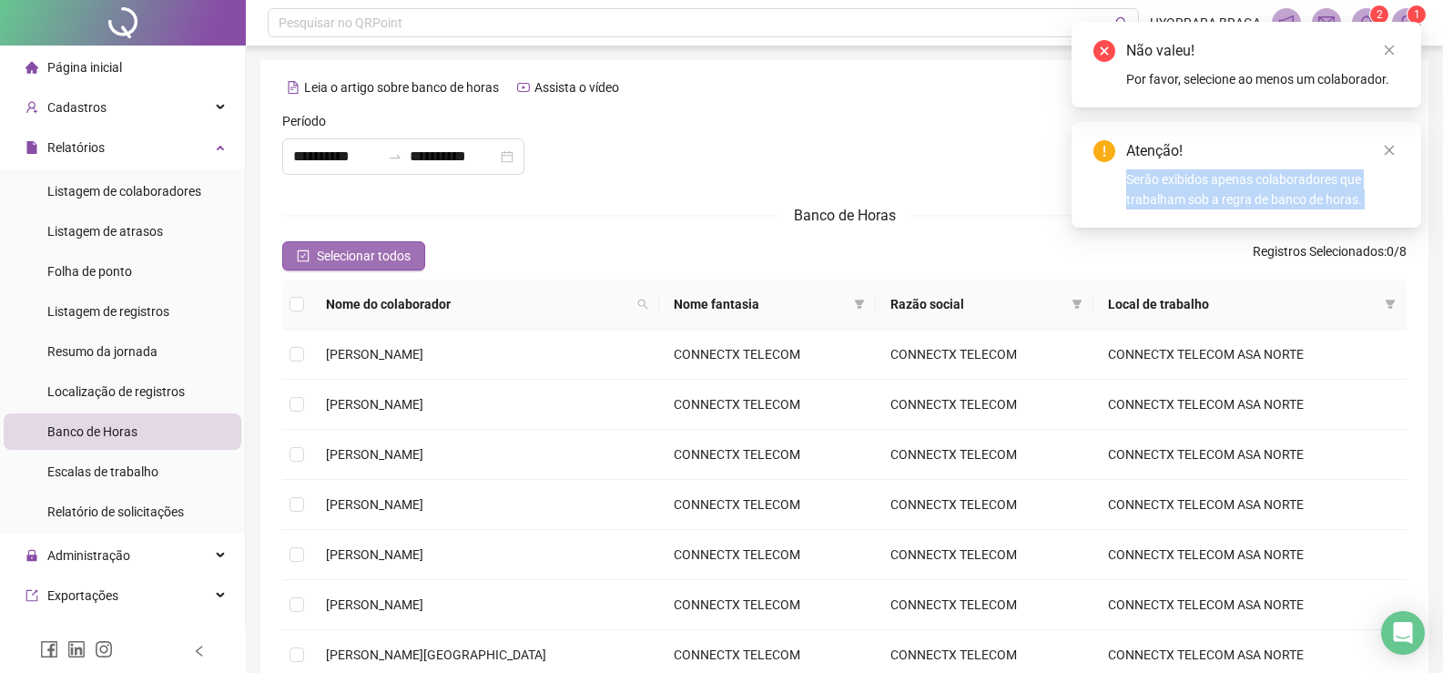
click at [360, 249] on span "Selecionar todos" at bounding box center [364, 256] width 94 height 20
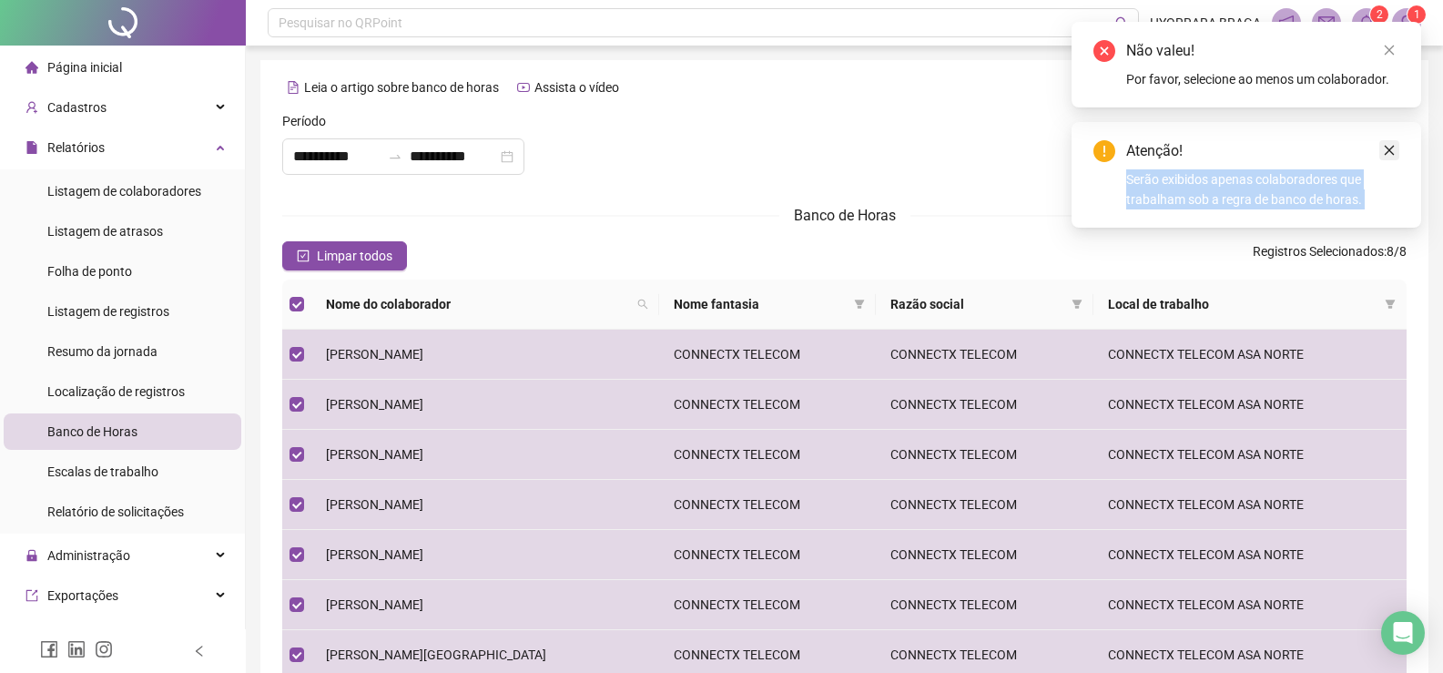
click at [1391, 147] on icon "close" at bounding box center [1389, 150] width 13 height 13
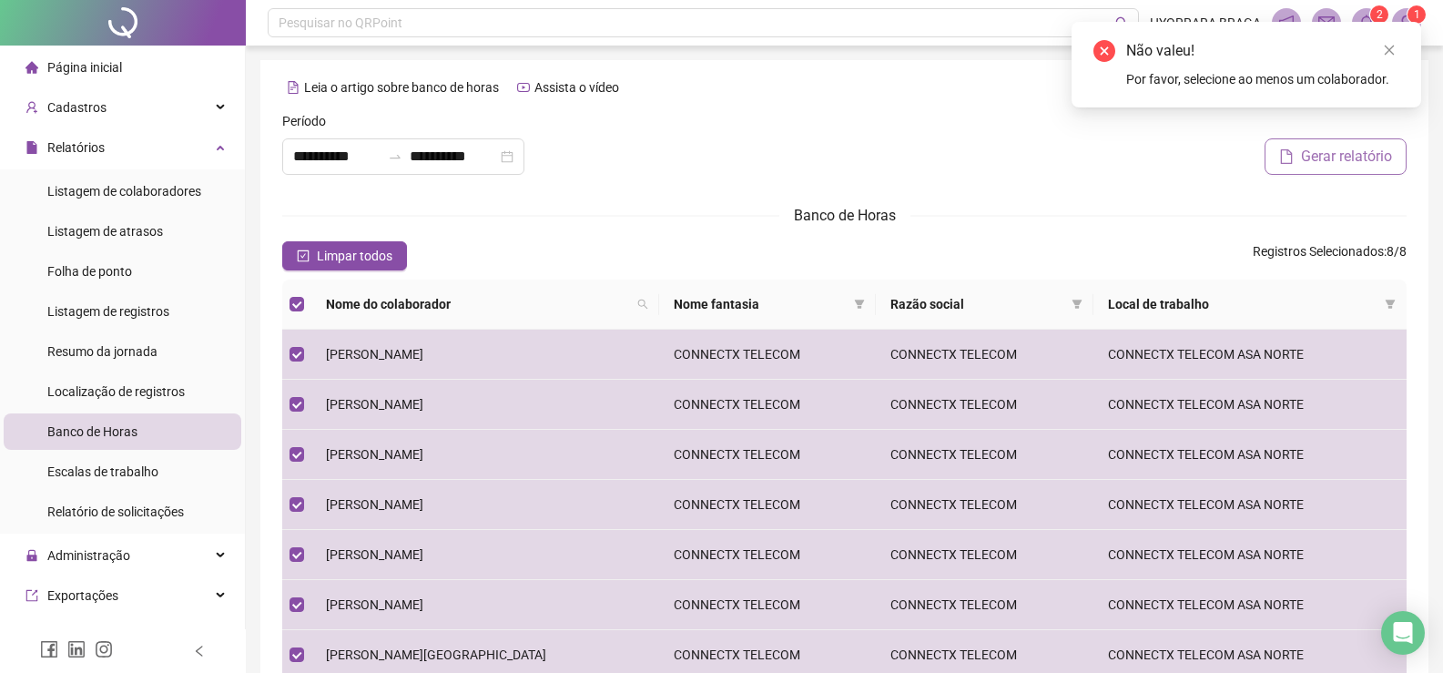
click at [1370, 149] on span "Gerar relatório" at bounding box center [1346, 157] width 91 height 22
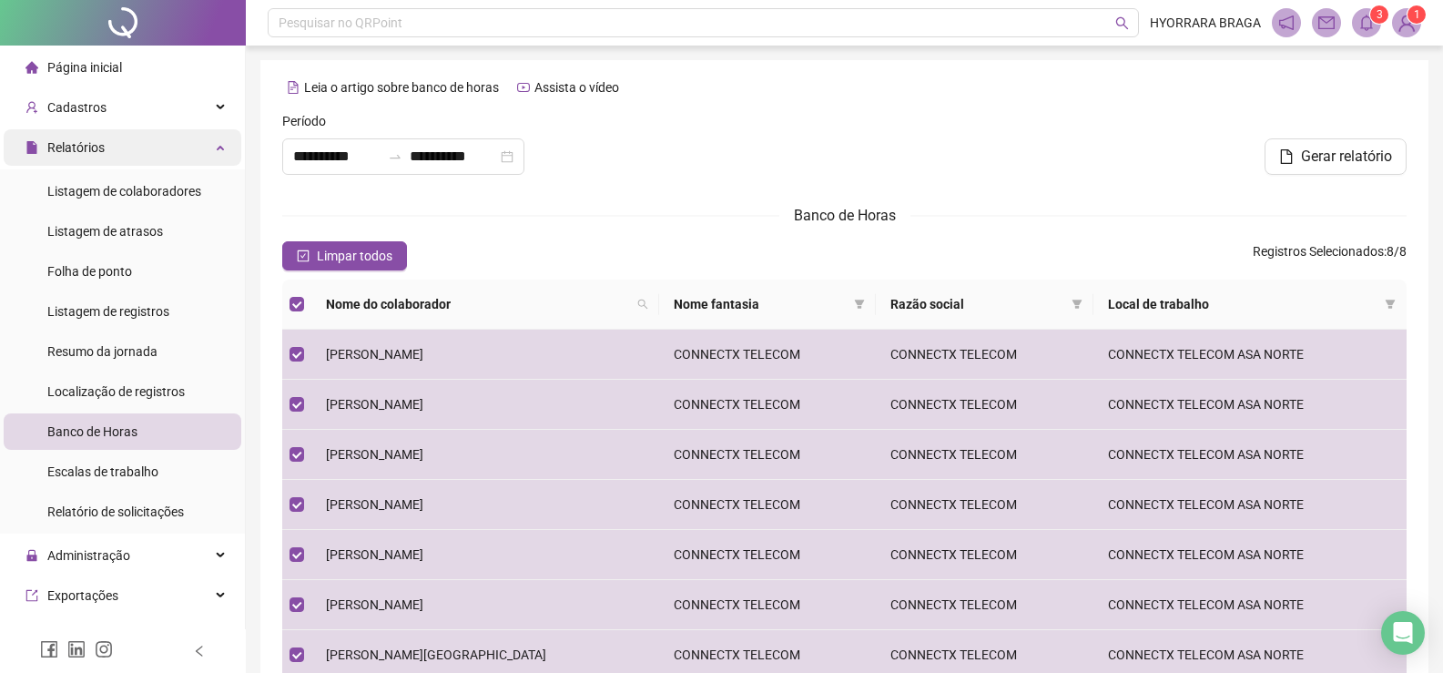
click at [203, 140] on div "Relatórios" at bounding box center [123, 147] width 238 height 36
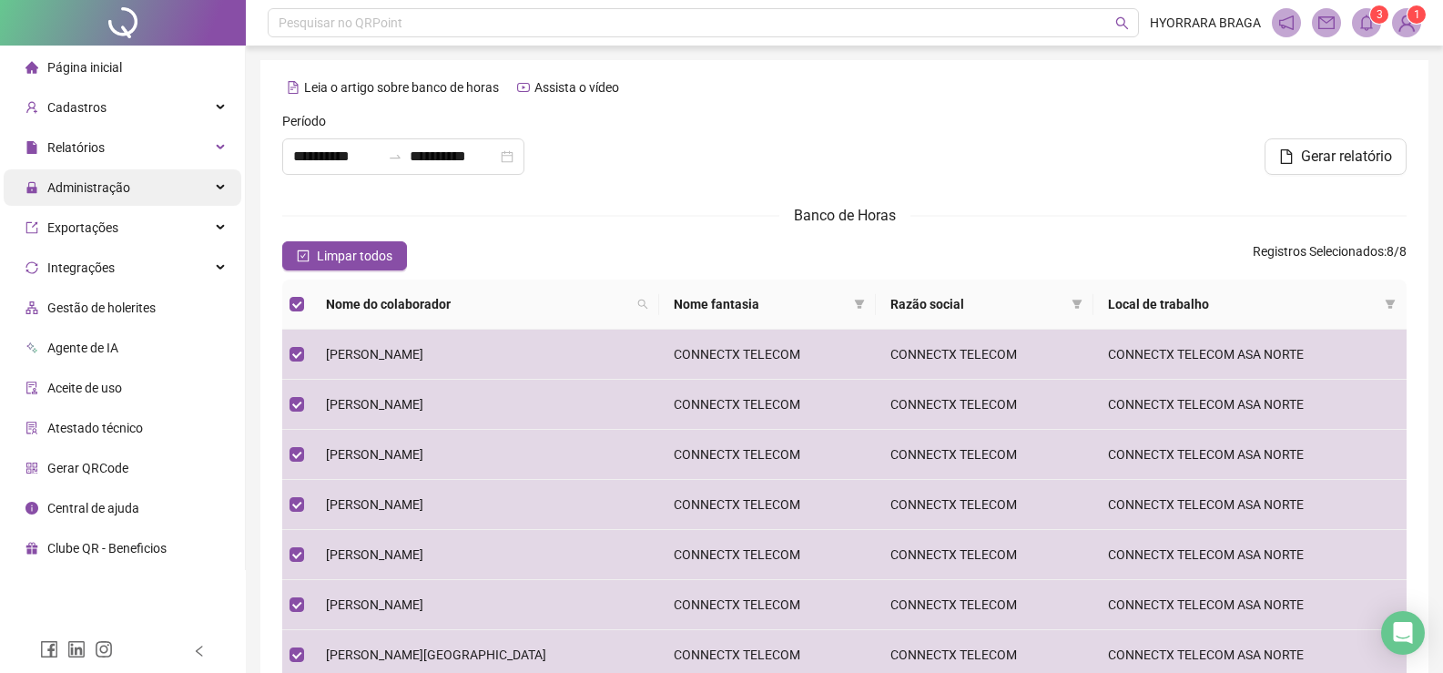
click at [96, 187] on span "Administração" at bounding box center [88, 187] width 83 height 15
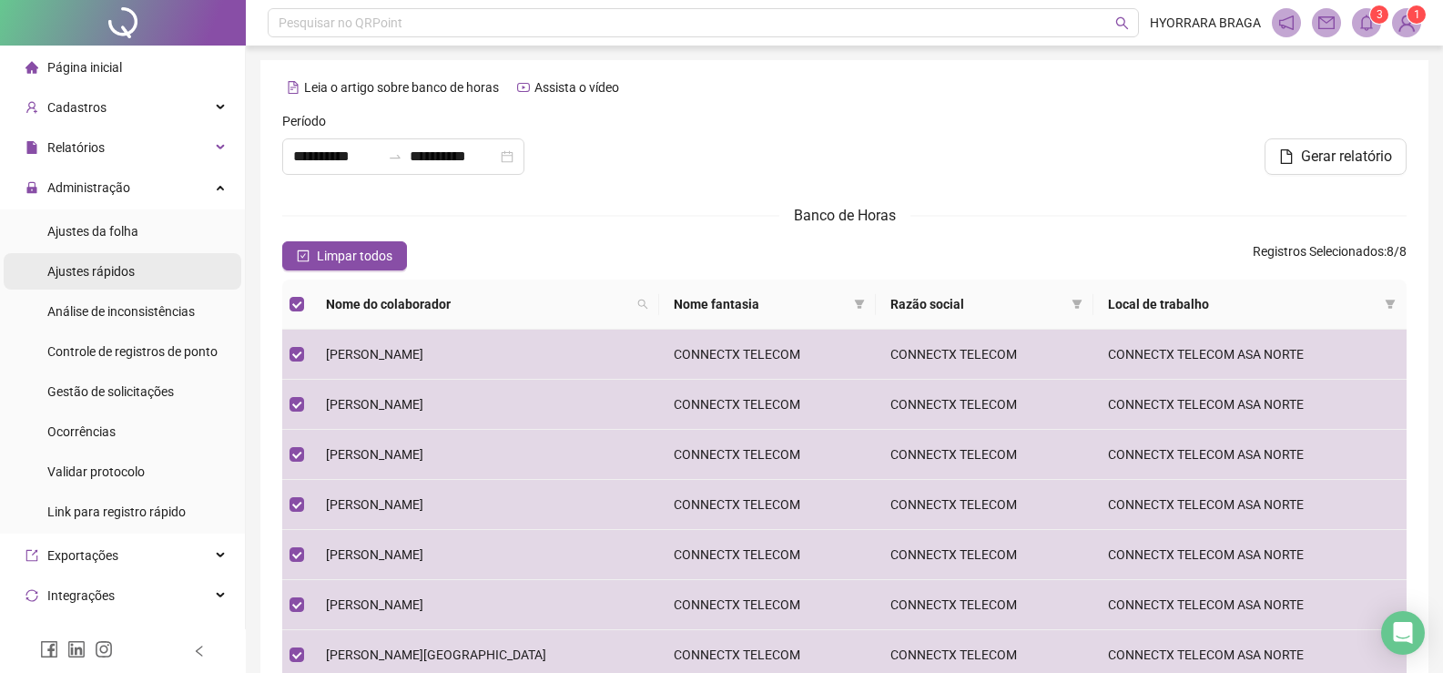
click at [149, 272] on li "Ajustes rápidos" at bounding box center [123, 271] width 238 height 36
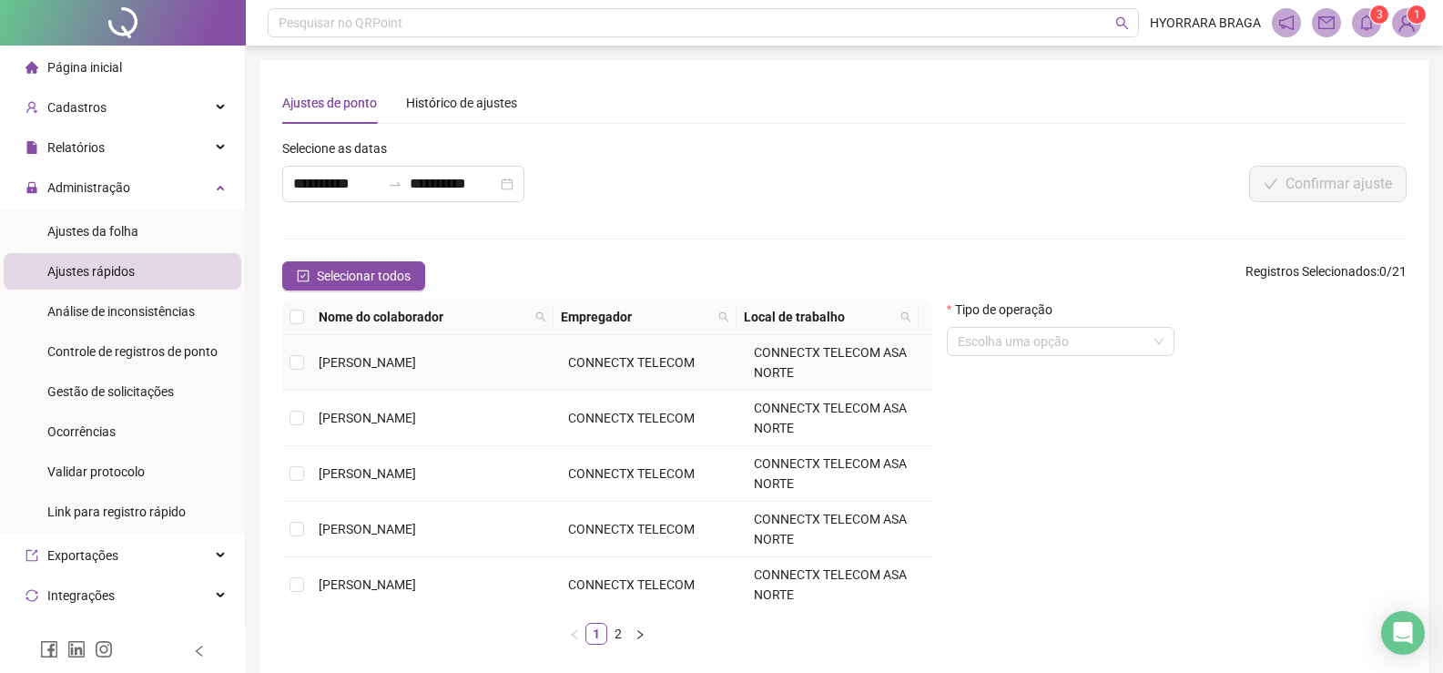
click at [747, 368] on td "CONNECTX TELECOM ASA NORTE" at bounding box center [840, 363] width 186 height 56
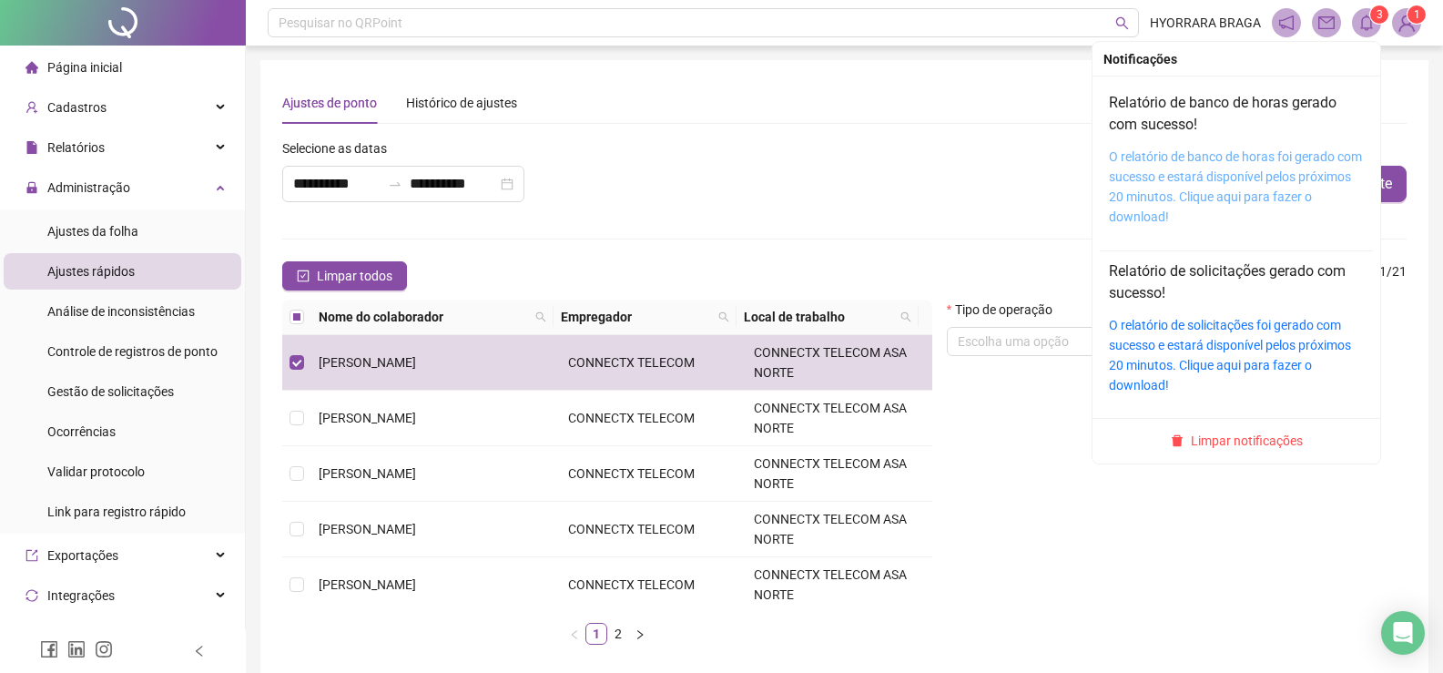
click at [1169, 182] on link "O relatório de banco de horas foi gerado com sucesso e estará disponível pelos …" at bounding box center [1235, 186] width 253 height 75
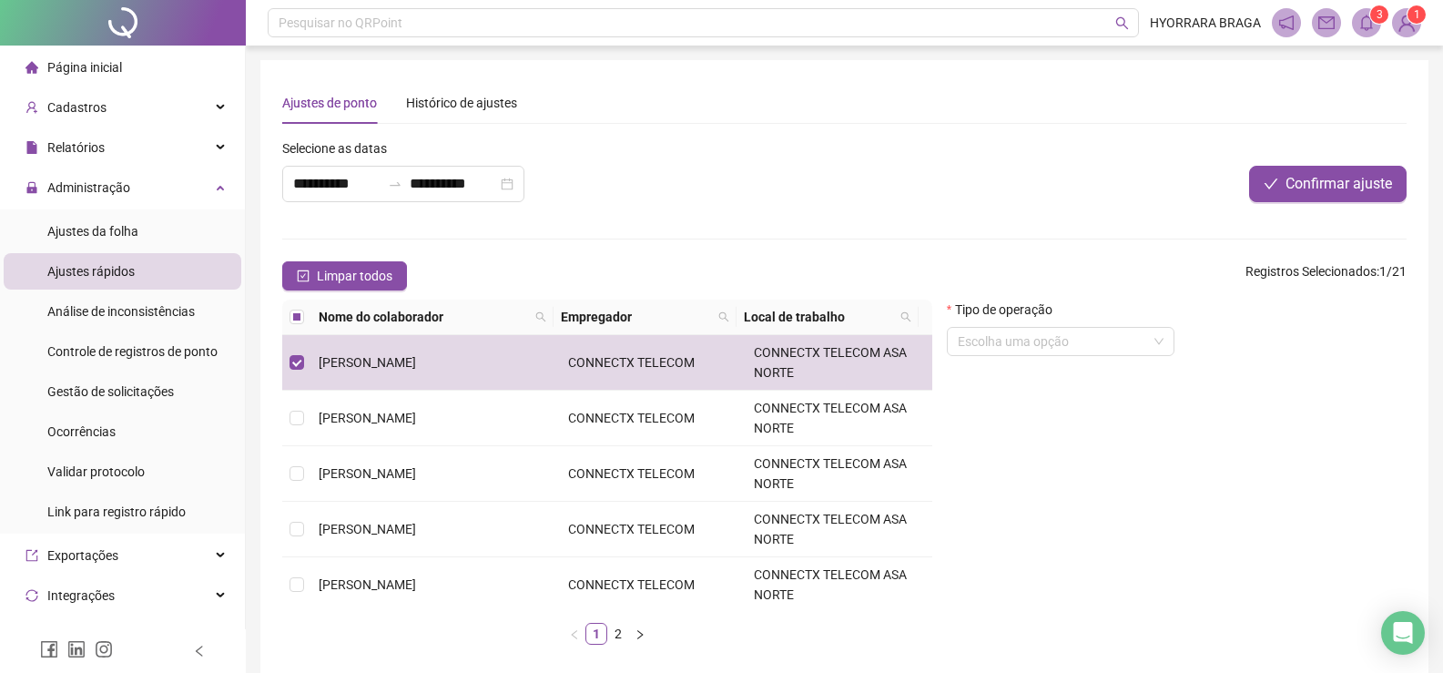
click at [1369, 19] on icon "bell" at bounding box center [1367, 23] width 16 height 16
click at [1405, 25] on img at bounding box center [1406, 22] width 27 height 27
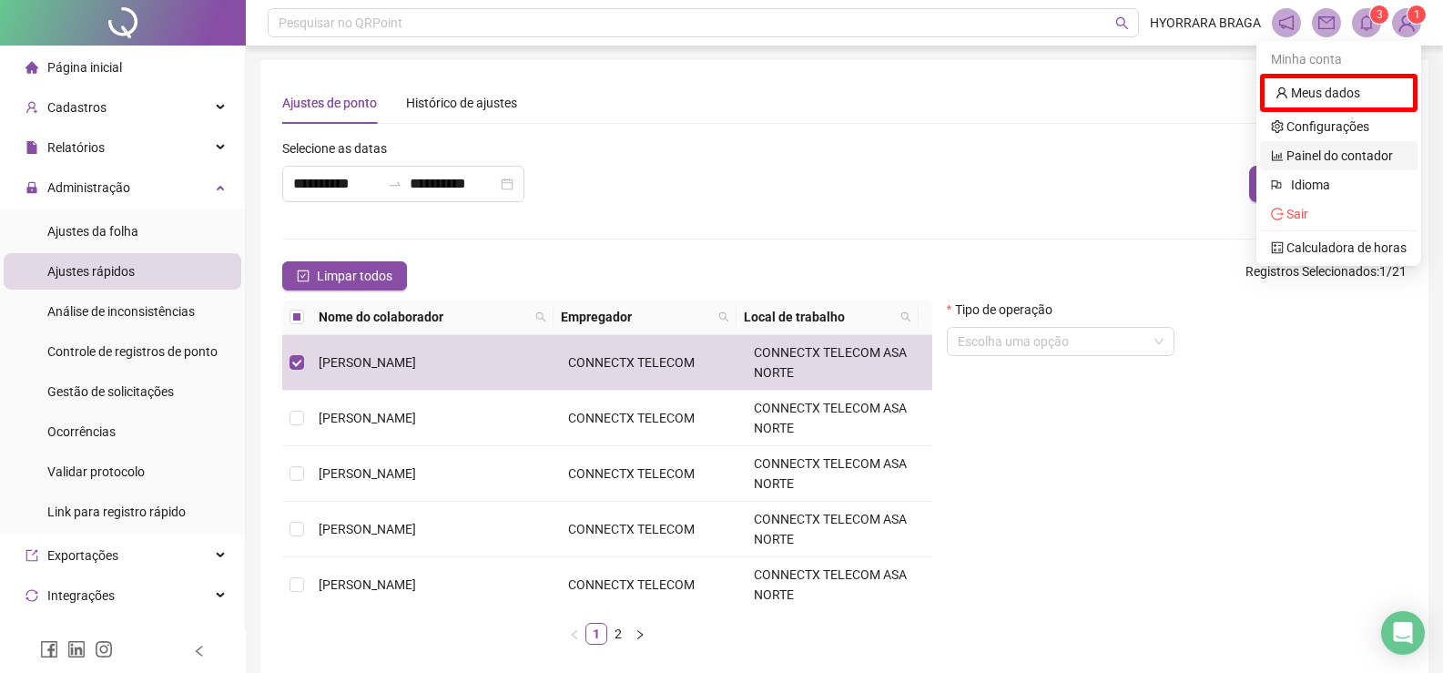
click at [1330, 153] on link "Painel do contador" at bounding box center [1332, 155] width 122 height 15
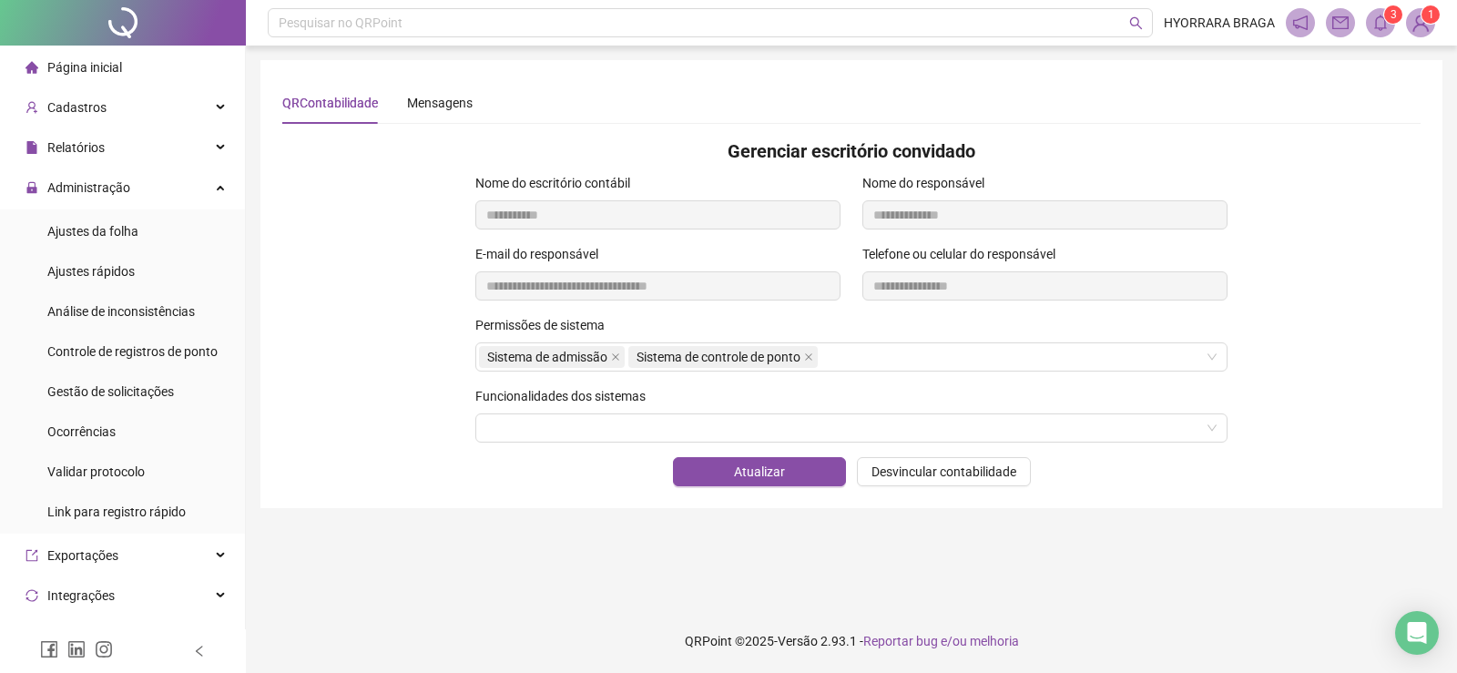
click at [1420, 23] on img at bounding box center [1420, 22] width 27 height 27
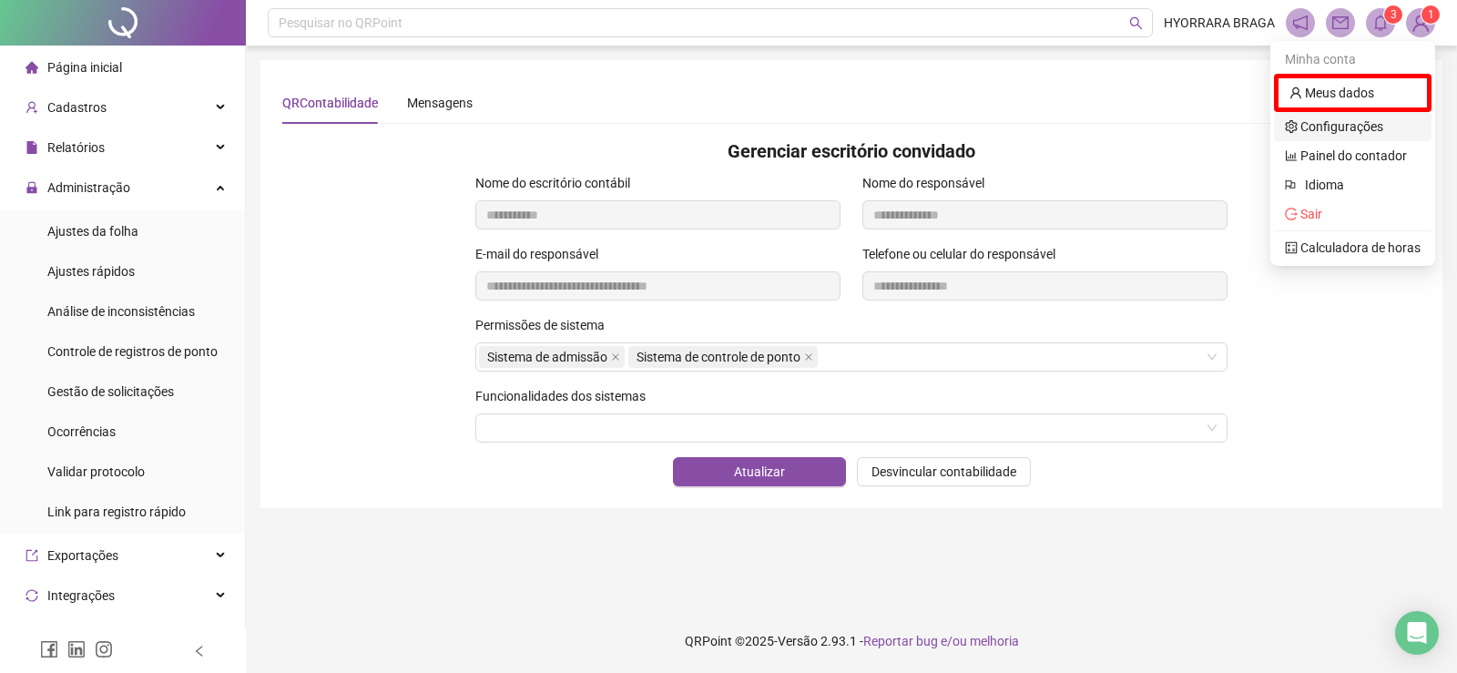
click at [1330, 122] on link "Configurações" at bounding box center [1334, 126] width 98 height 15
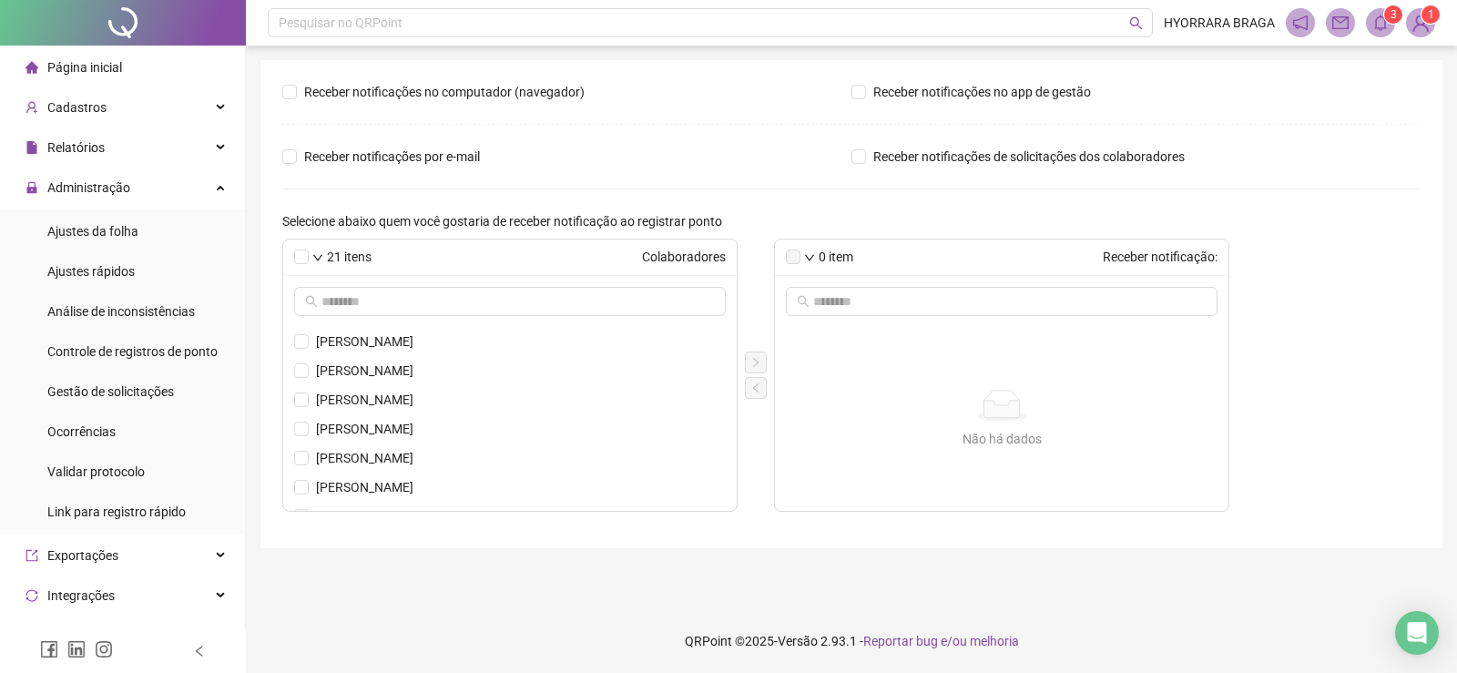
click at [1426, 19] on sup "1" at bounding box center [1431, 14] width 18 height 18
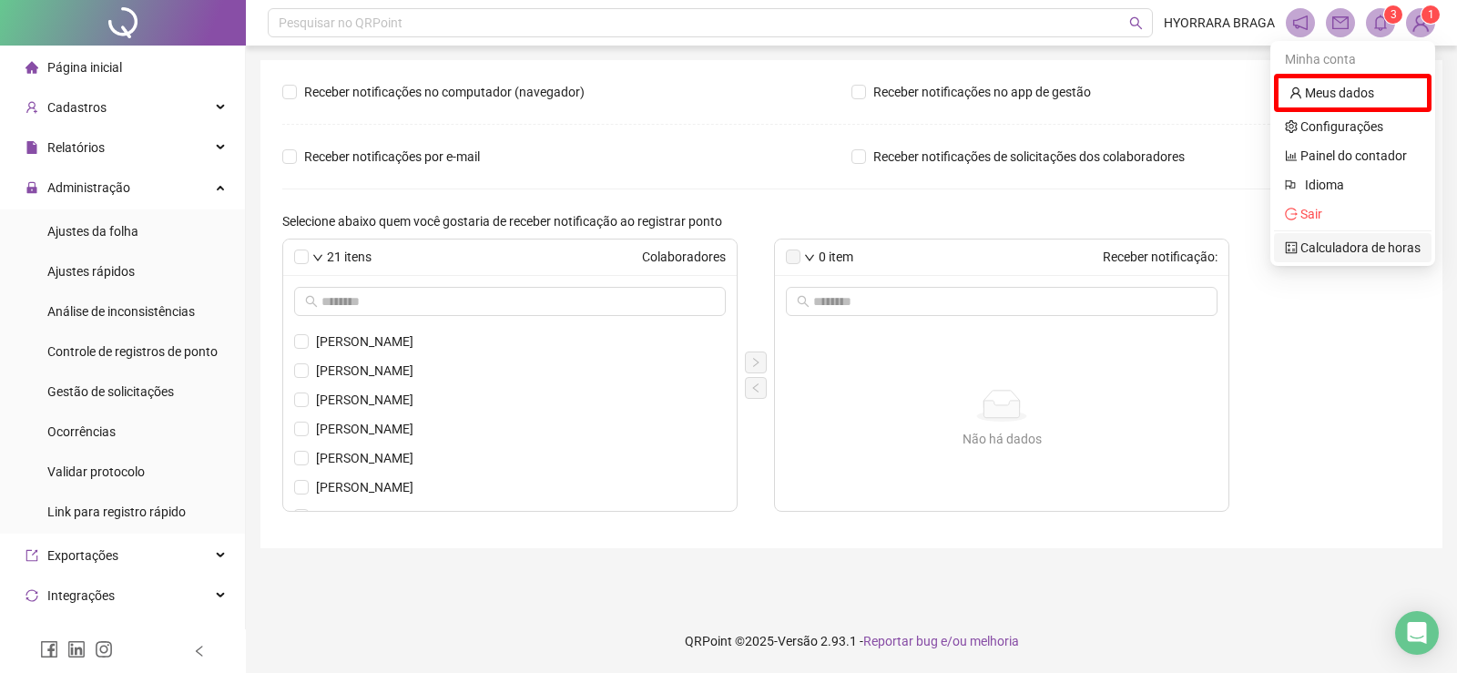
click at [1335, 249] on link "Calculadora de horas" at bounding box center [1353, 247] width 136 height 15
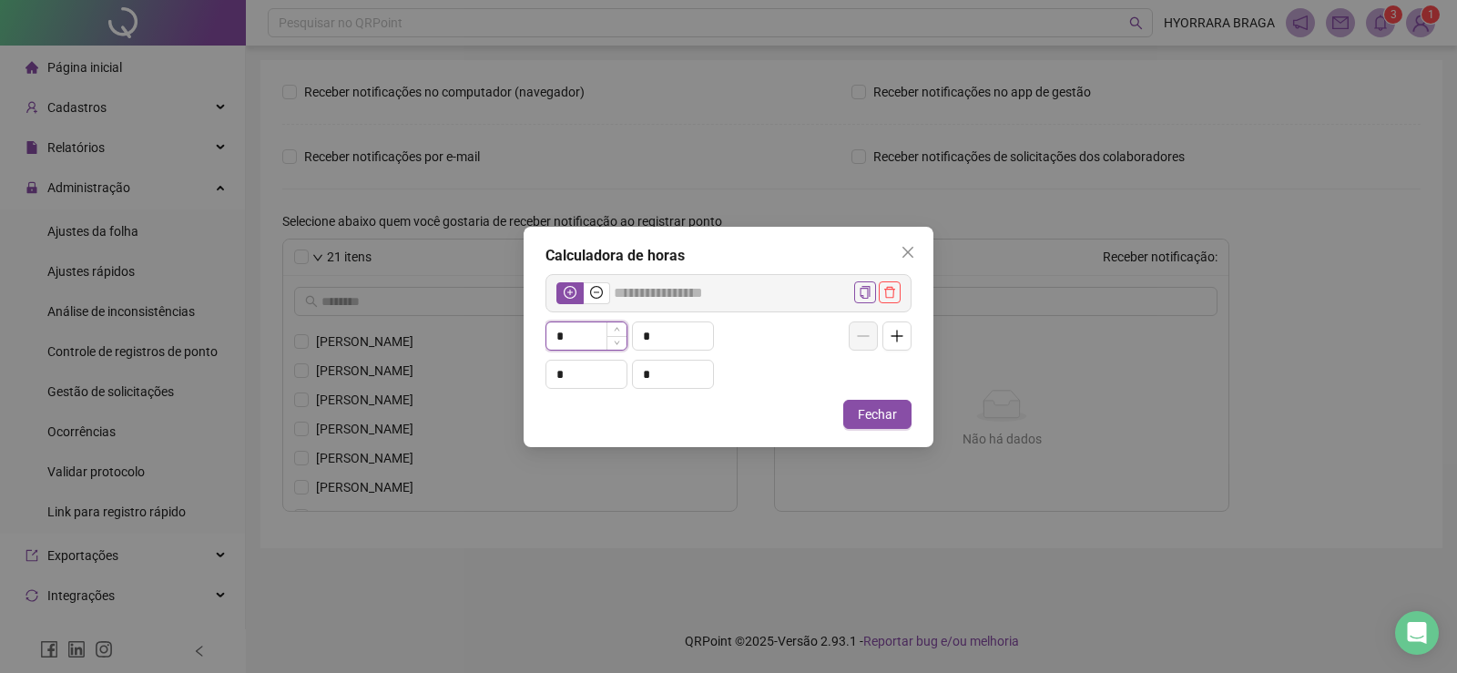
click at [571, 343] on input "*" at bounding box center [586, 335] width 80 height 27
click at [911, 255] on icon "close" at bounding box center [907, 251] width 11 height 11
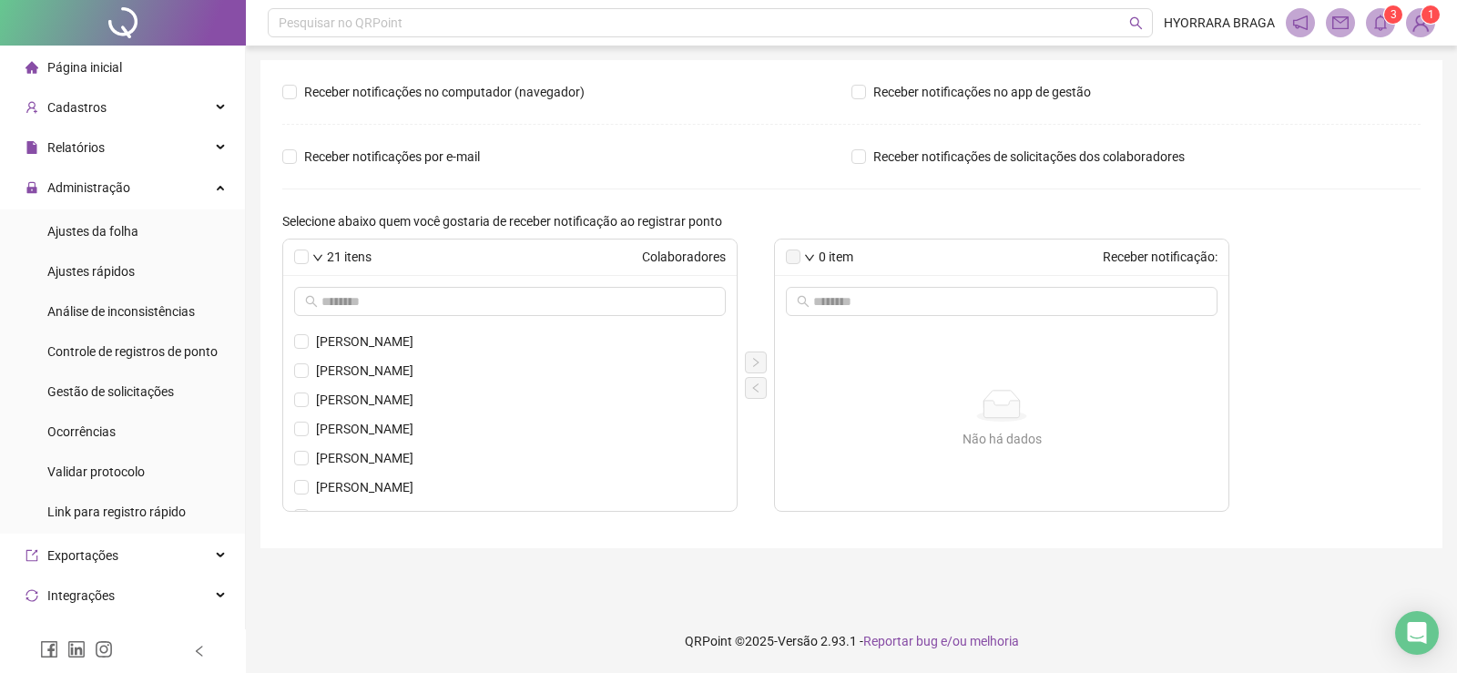
click at [1415, 21] on img at bounding box center [1420, 22] width 27 height 27
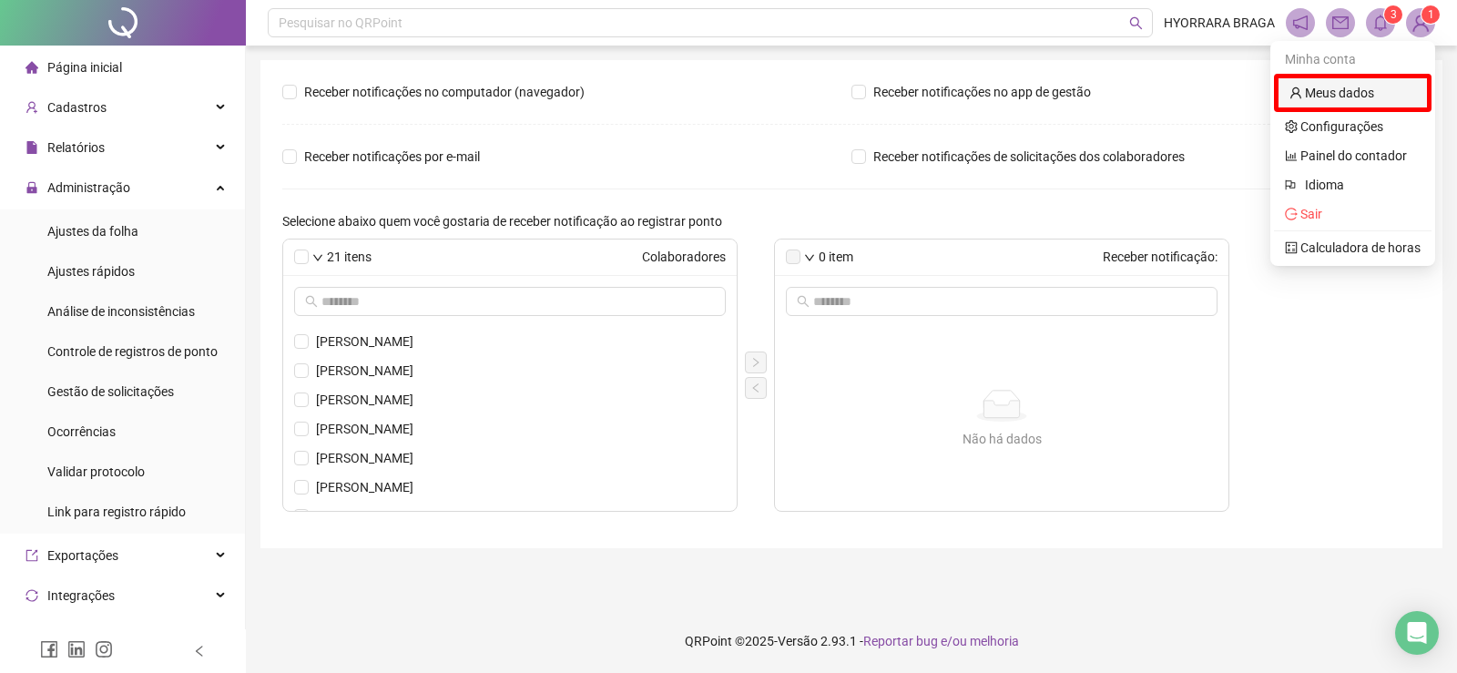
click at [1338, 95] on link "Meus dados" at bounding box center [1331, 93] width 85 height 15
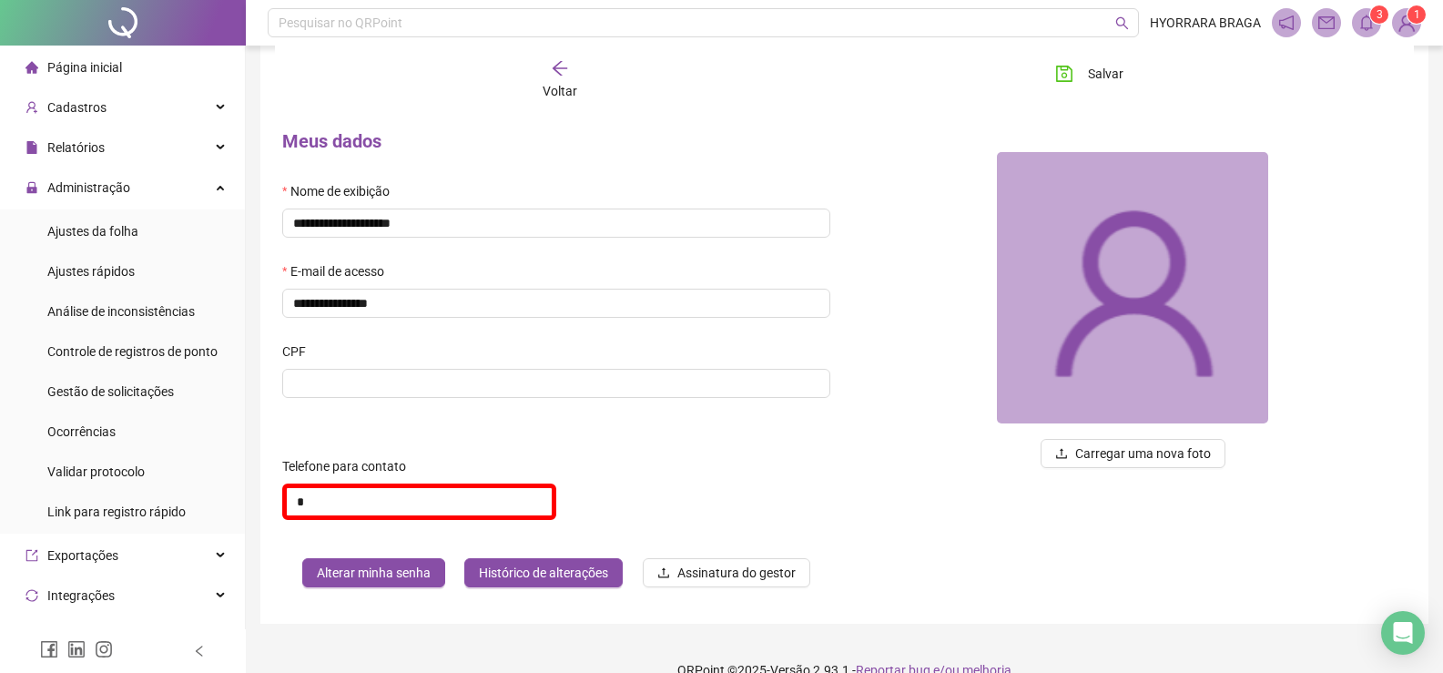
scroll to position [83, 0]
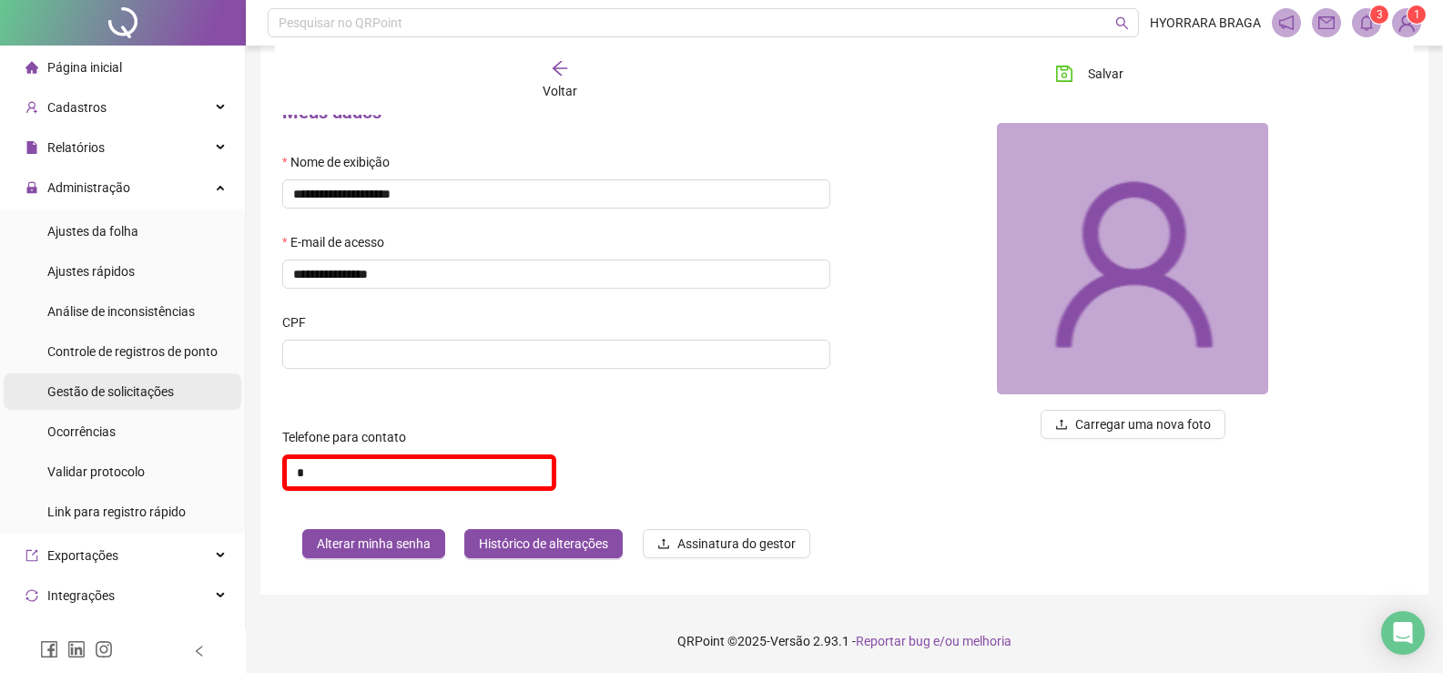
click at [160, 396] on span "Gestão de solicitações" at bounding box center [110, 391] width 127 height 15
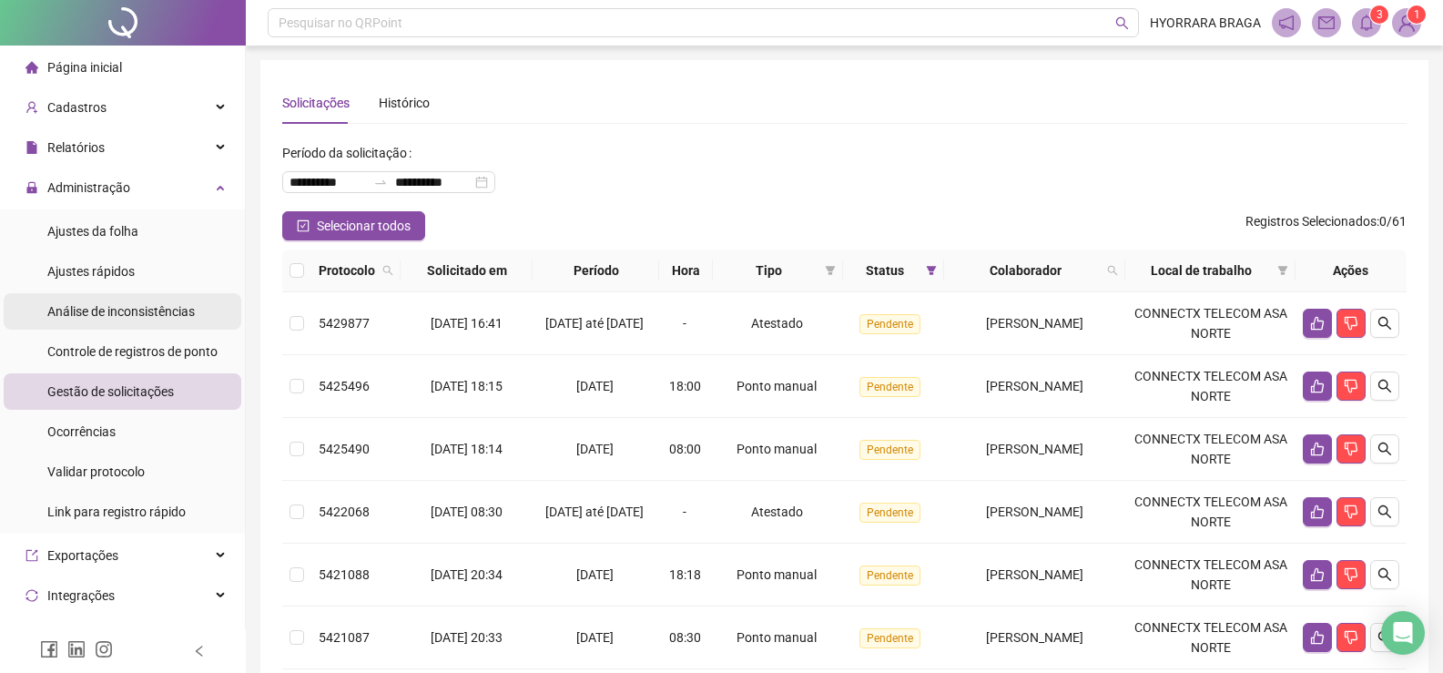
click at [166, 319] on span "Análise de inconsistências" at bounding box center [121, 311] width 148 height 15
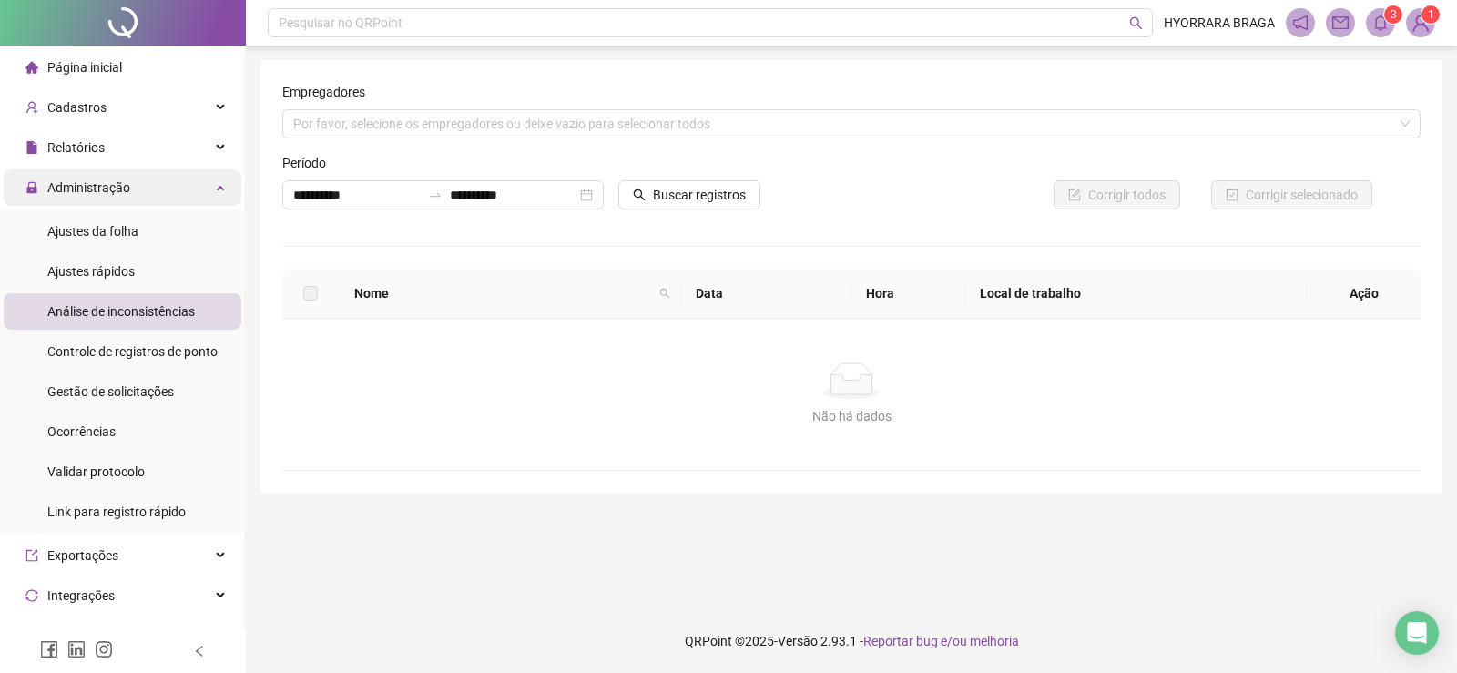
click at [199, 178] on div "Administração" at bounding box center [123, 187] width 238 height 36
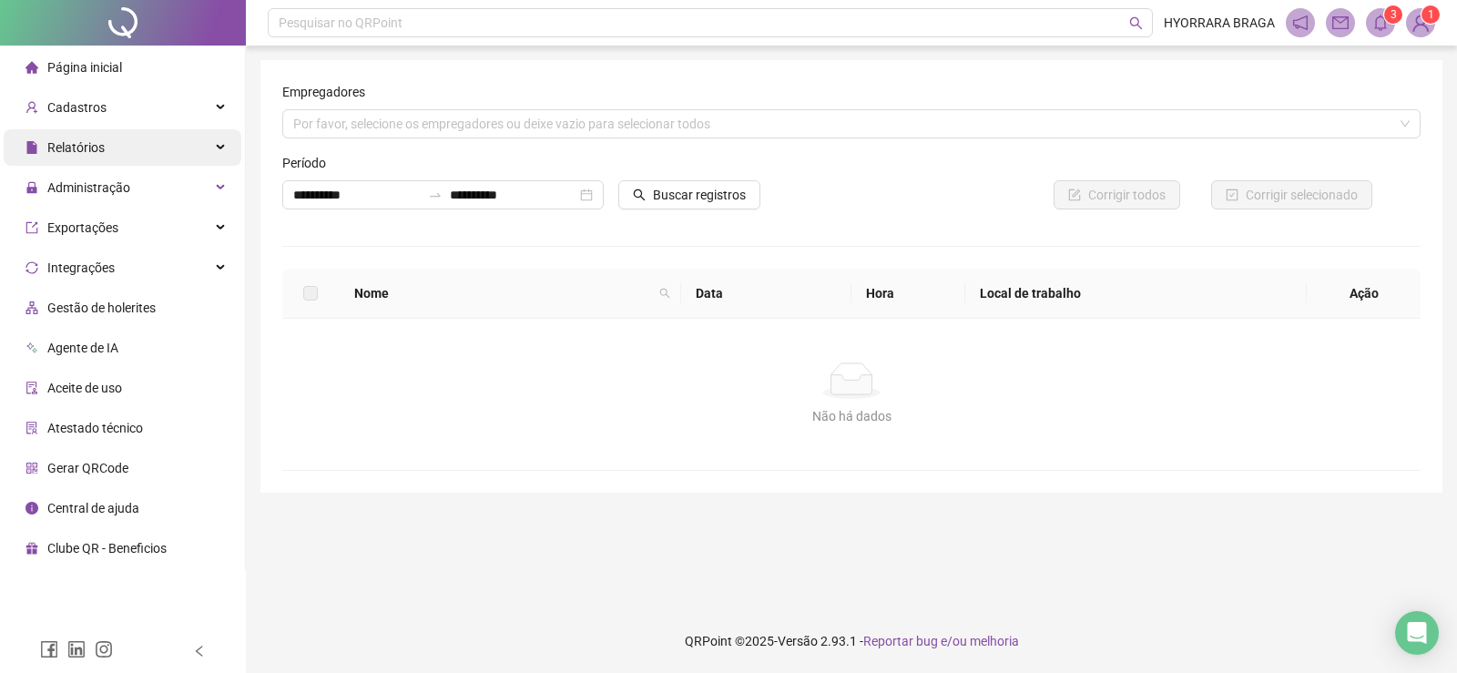
click at [208, 153] on div "Relatórios" at bounding box center [123, 147] width 238 height 36
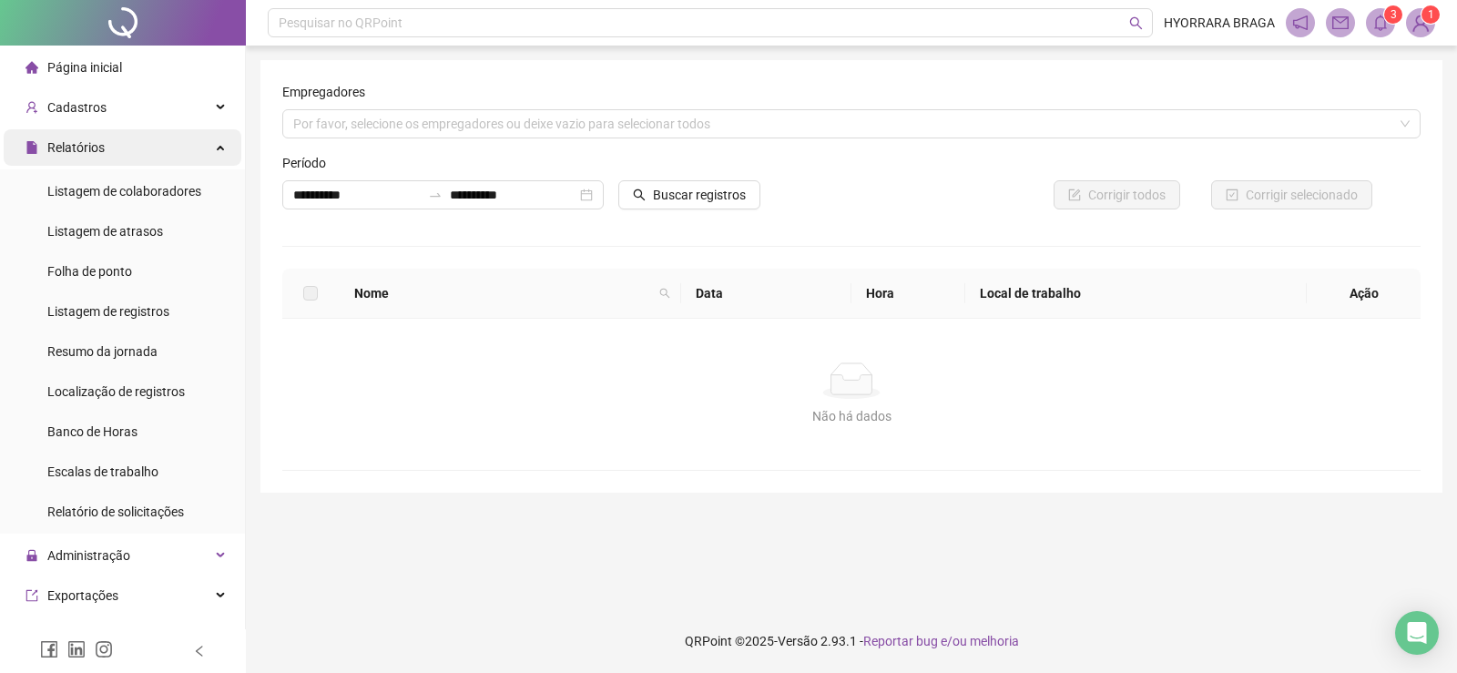
click at [201, 135] on div "Relatórios" at bounding box center [123, 147] width 238 height 36
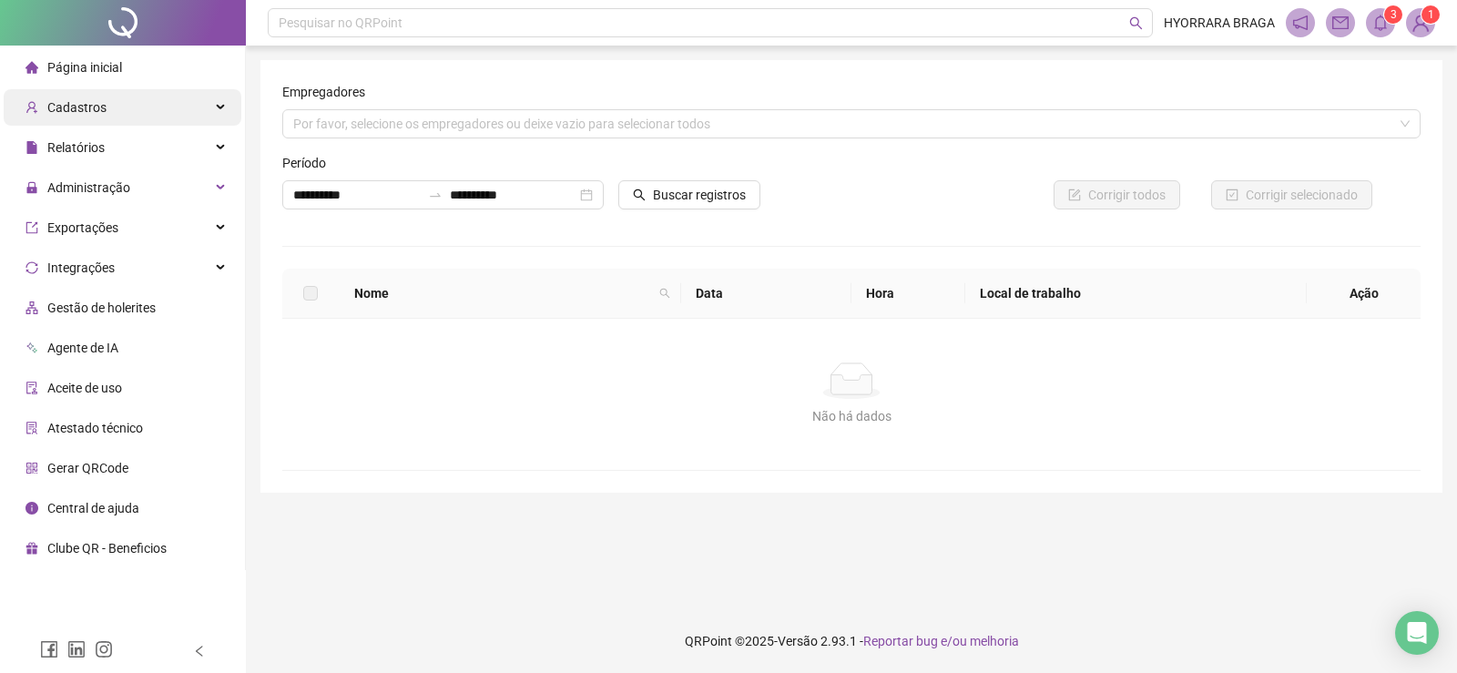
click at [193, 97] on div "Cadastros" at bounding box center [123, 107] width 238 height 36
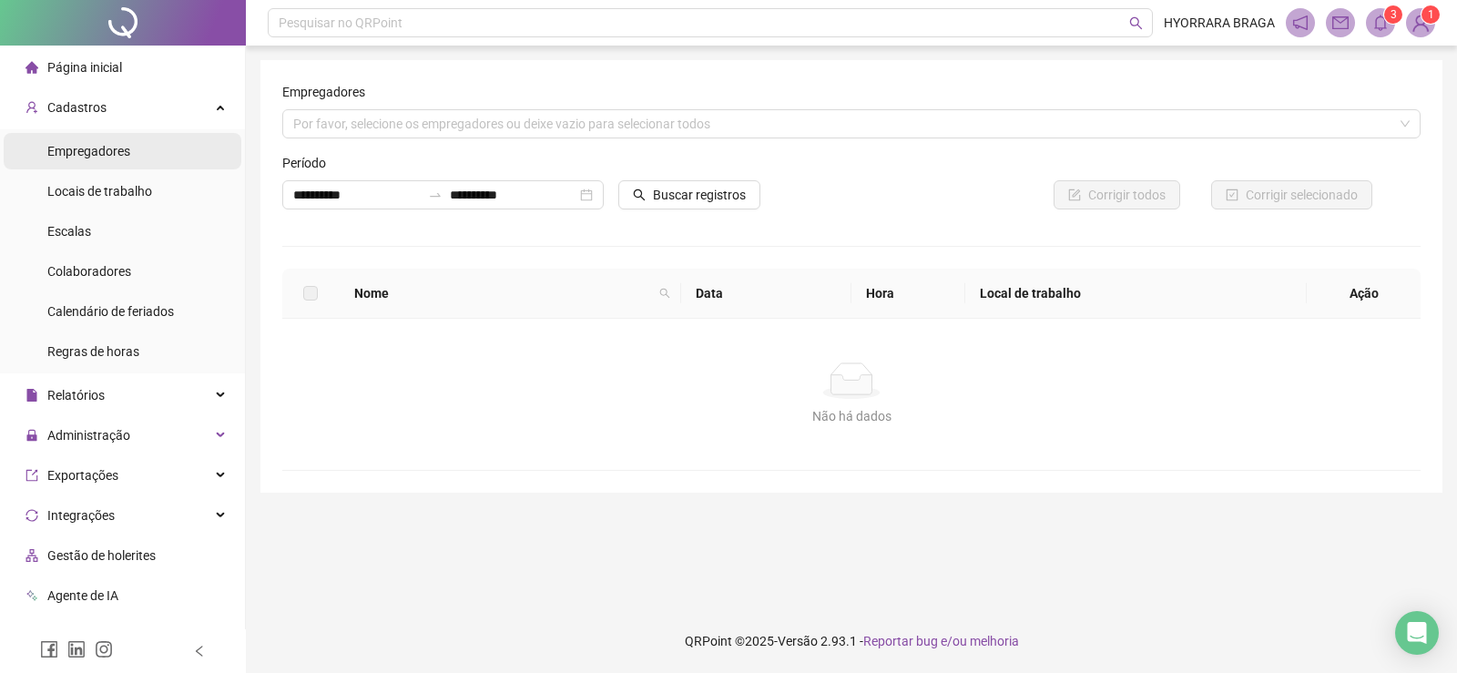
click at [127, 158] on span "Empregadores" at bounding box center [88, 151] width 83 height 15
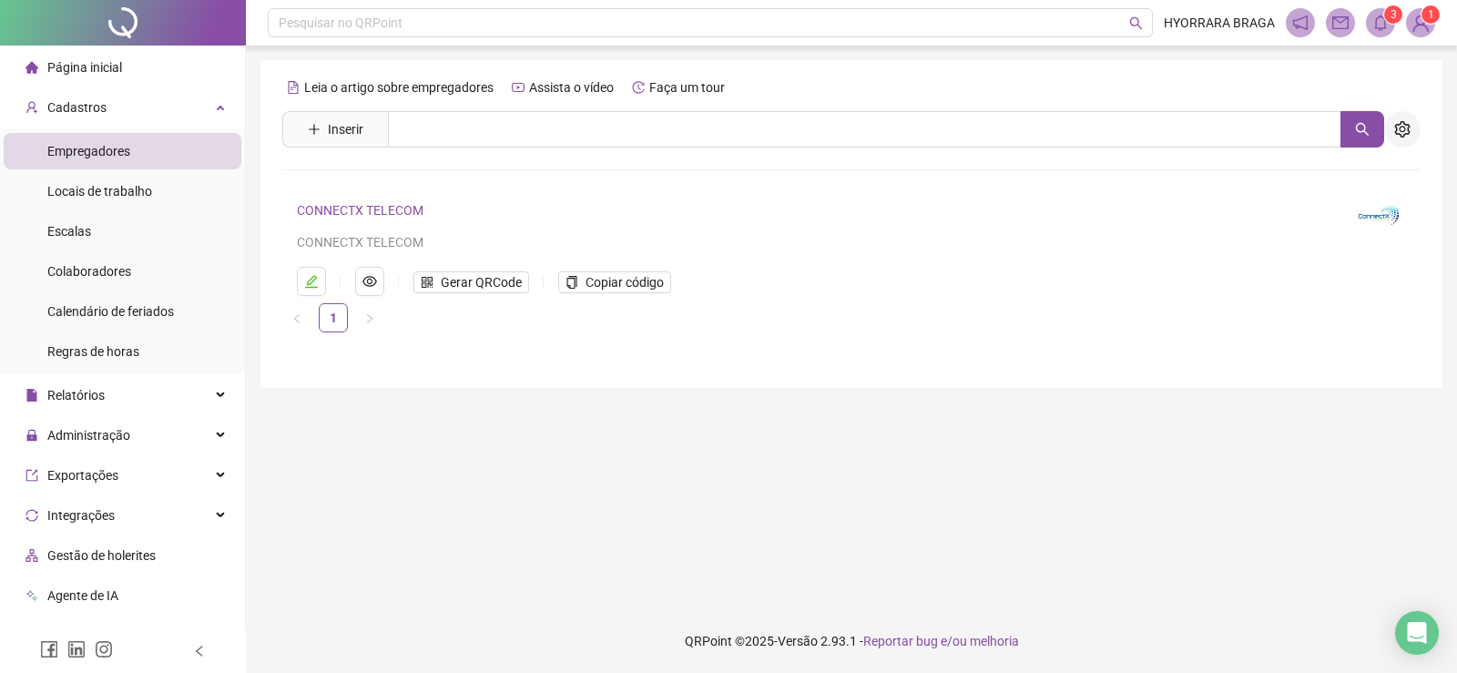
click at [1407, 135] on icon "setting" at bounding box center [1402, 129] width 16 height 16
click at [1320, 175] on span "Importar empregadores" at bounding box center [1338, 169] width 135 height 20
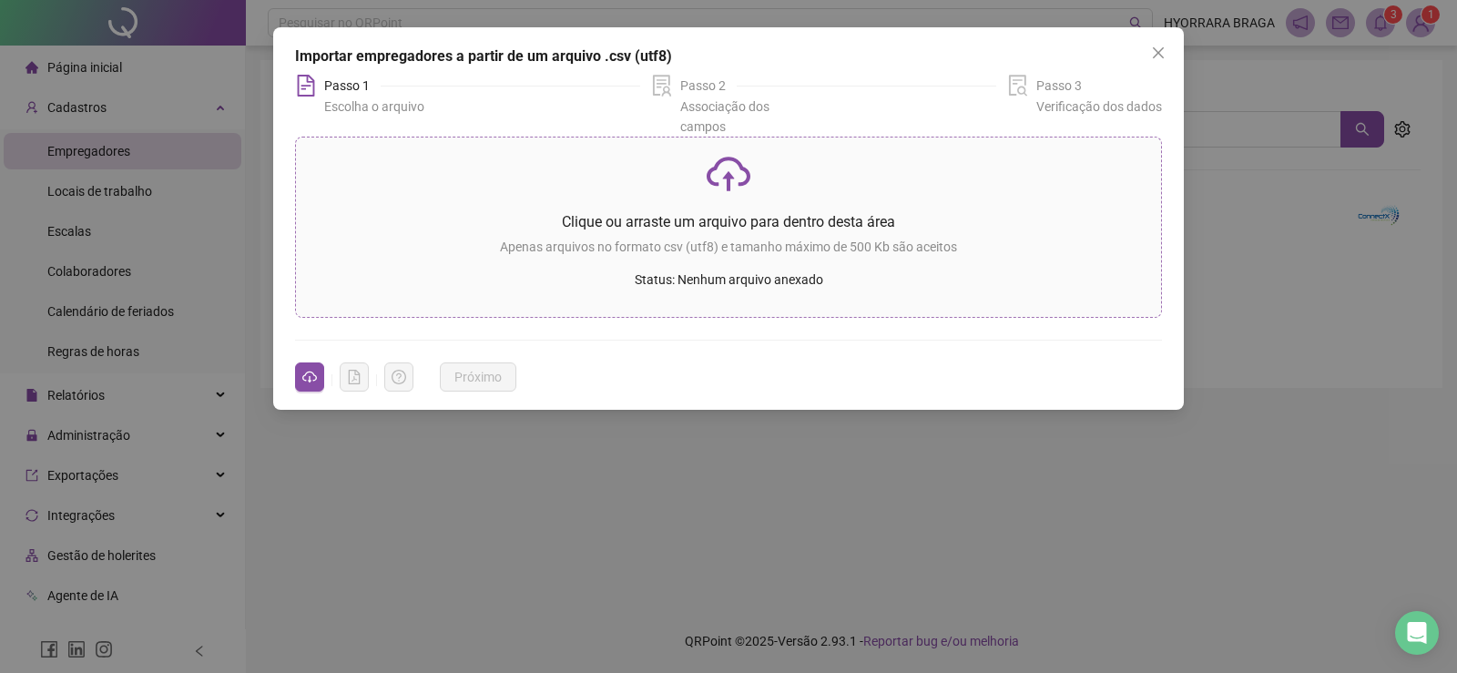
click at [721, 276] on p "Status: Nenhum arquivo anexado" at bounding box center [729, 280] width 836 height 20
click at [1147, 52] on span "Close" at bounding box center [1158, 53] width 29 height 15
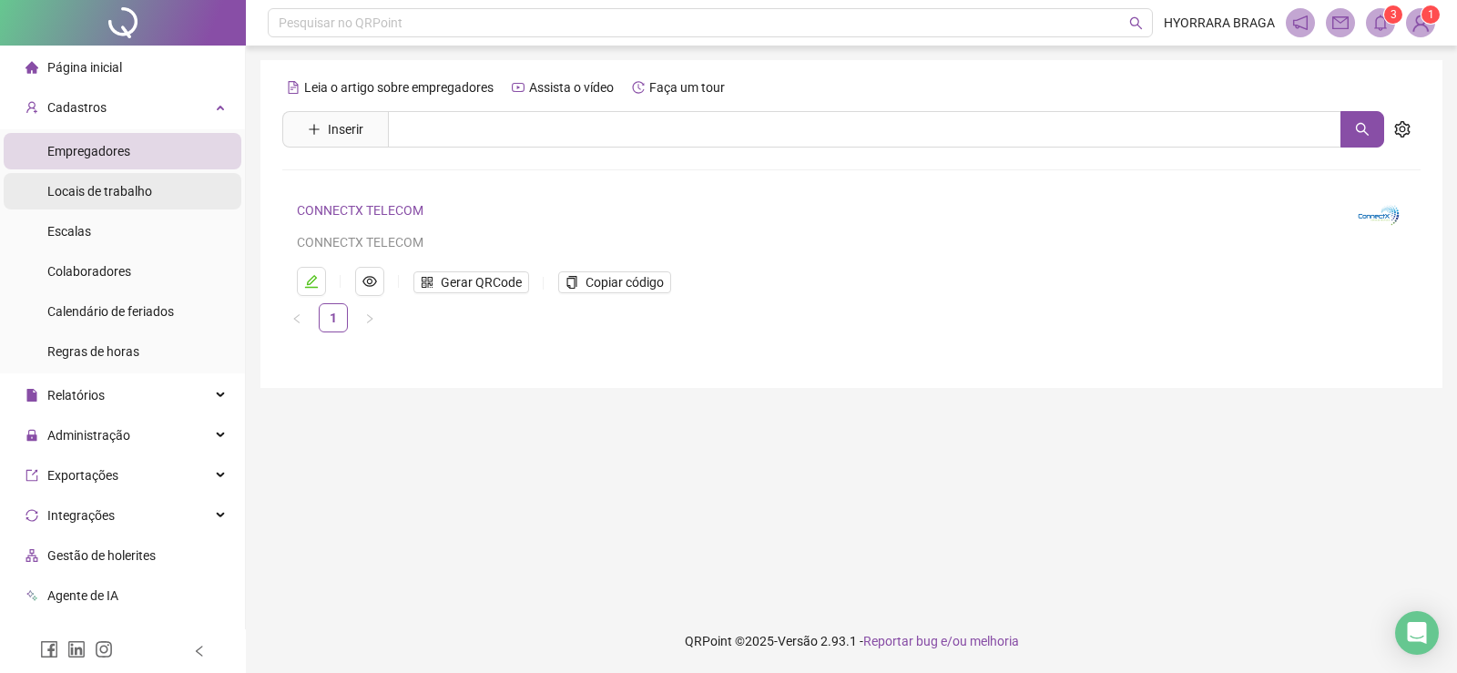
click at [79, 184] on span "Locais de trabalho" at bounding box center [99, 191] width 105 height 15
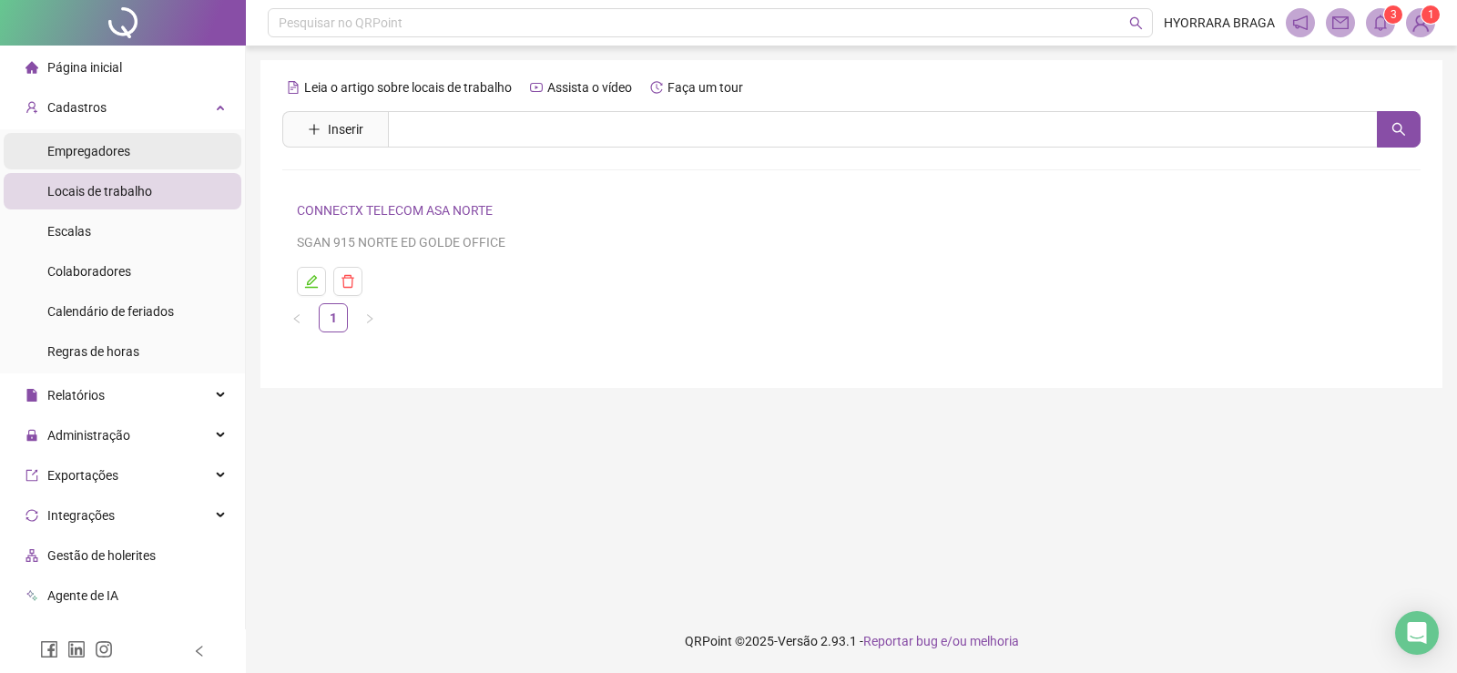
click at [133, 142] on li "Empregadores" at bounding box center [123, 151] width 238 height 36
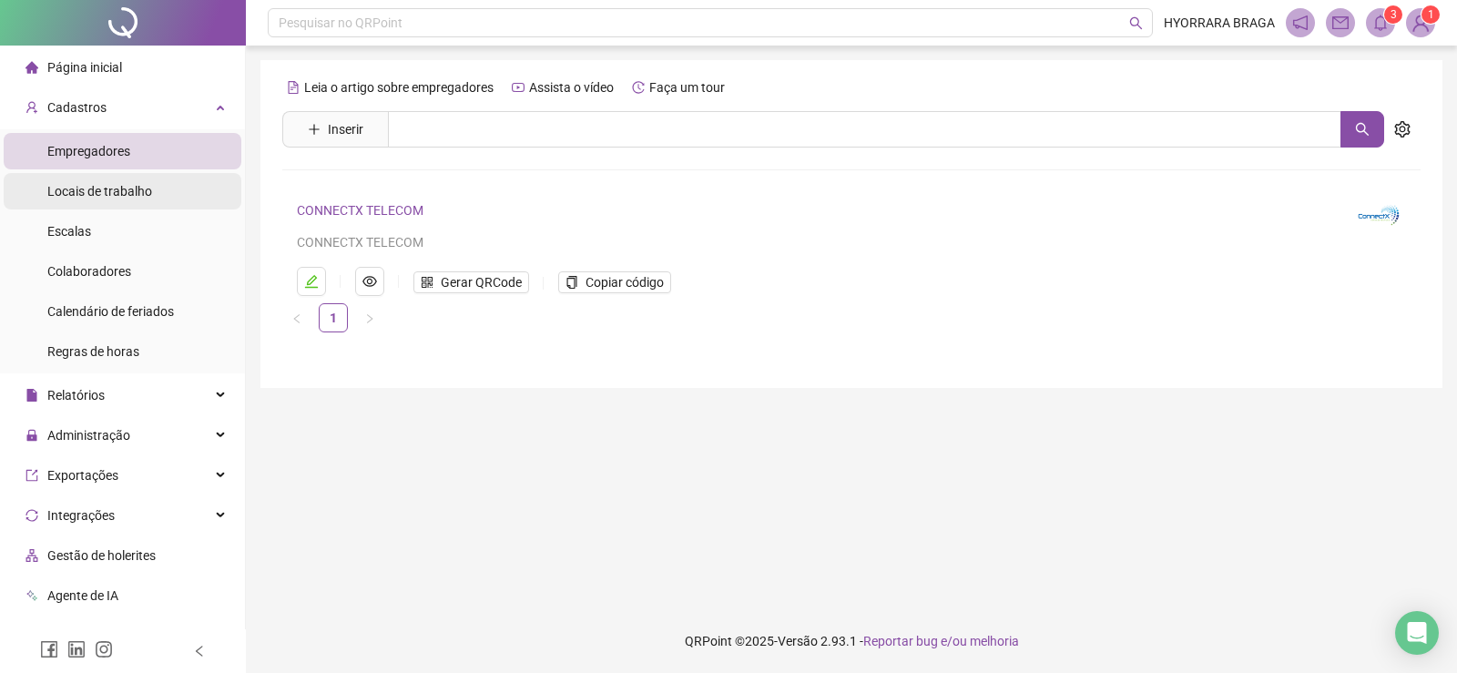
click at [140, 199] on span "Locais de trabalho" at bounding box center [99, 191] width 105 height 15
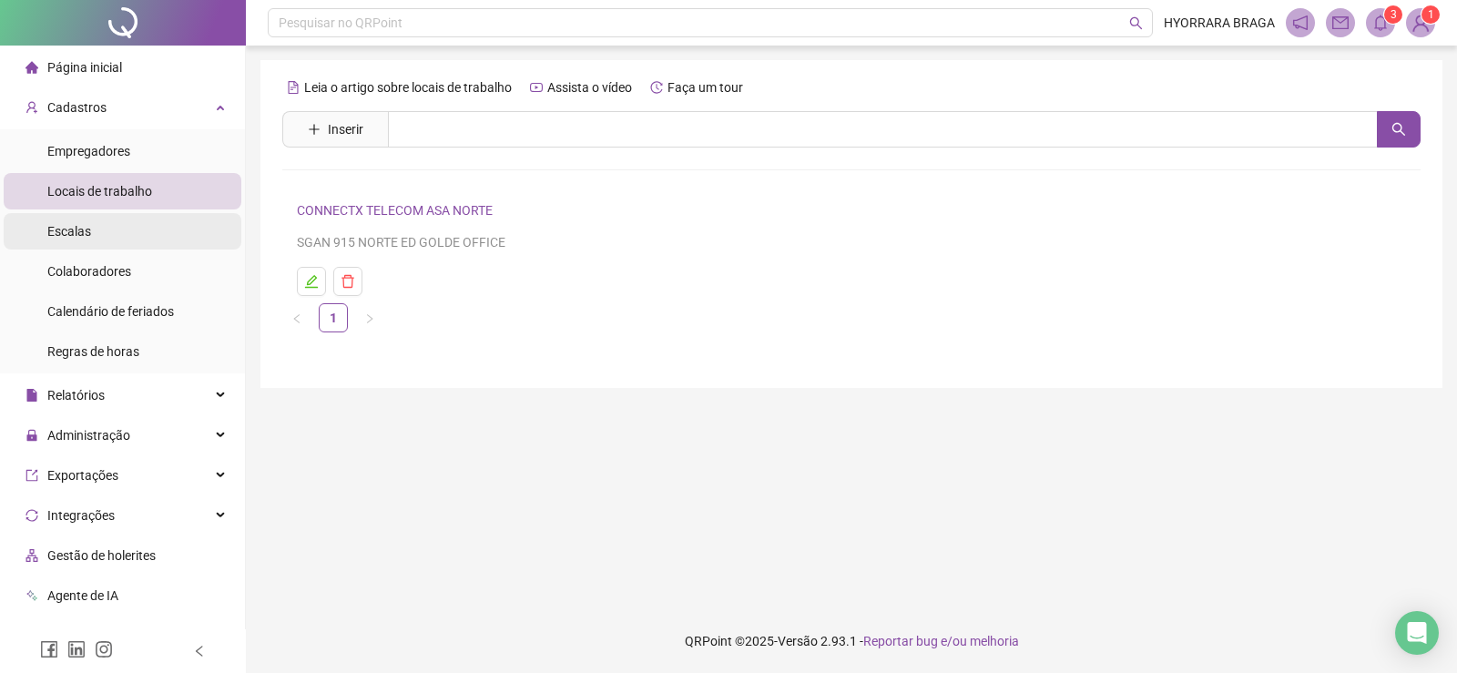
click at [115, 229] on li "Escalas" at bounding box center [123, 231] width 238 height 36
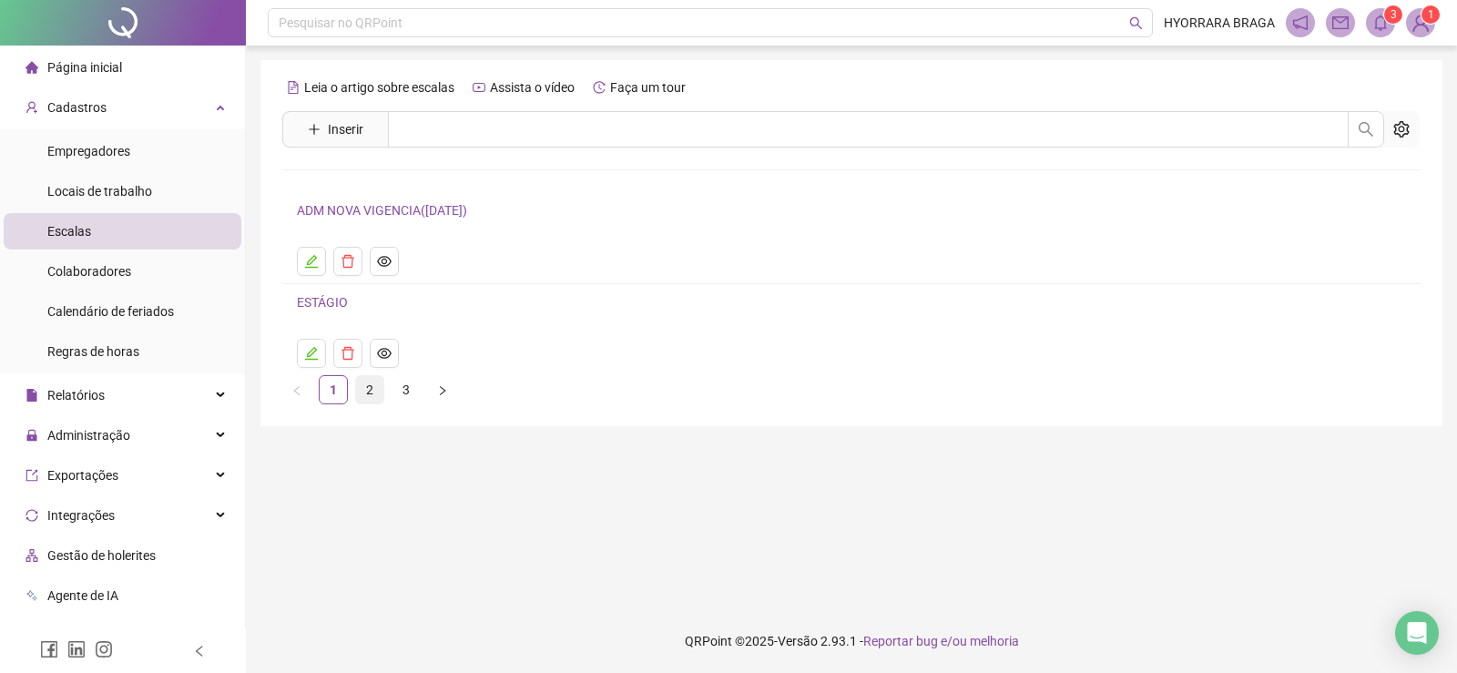
click at [372, 387] on link "2" at bounding box center [369, 389] width 27 height 27
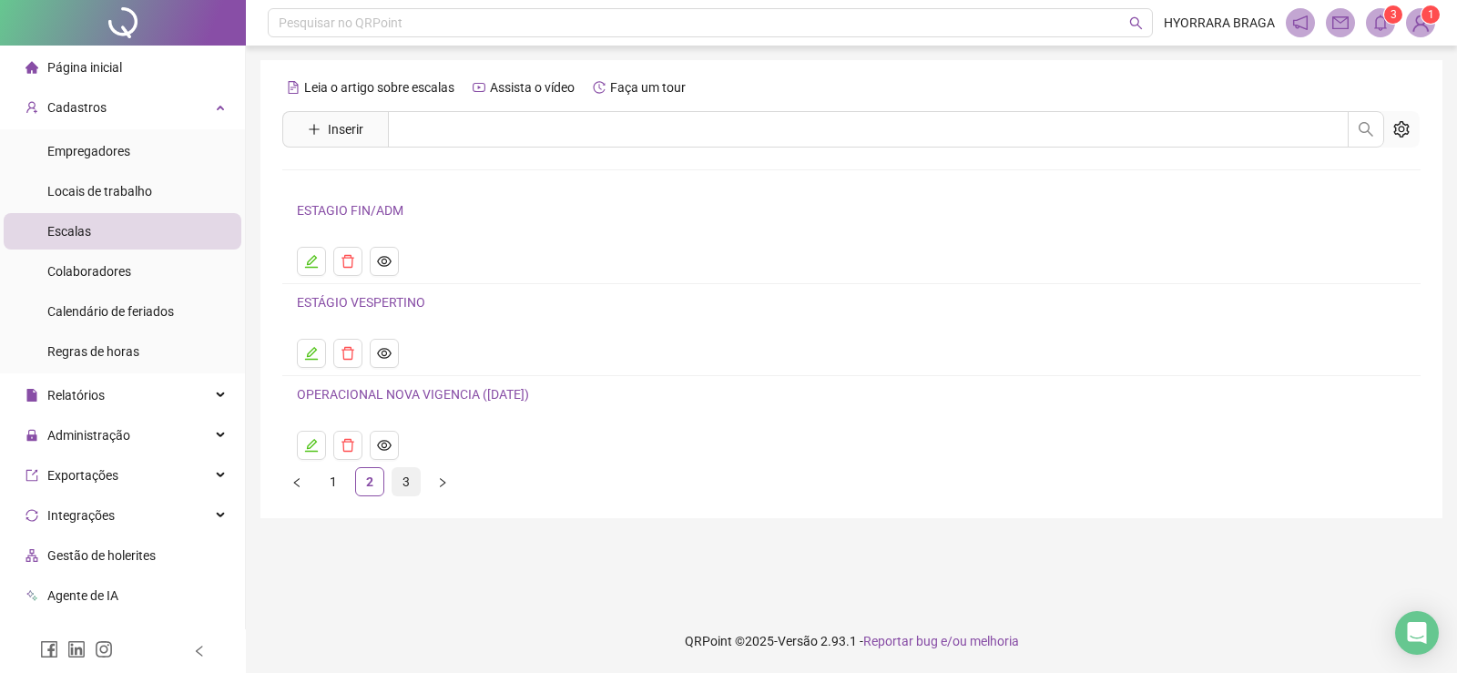
click at [402, 477] on link "3" at bounding box center [405, 481] width 27 height 27
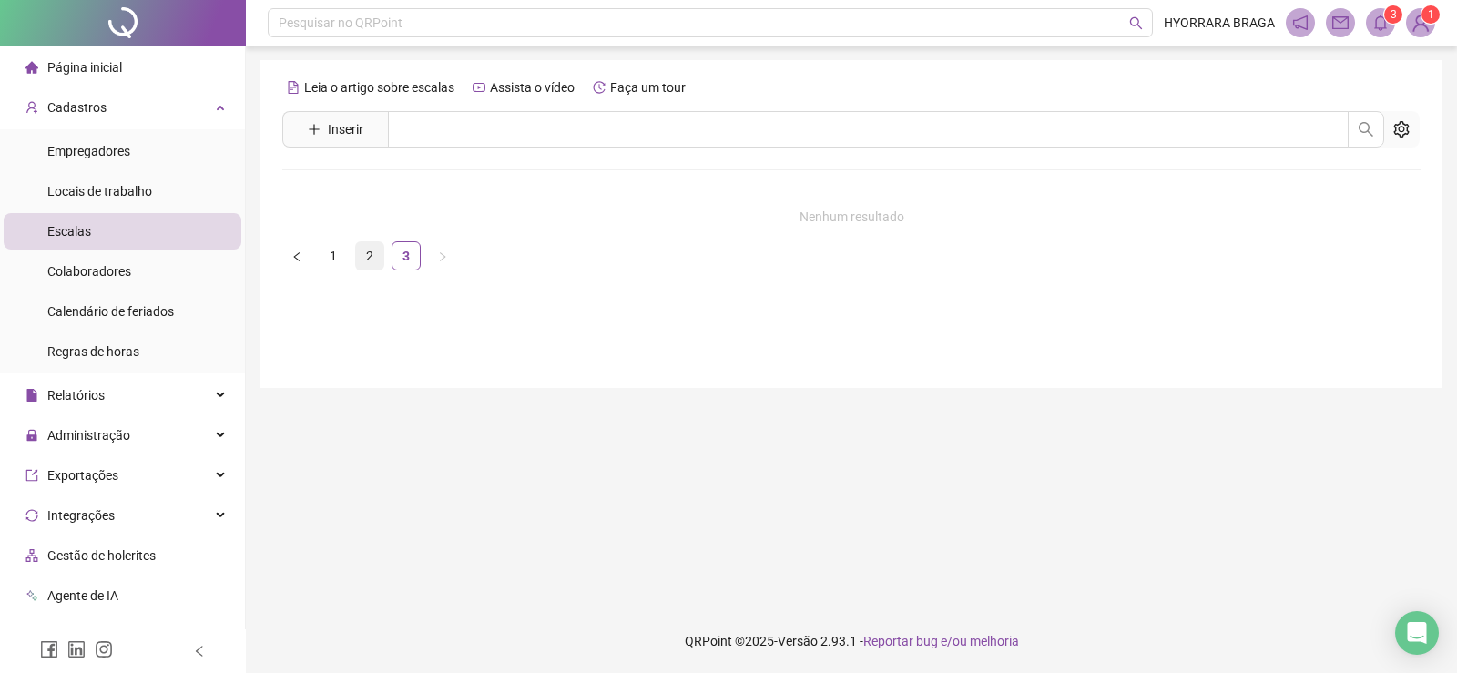
click at [371, 248] on link "2" at bounding box center [369, 255] width 27 height 27
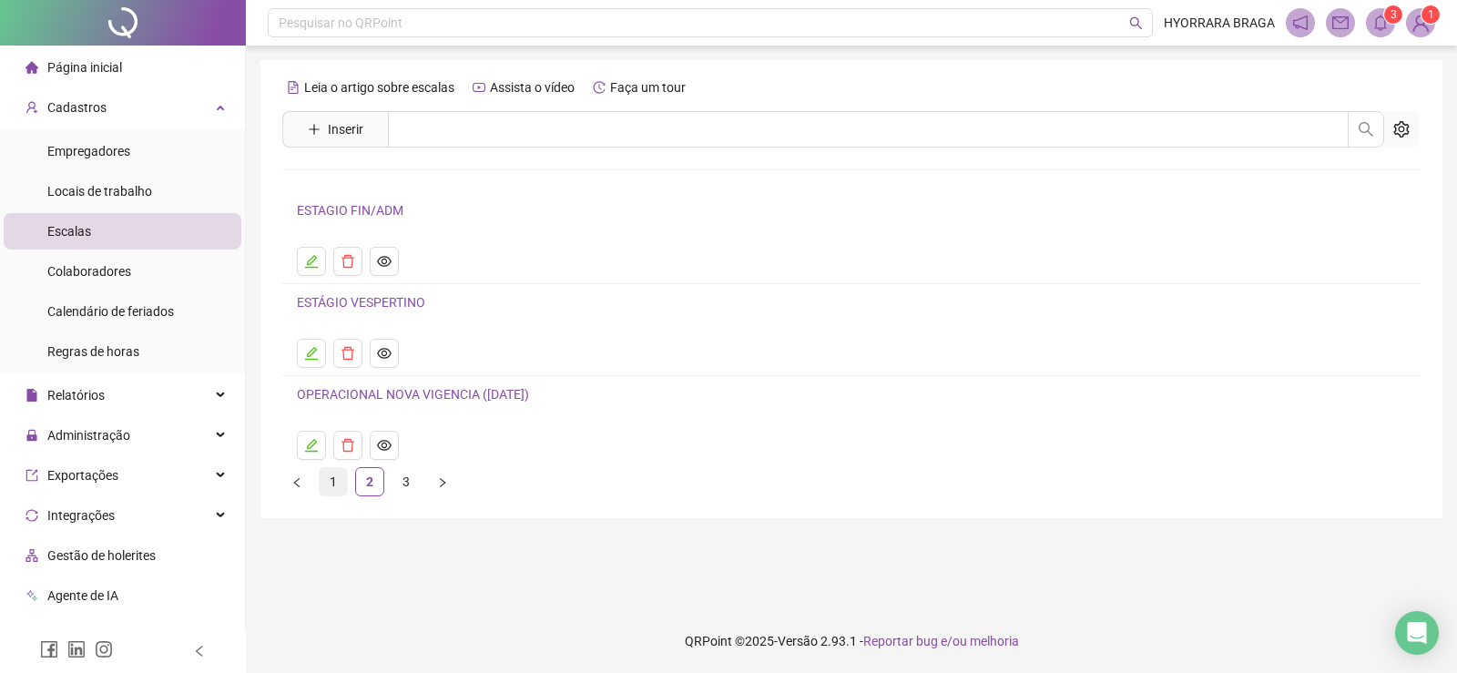
click at [336, 482] on link "1" at bounding box center [333, 481] width 27 height 27
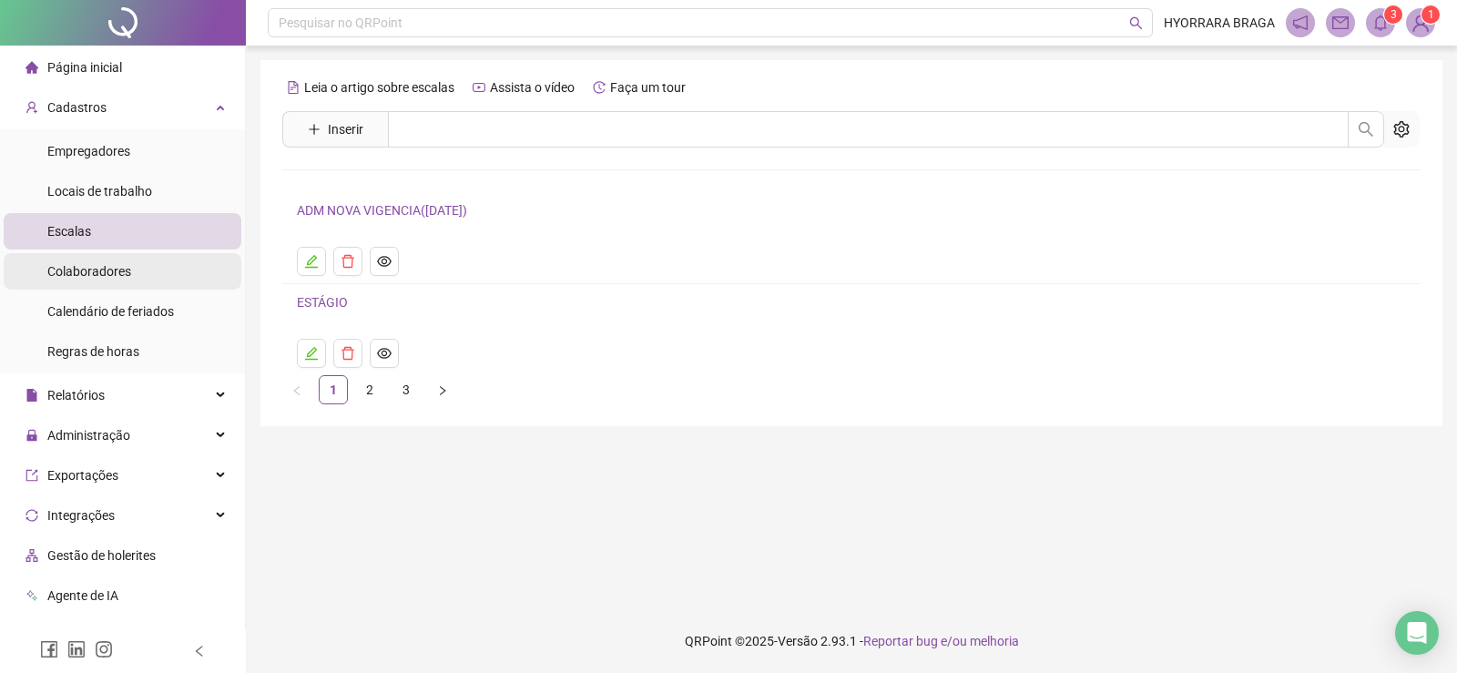
click at [83, 264] on span "Colaboradores" at bounding box center [89, 271] width 84 height 15
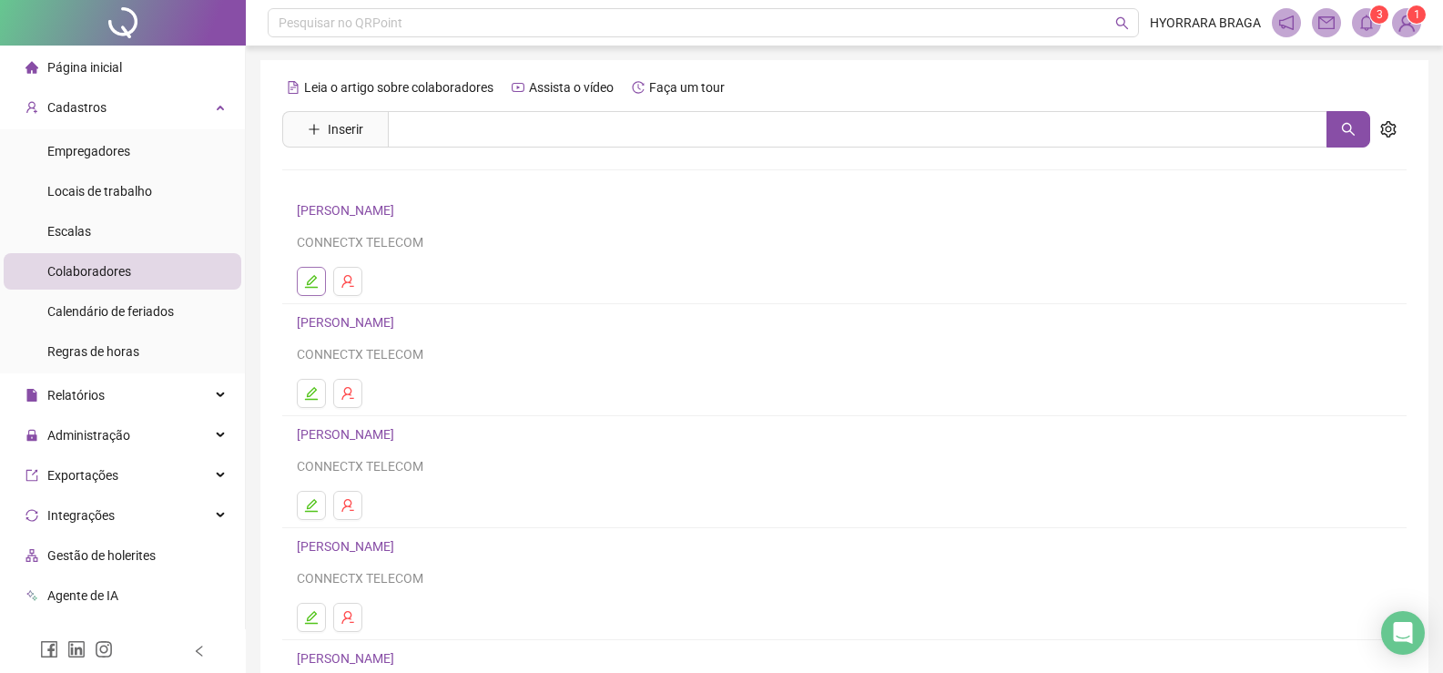
click at [312, 281] on icon "edit" at bounding box center [311, 281] width 13 height 13
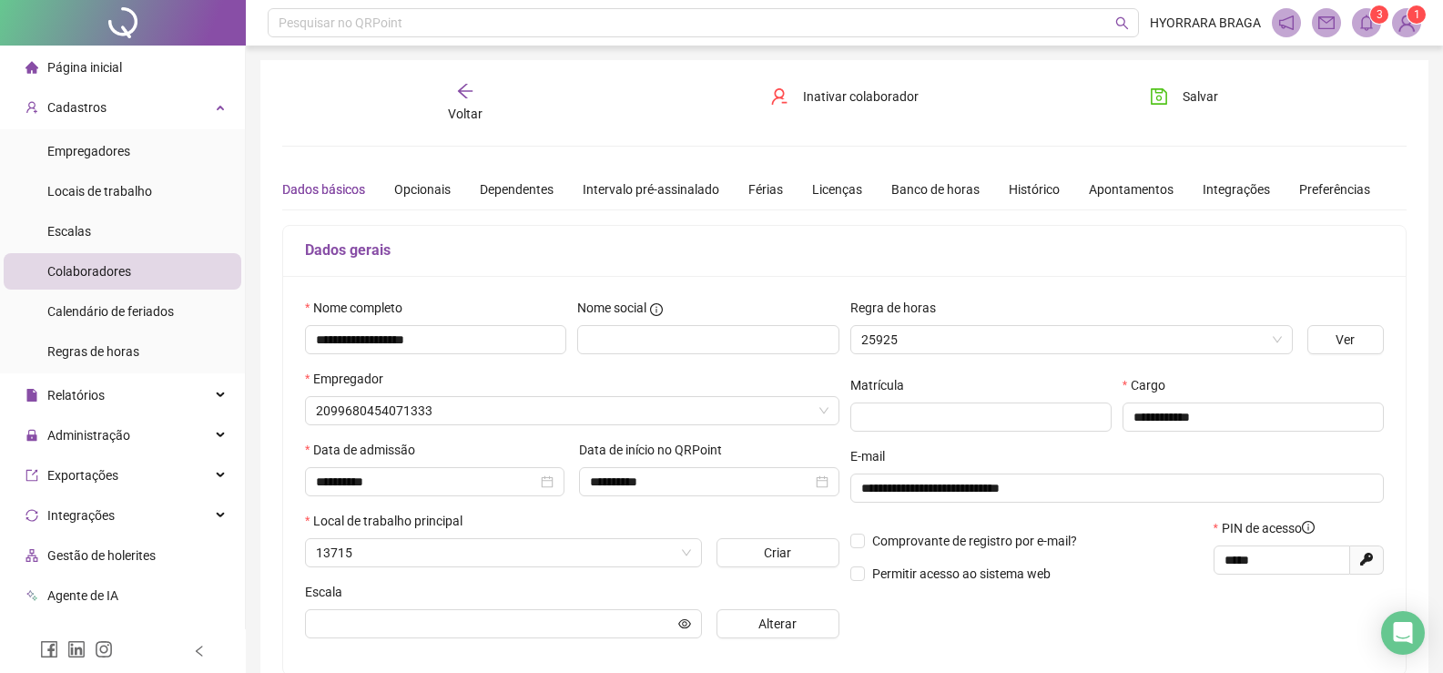
type input "**********"
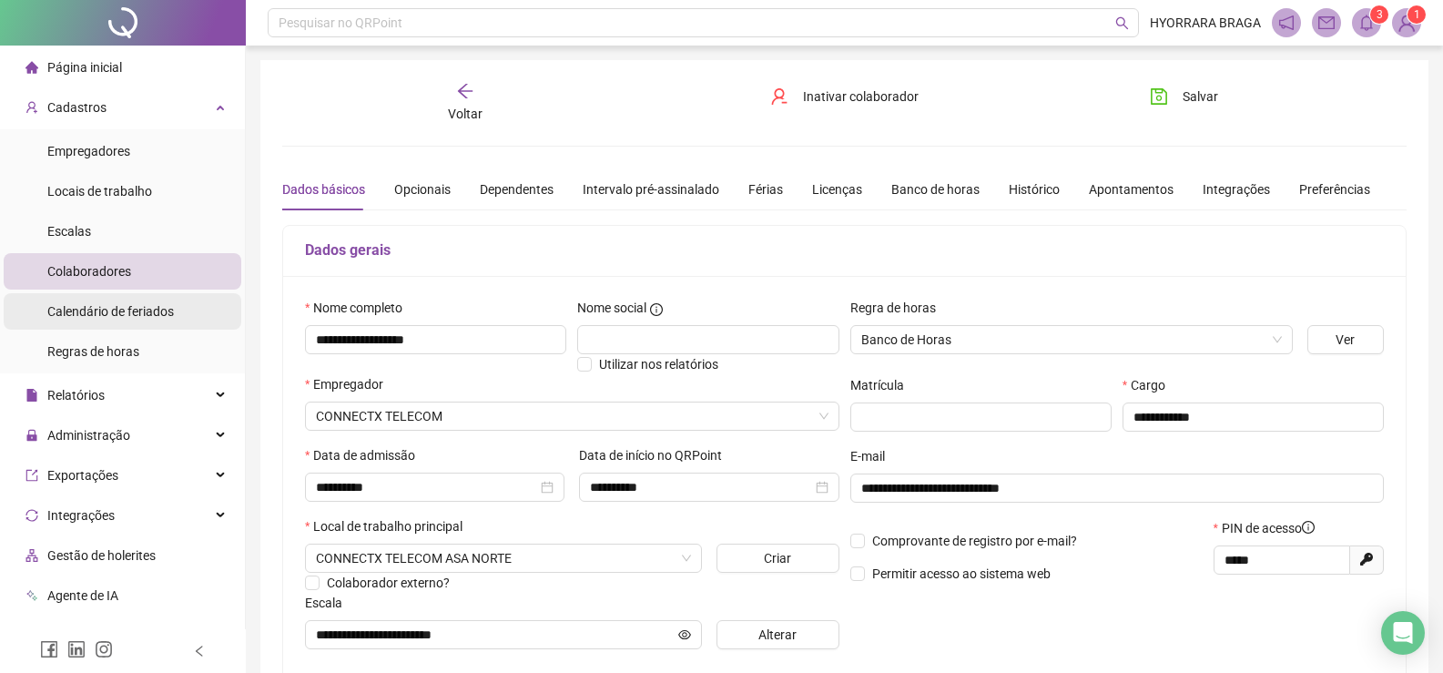
drag, startPoint x: 126, startPoint y: 310, endPoint x: 150, endPoint y: 321, distance: 26.9
click at [126, 309] on span "Calendário de feriados" at bounding box center [110, 311] width 127 height 15
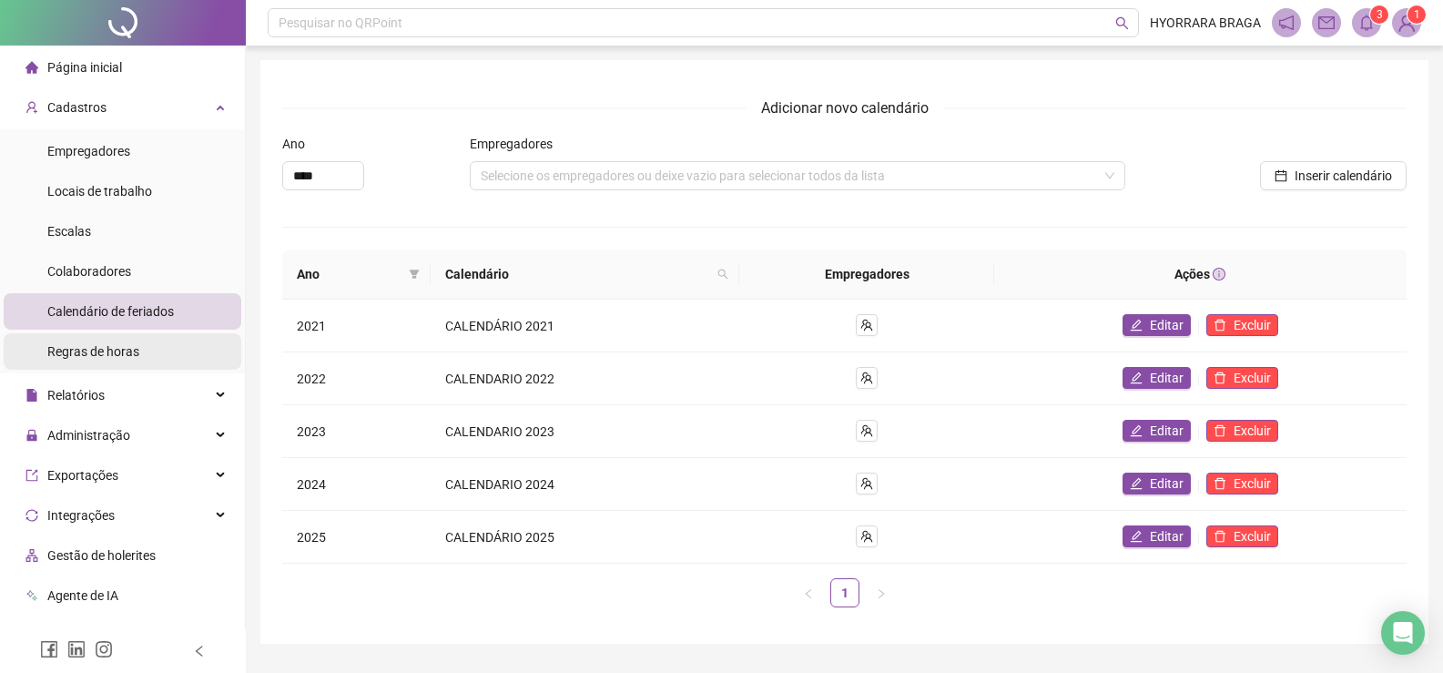
click at [128, 349] on span "Regras de horas" at bounding box center [93, 351] width 92 height 15
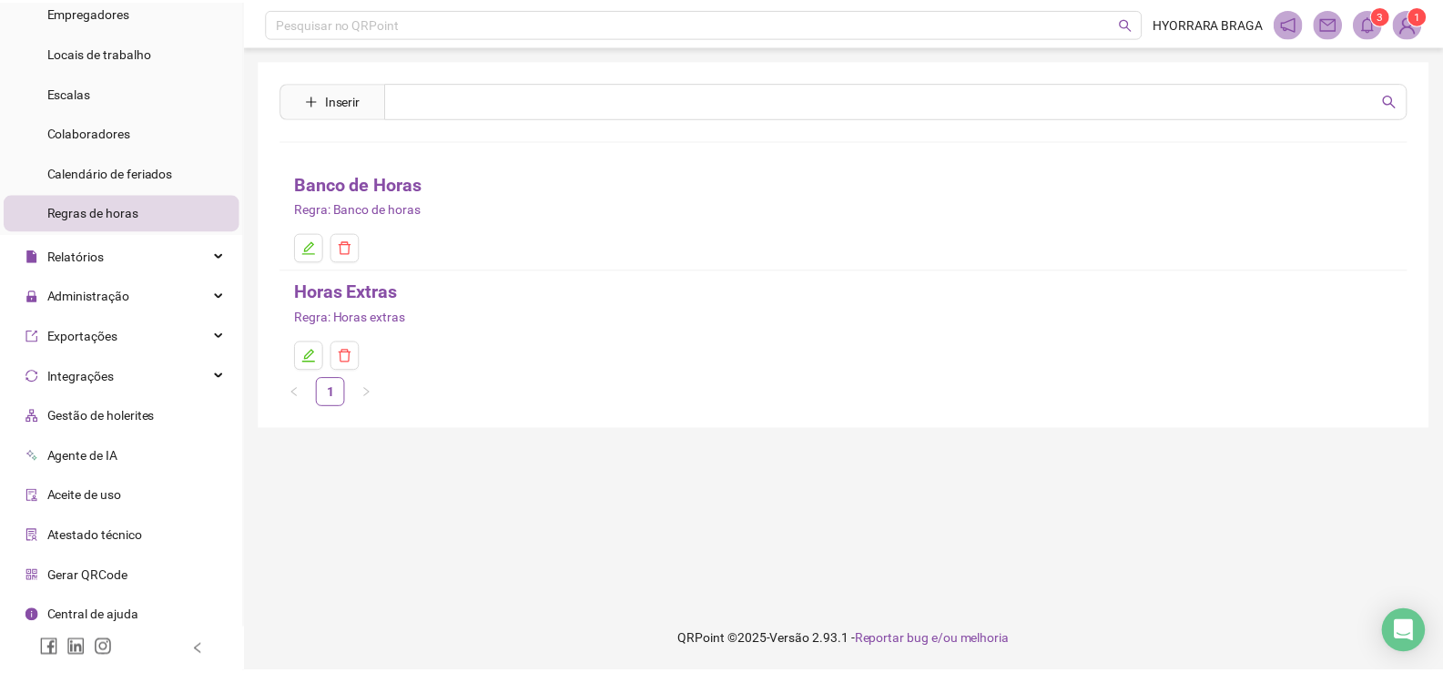
scroll to position [145, 0]
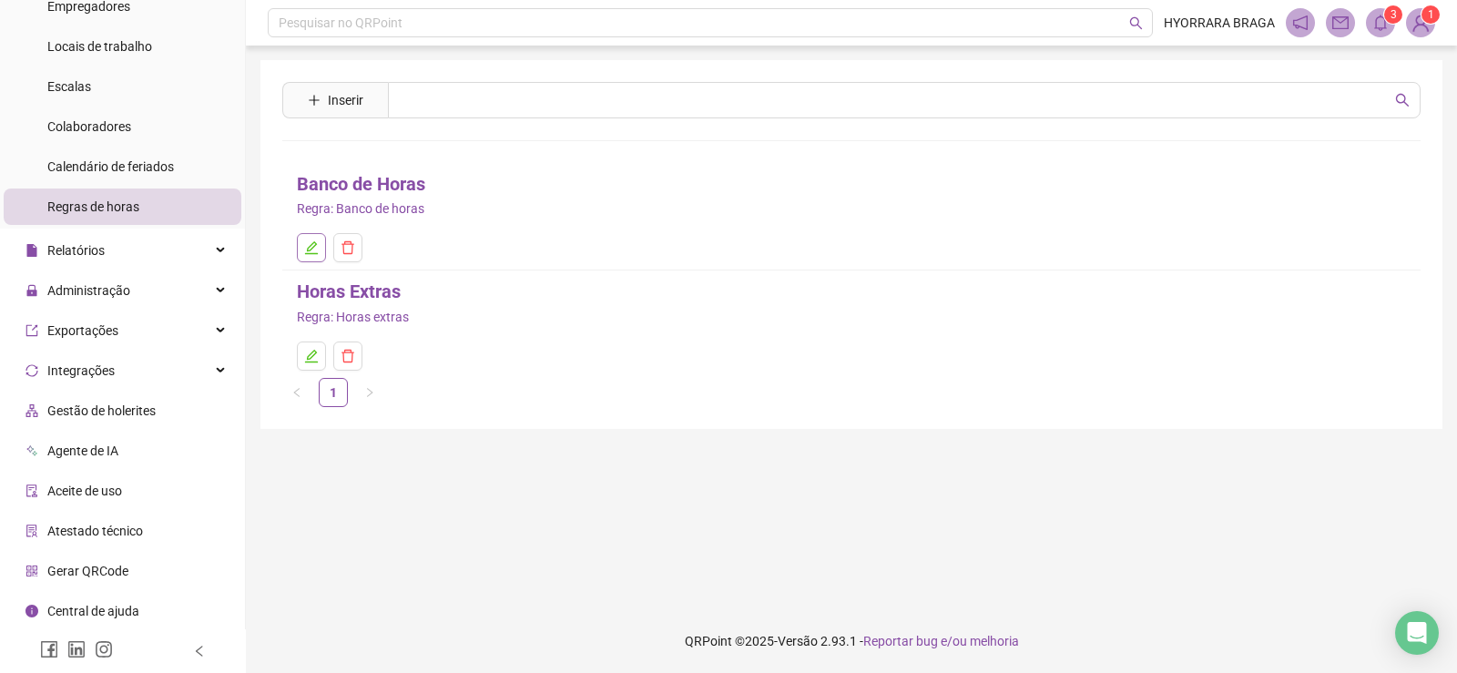
click at [313, 248] on icon "edit" at bounding box center [311, 247] width 13 height 13
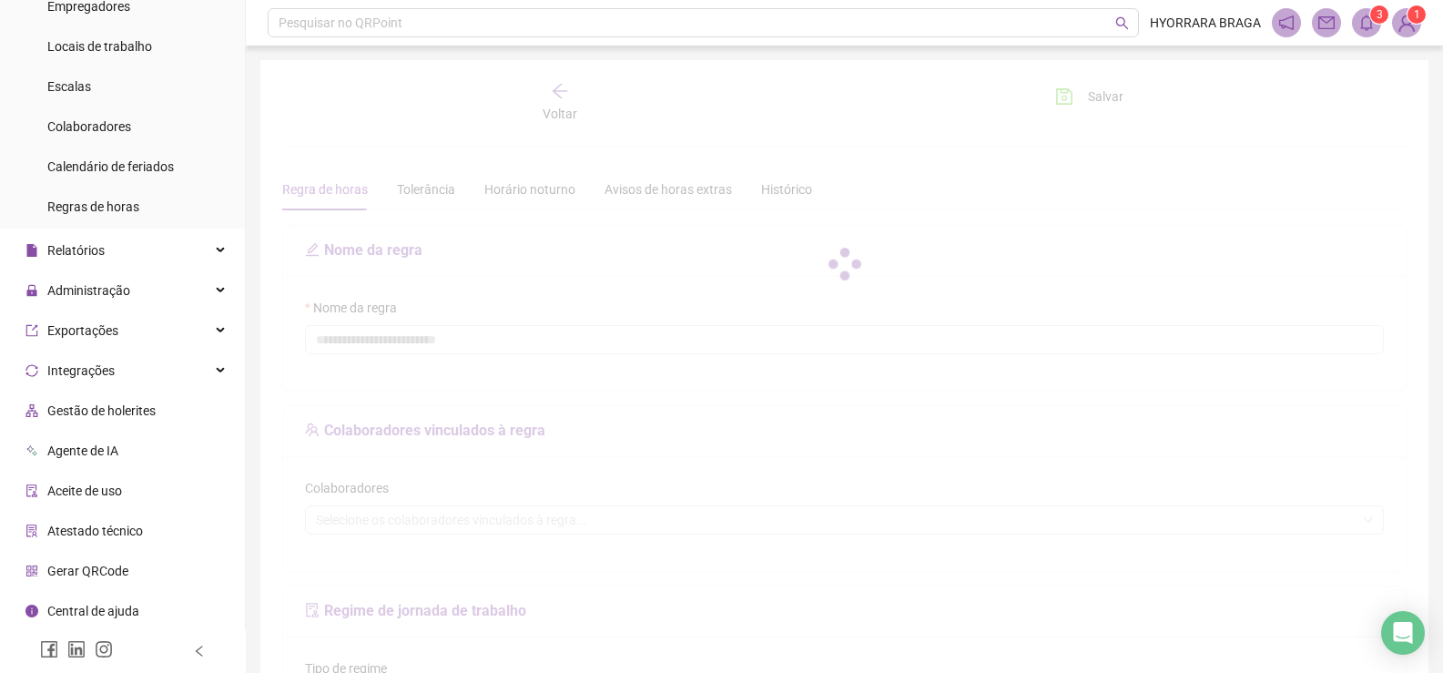
type input "**********"
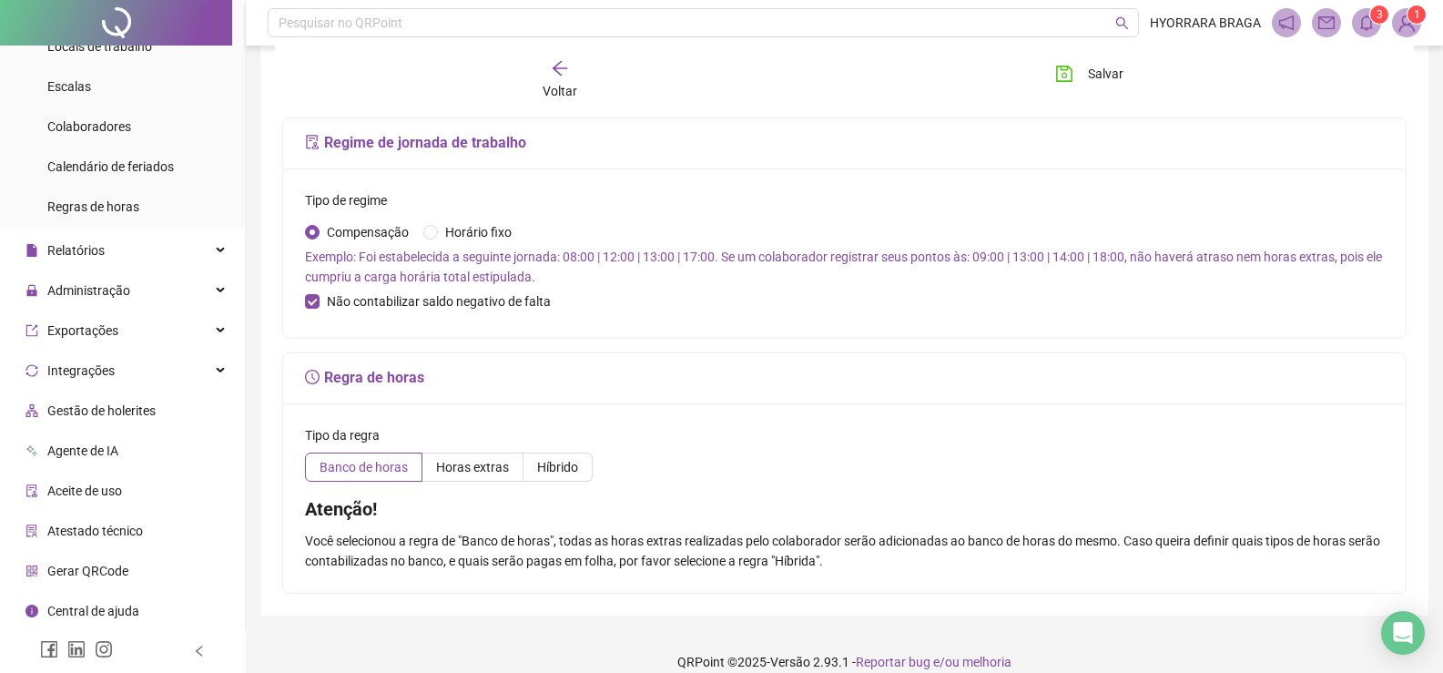
scroll to position [515, 0]
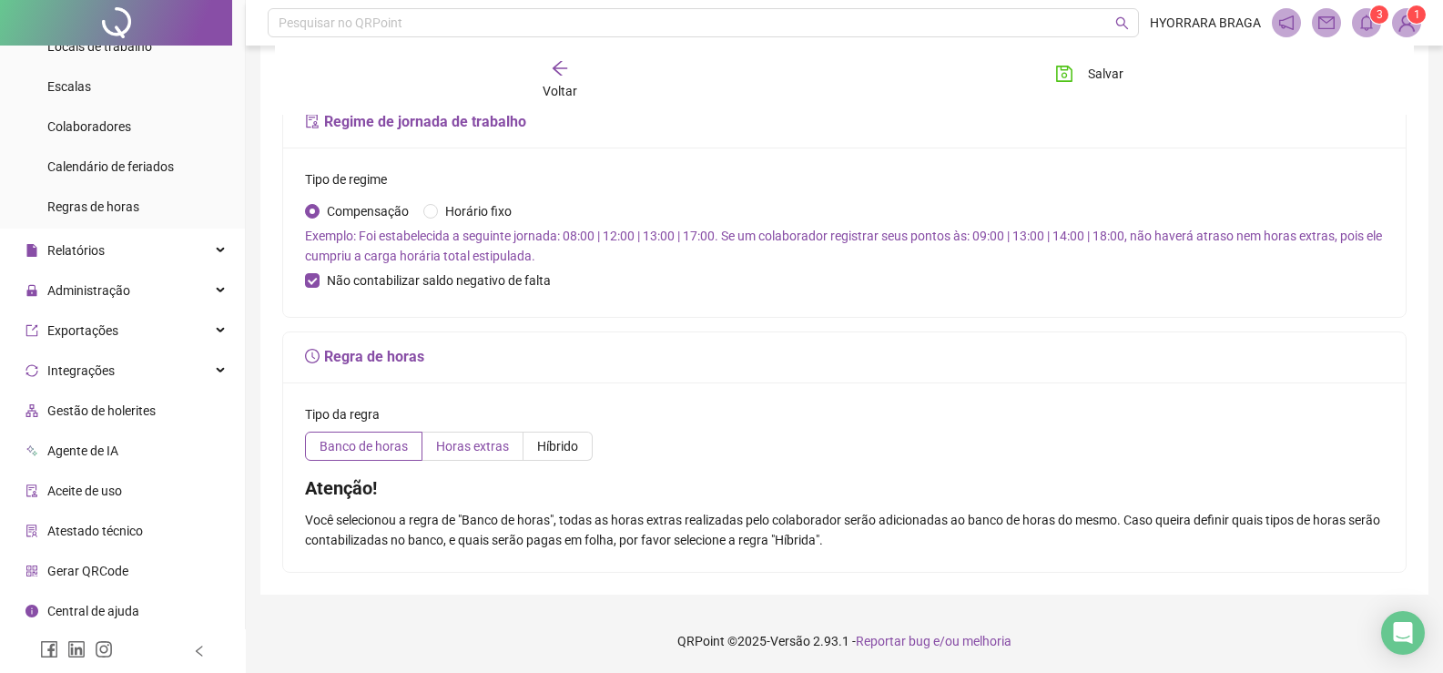
click at [500, 441] on span "Horas extras" at bounding box center [472, 446] width 73 height 15
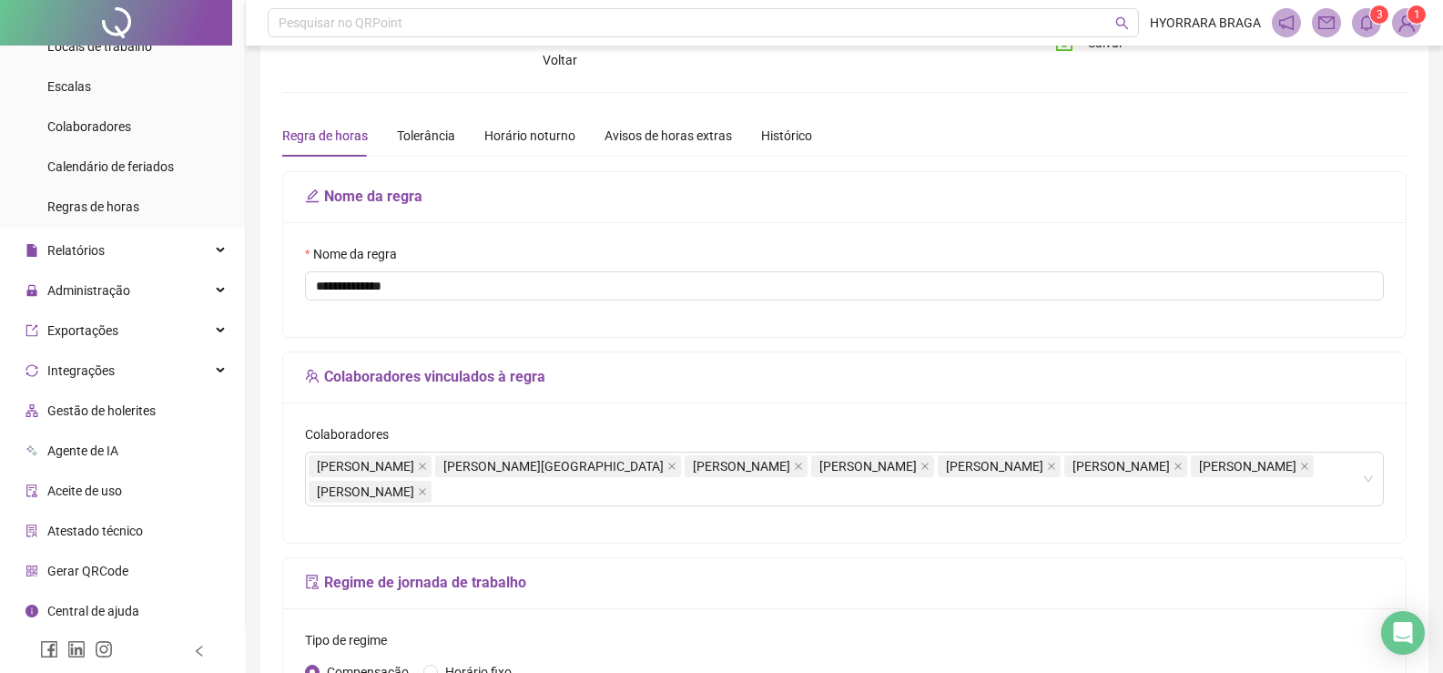
scroll to position [0, 0]
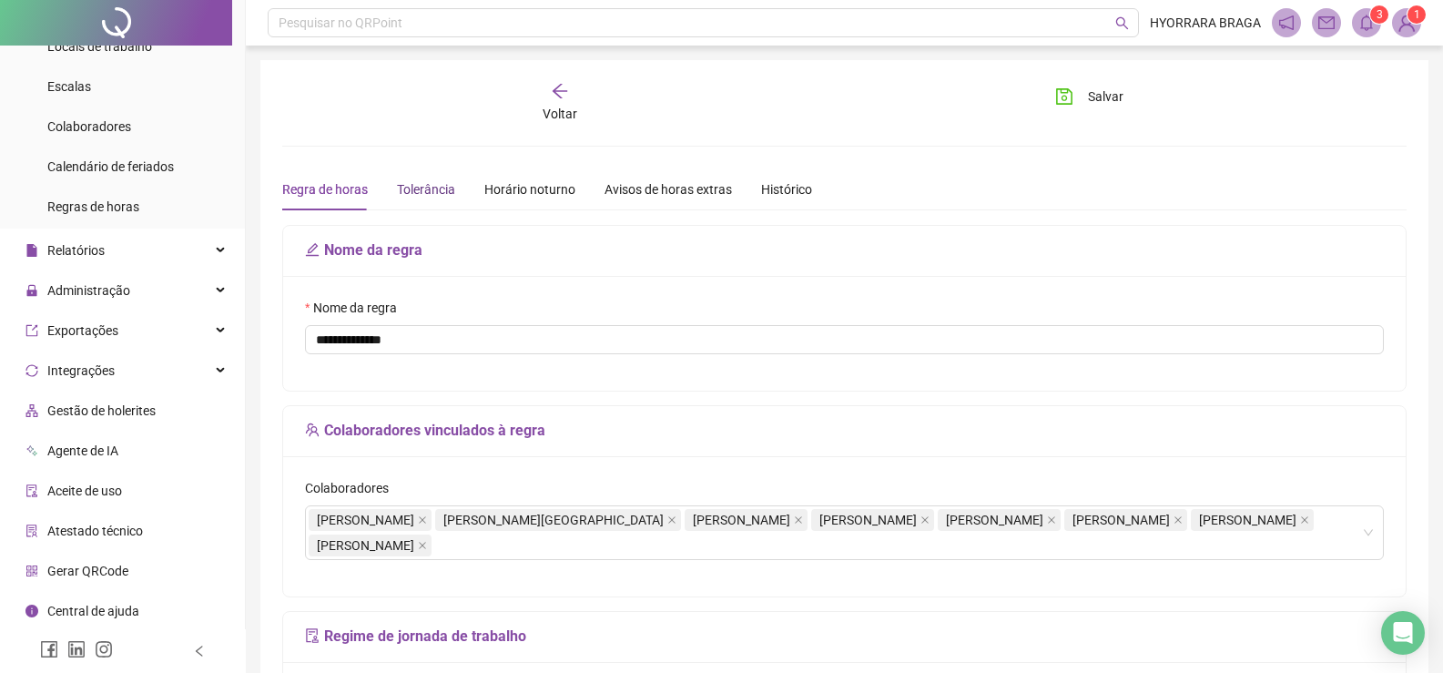
click at [426, 193] on div "Tolerância" at bounding box center [426, 189] width 58 height 20
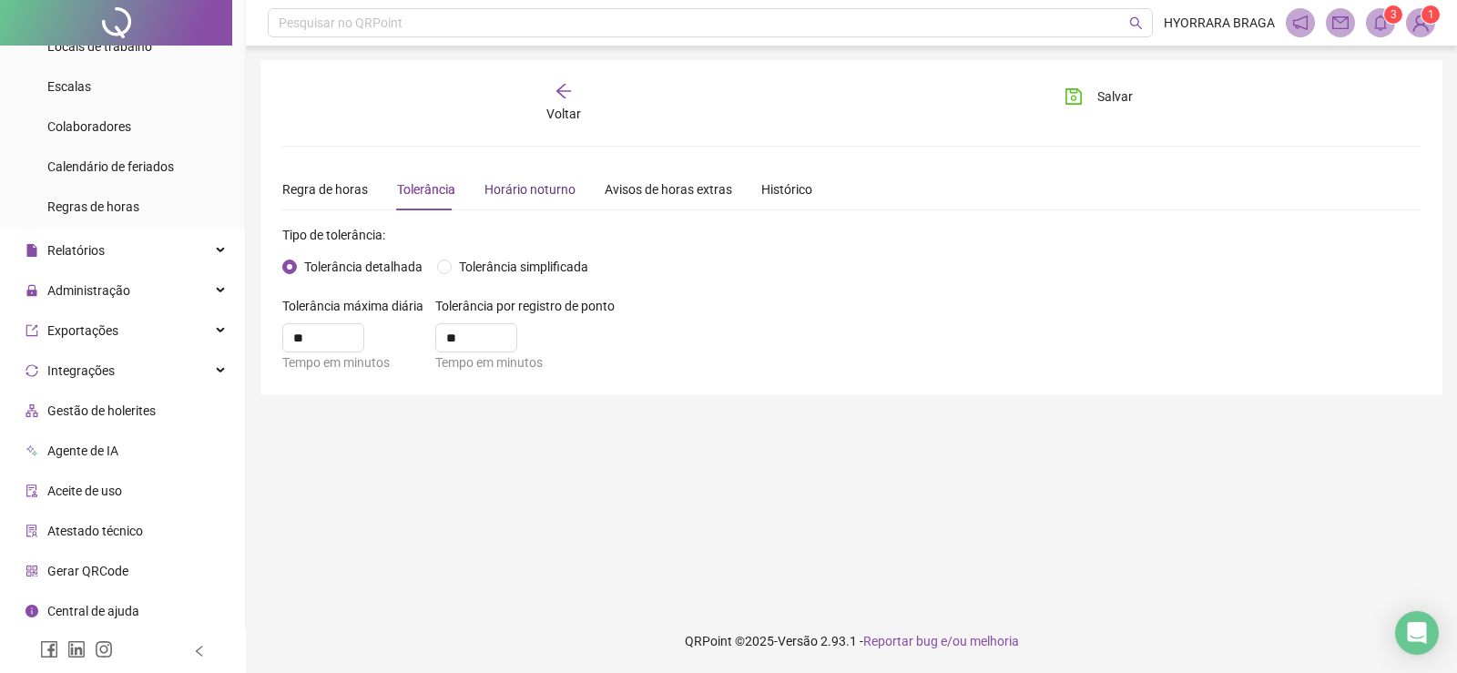
click at [515, 183] on div "Horário noturno" at bounding box center [529, 189] width 91 height 20
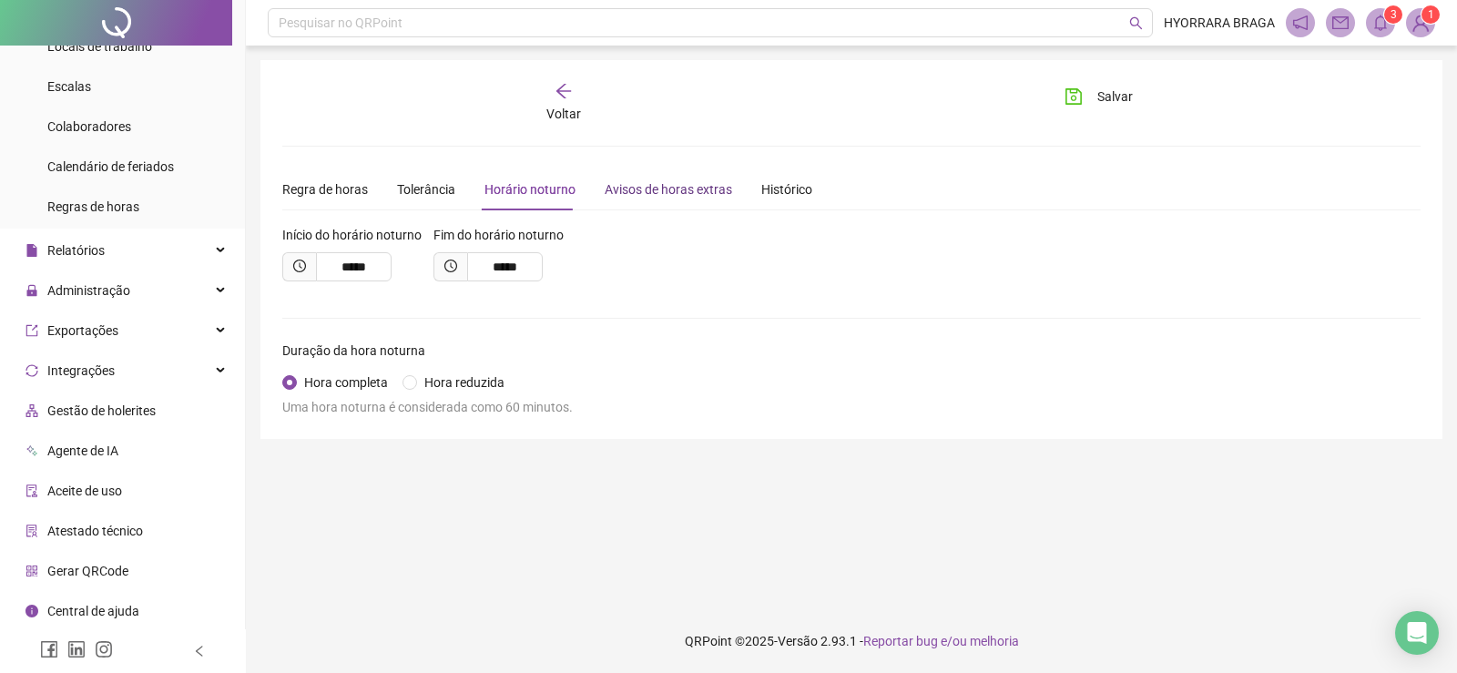
click at [657, 183] on div "Avisos de horas extras" at bounding box center [668, 189] width 127 height 20
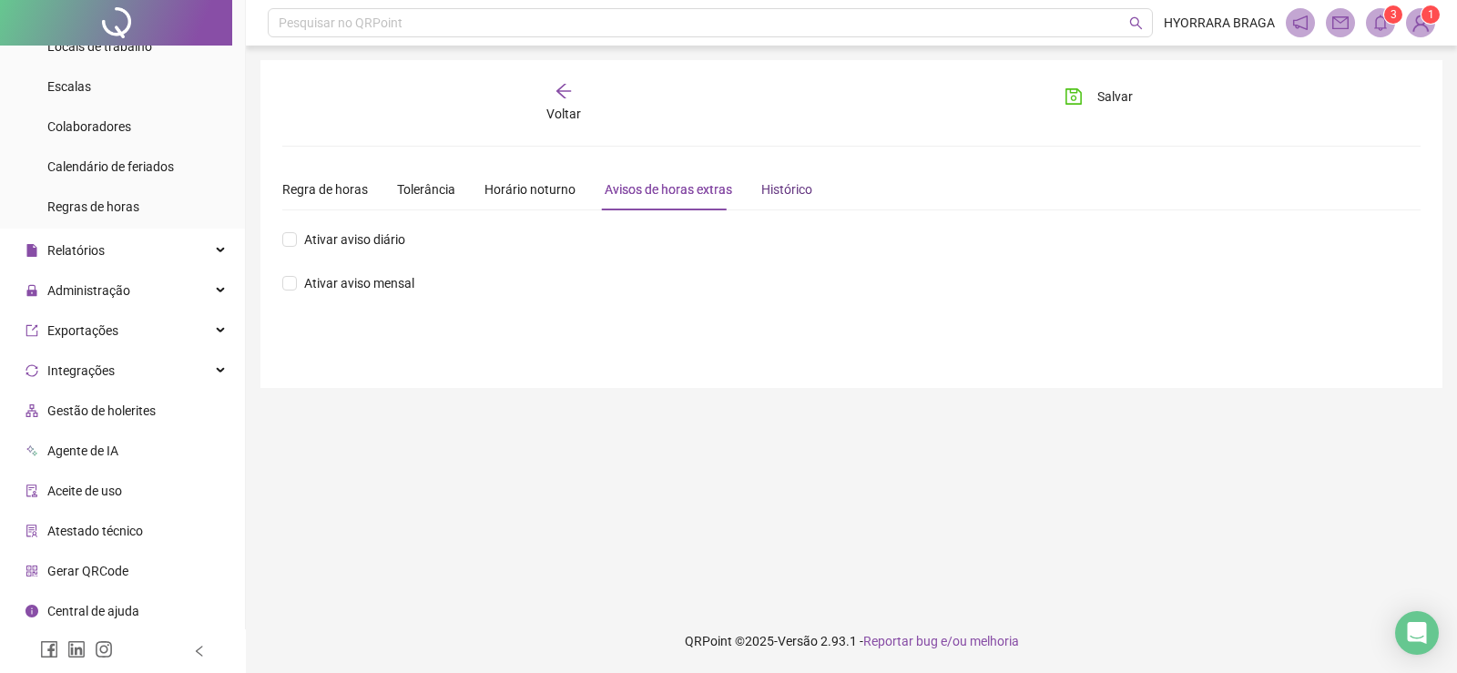
click at [791, 187] on div "Histórico" at bounding box center [786, 189] width 51 height 20
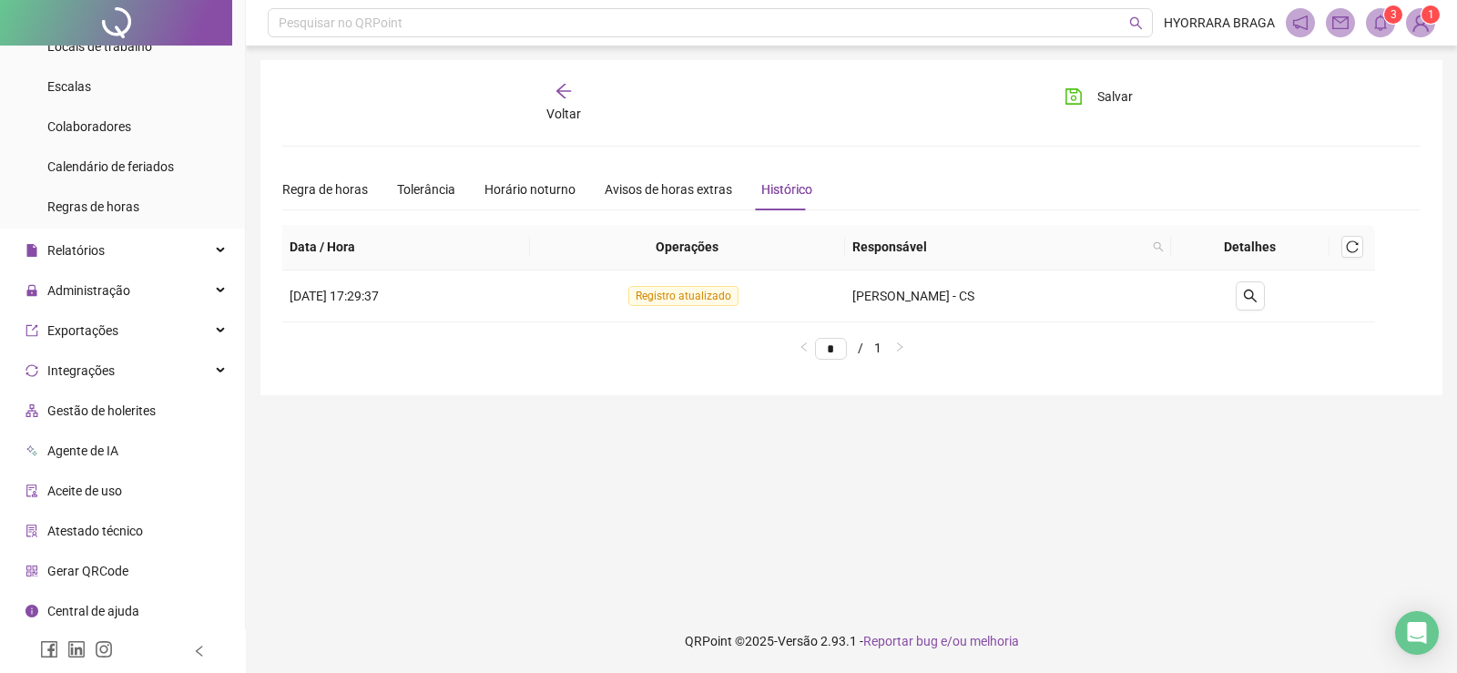
click at [135, 413] on span "Gestão de holerites" at bounding box center [101, 410] width 108 height 15
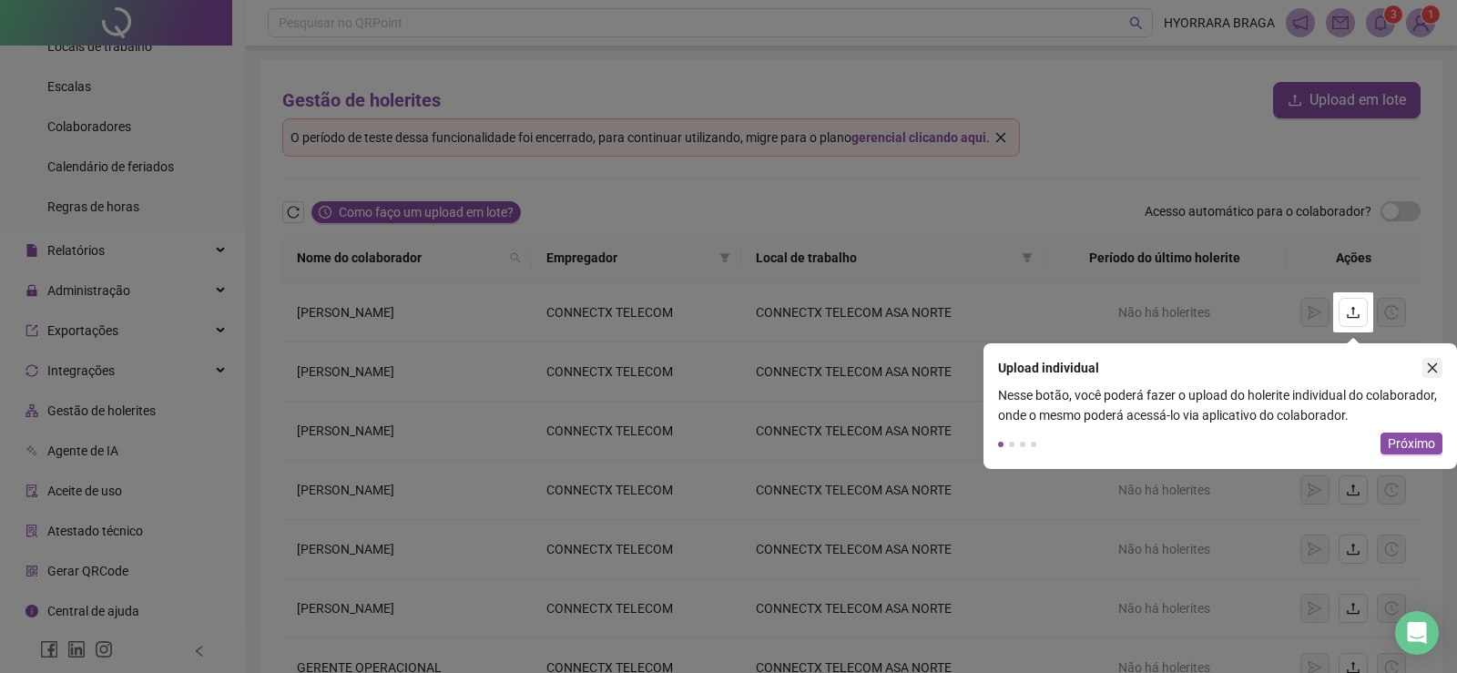
click at [1435, 370] on icon "close" at bounding box center [1432, 368] width 13 height 13
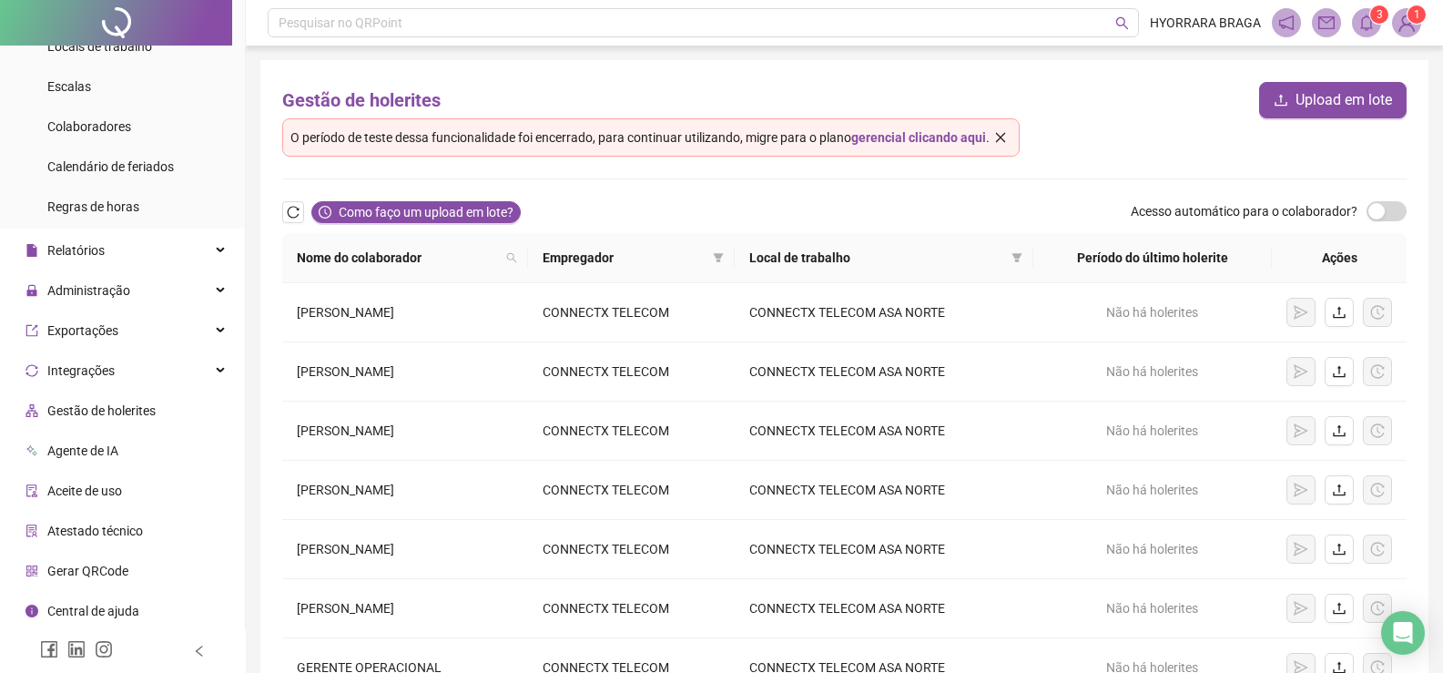
click at [83, 493] on span "Aceite de uso" at bounding box center [84, 491] width 75 height 15
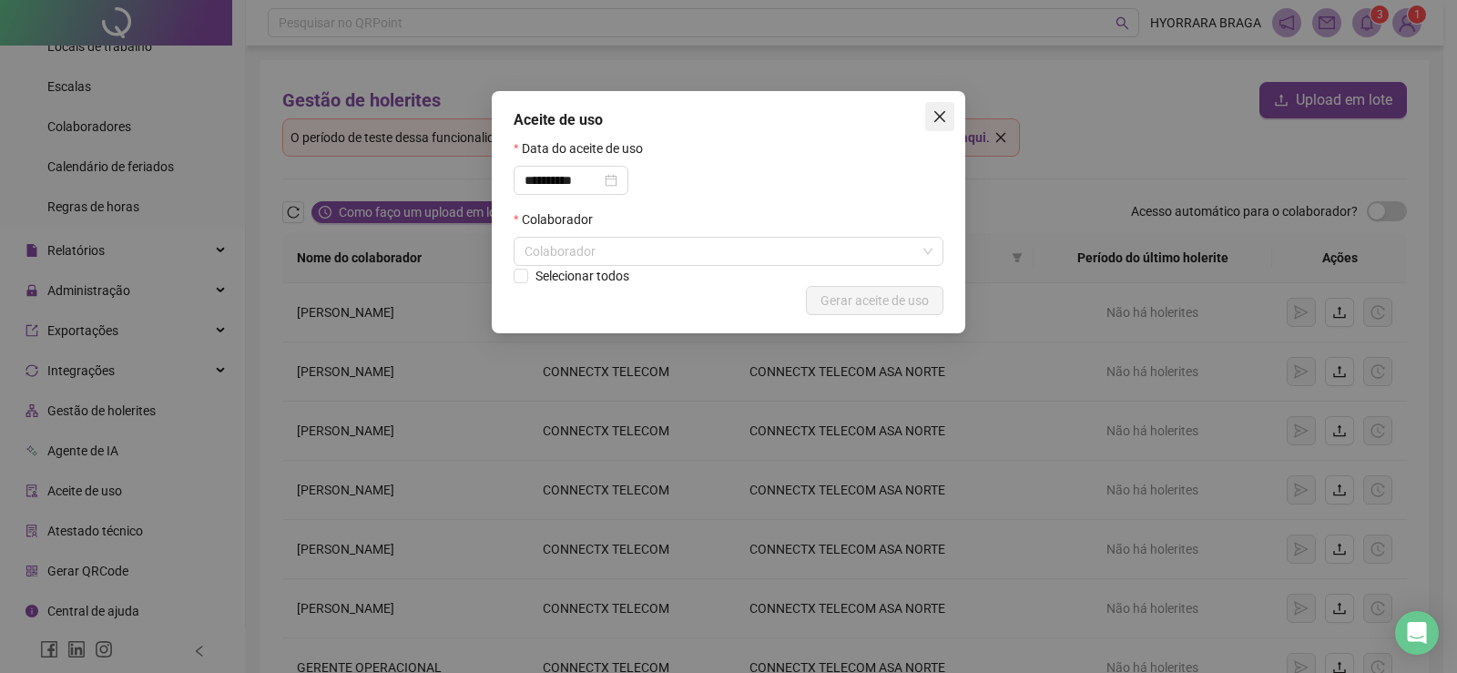
click at [937, 118] on icon "close" at bounding box center [939, 116] width 11 height 11
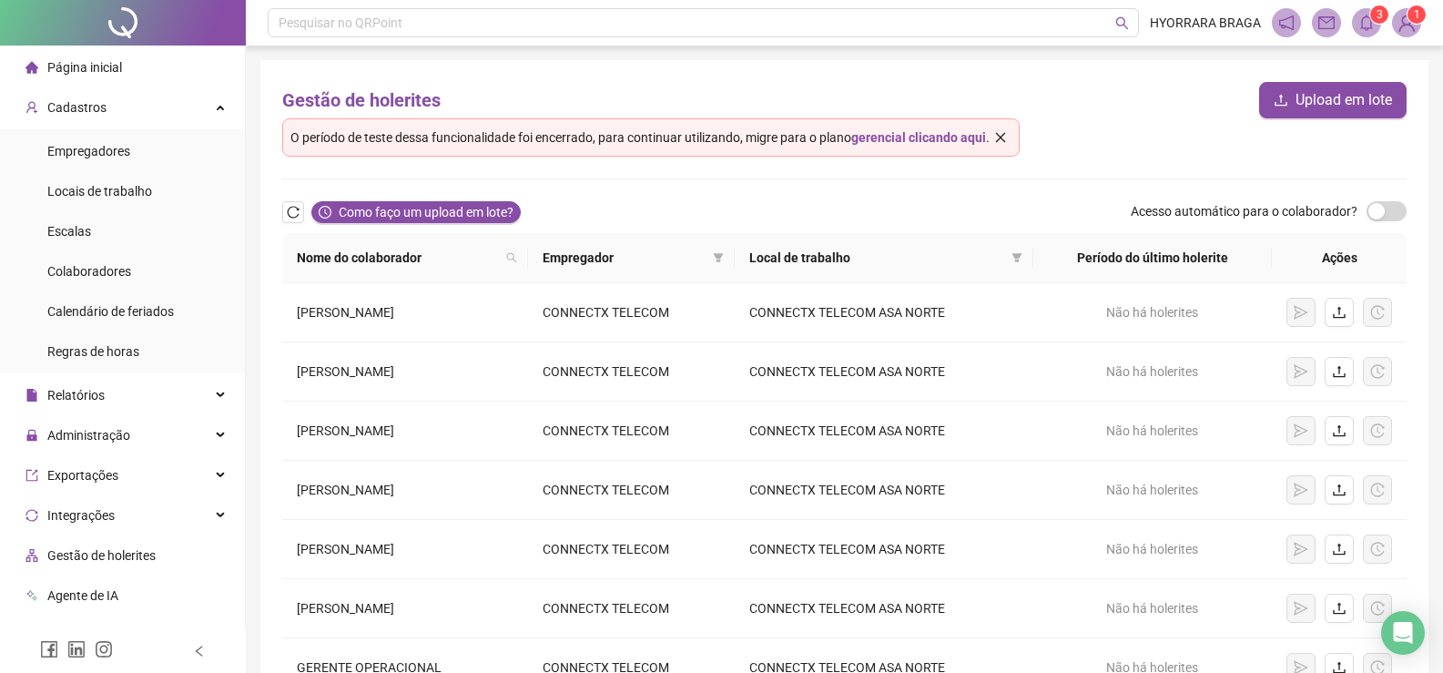
click at [117, 26] on div at bounding box center [123, 23] width 246 height 46
